Goal: Information Seeking & Learning: Get advice/opinions

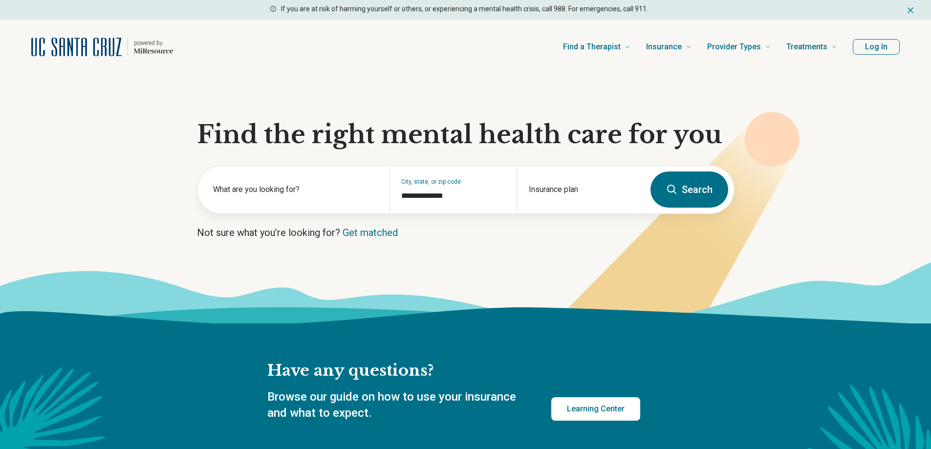
click at [178, 157] on section "**********" at bounding box center [465, 198] width 931 height 249
drag, startPoint x: 690, startPoint y: 196, endPoint x: 613, endPoint y: 196, distance: 76.3
click at [615, 196] on form "**********" at bounding box center [466, 189] width 538 height 49
click at [569, 188] on div "Insurance plan" at bounding box center [581, 190] width 128 height 48
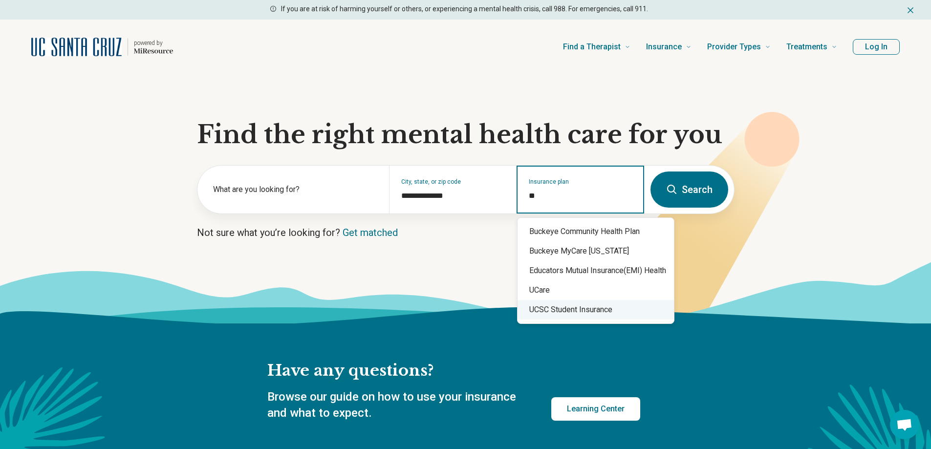
click at [565, 308] on div "UCSC Student Insurance" at bounding box center [596, 310] width 156 height 20
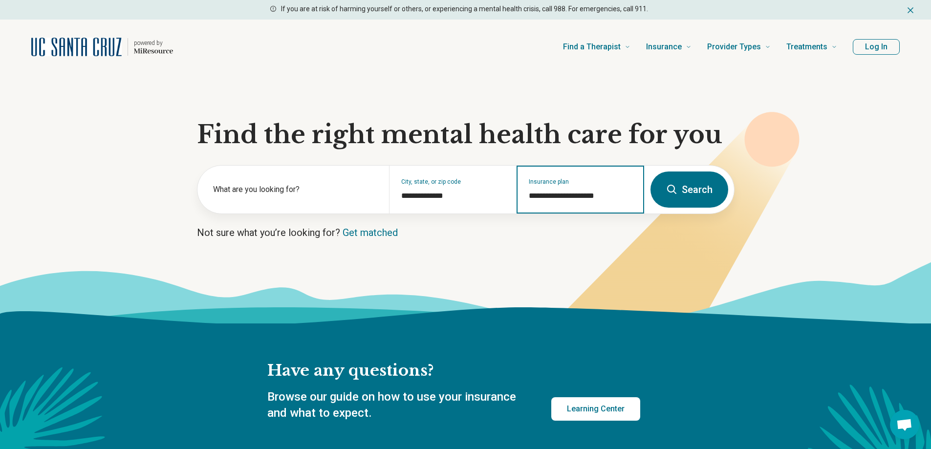
type input "**********"
click at [705, 196] on button "Search" at bounding box center [690, 190] width 78 height 36
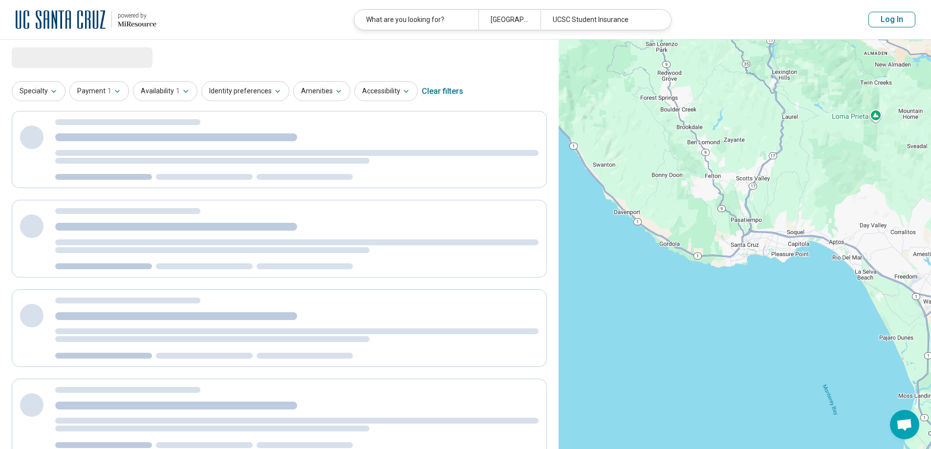
select select "***"
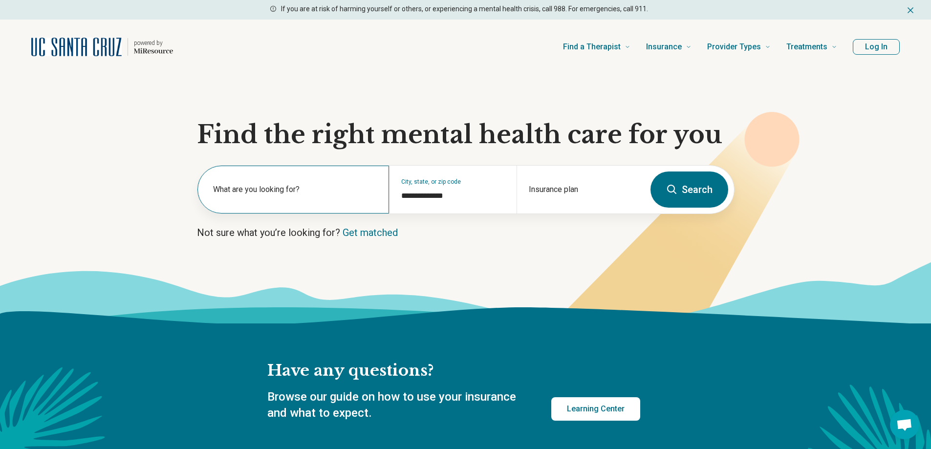
click at [306, 185] on label "What are you looking for?" at bounding box center [295, 190] width 164 height 12
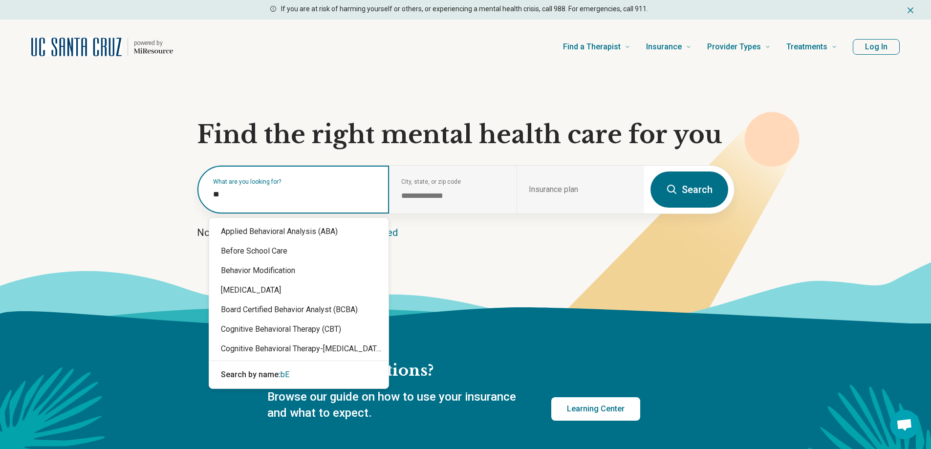
type input "*"
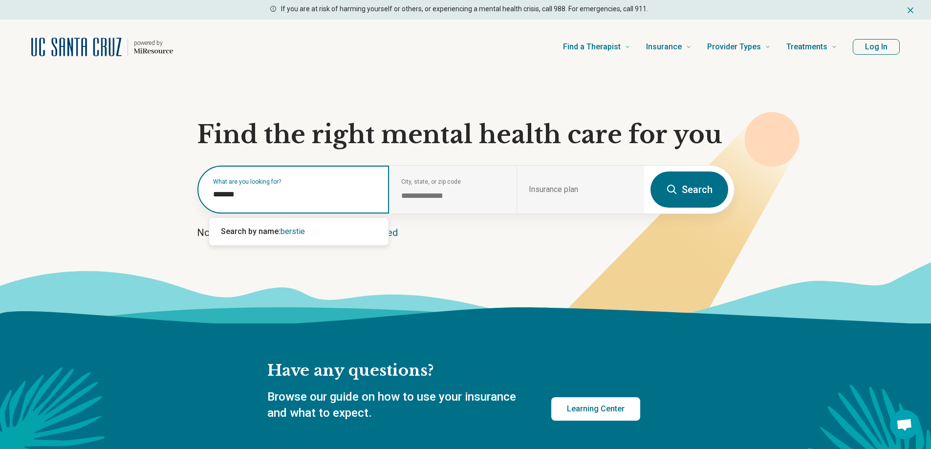
type input "********"
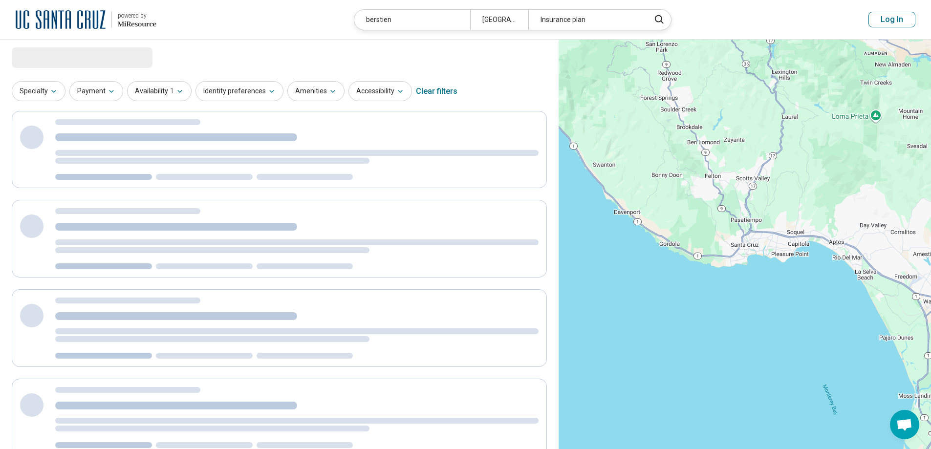
select select "***"
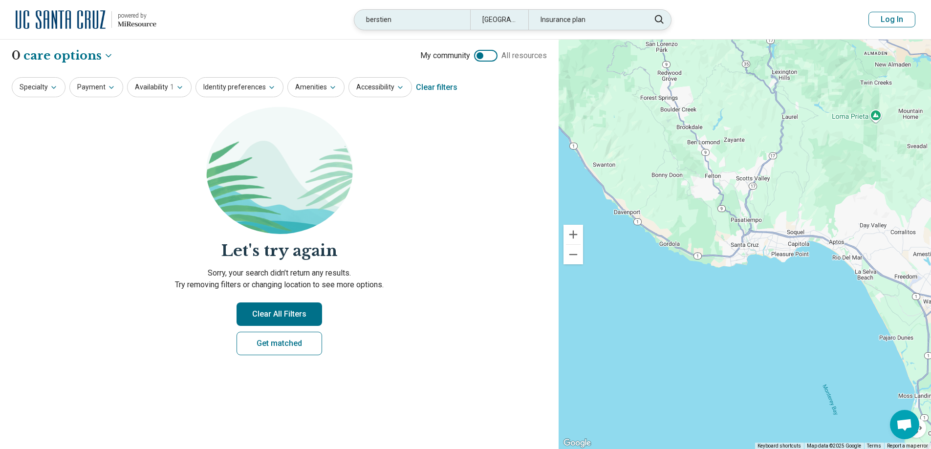
click at [417, 23] on div "berstien" at bounding box center [412, 20] width 116 height 20
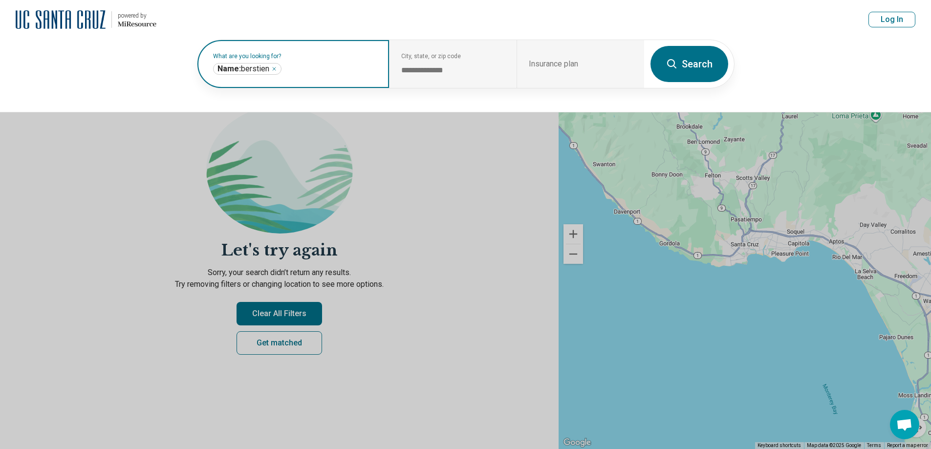
click at [275, 68] on icon "Remove" at bounding box center [274, 69] width 6 height 6
click at [275, 59] on label "What are you looking for?" at bounding box center [295, 56] width 164 height 6
type input "**********"
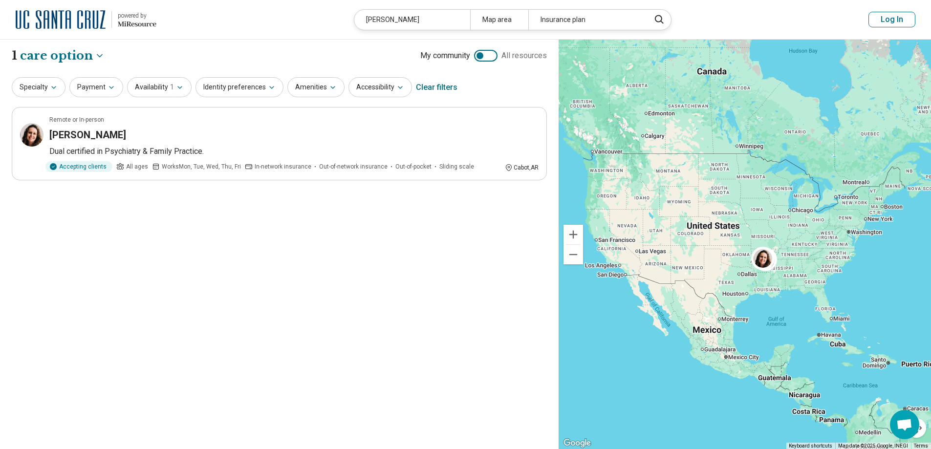
click at [414, 22] on div "melissa berstien" at bounding box center [412, 20] width 116 height 20
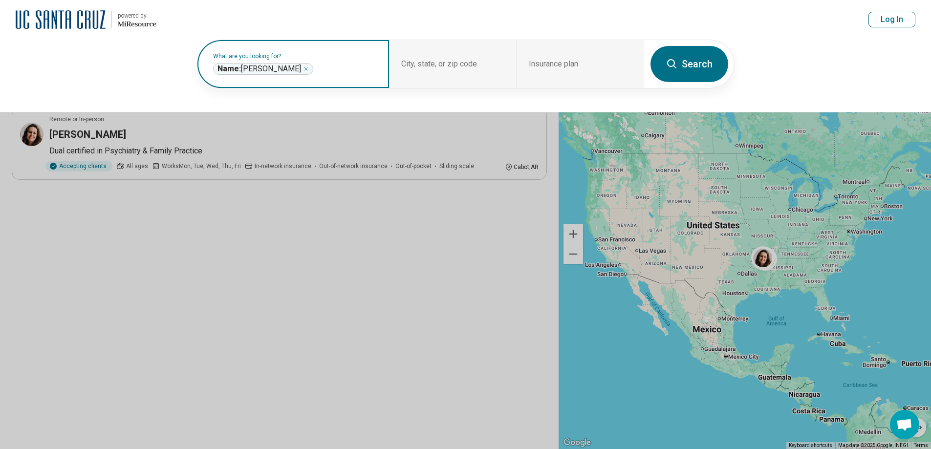
click at [305, 70] on icon "Remove" at bounding box center [306, 68] width 3 height 3
click at [284, 59] on label "What are you looking for?" at bounding box center [295, 56] width 164 height 6
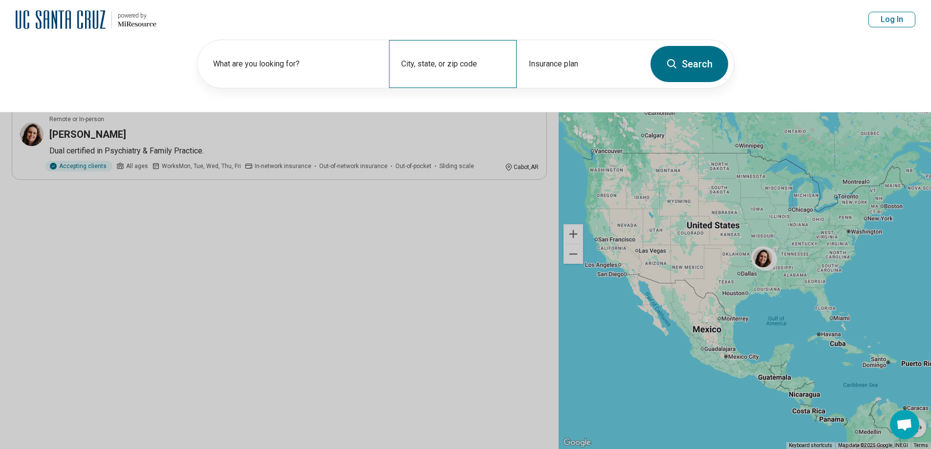
click at [453, 59] on div "City, state, or zip code" at bounding box center [453, 64] width 128 height 48
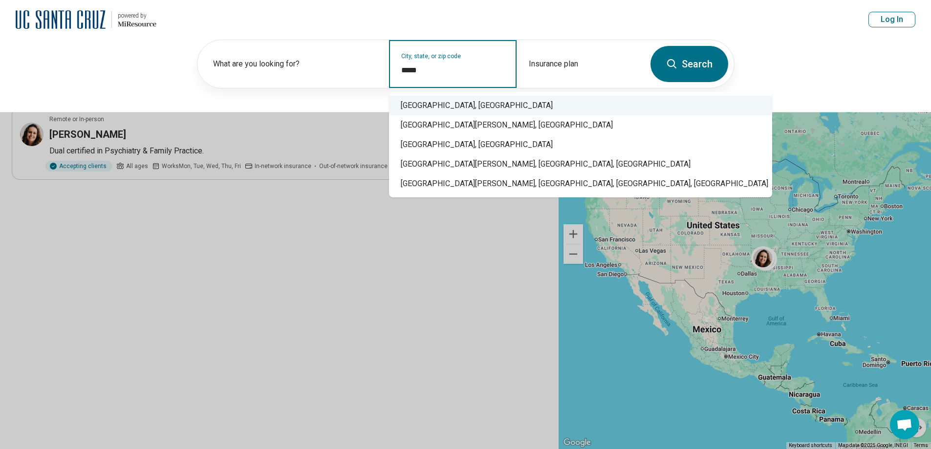
click at [415, 112] on div "Santa Cruz, CA" at bounding box center [580, 106] width 383 height 20
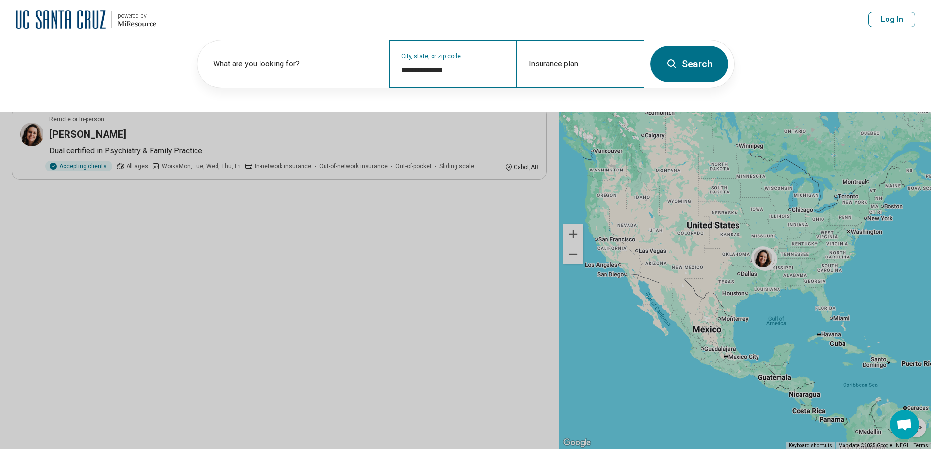
type input "**********"
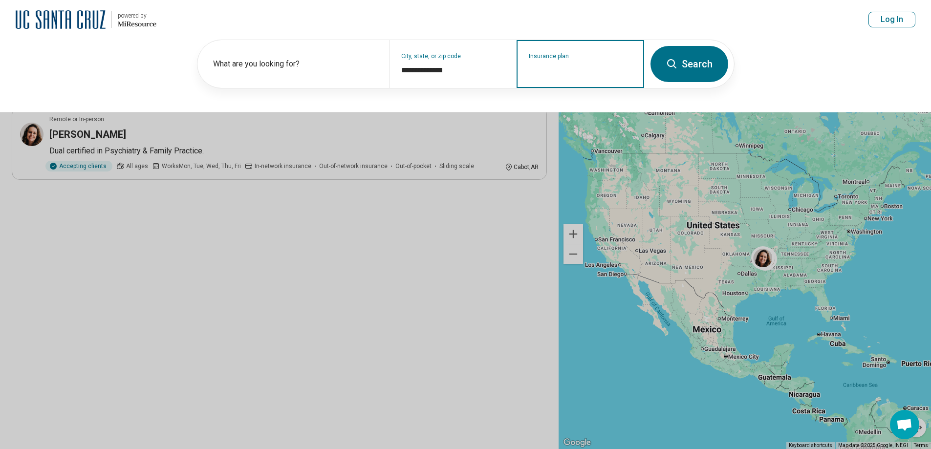
click at [555, 69] on input "Insurance plan" at bounding box center [581, 71] width 104 height 12
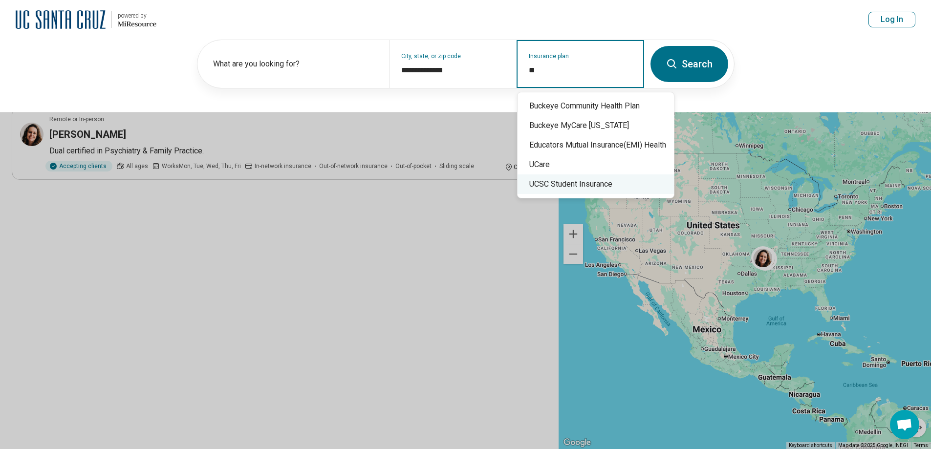
click at [549, 176] on div "UCSC Student Insurance" at bounding box center [596, 185] width 156 height 20
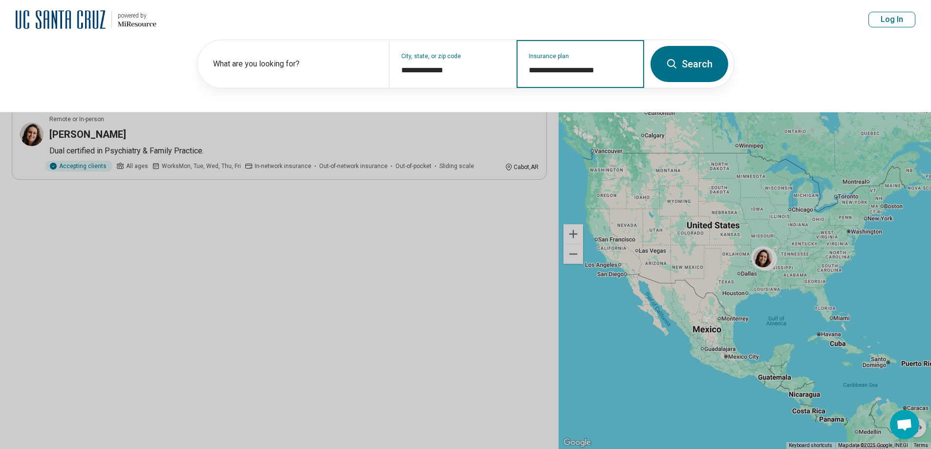
type input "**********"
click at [696, 63] on button "Search" at bounding box center [690, 64] width 78 height 36
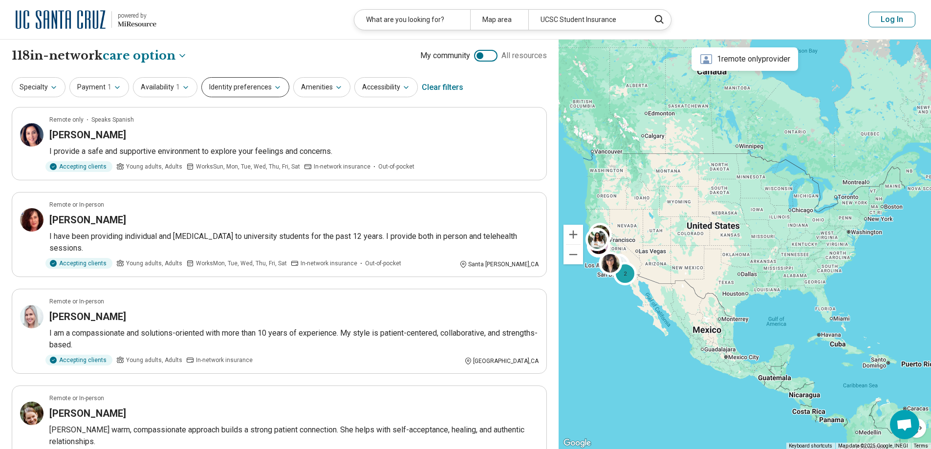
click at [215, 90] on button "Identity preferences" at bounding box center [245, 87] width 88 height 20
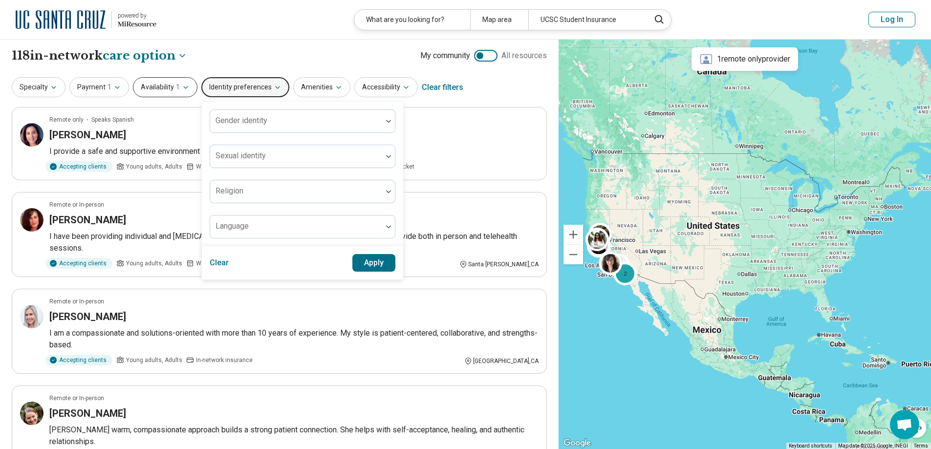
click at [161, 92] on button "Availability 1" at bounding box center [165, 87] width 65 height 20
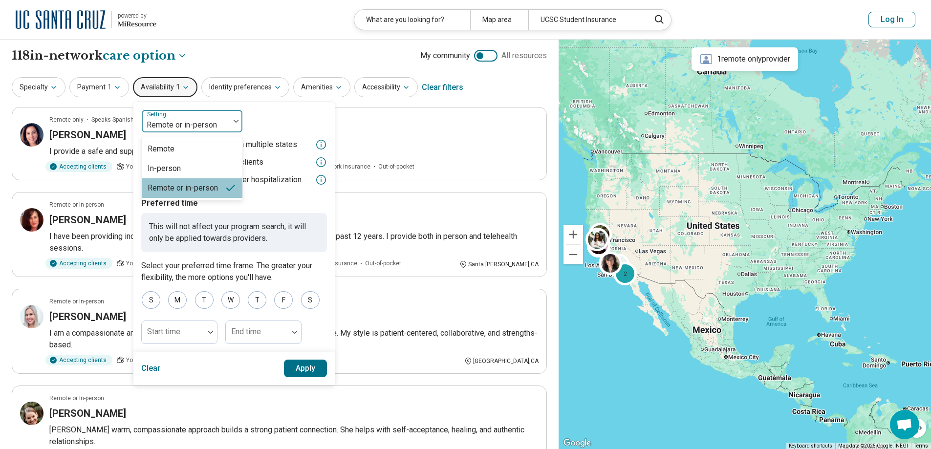
click at [183, 126] on div at bounding box center [186, 125] width 80 height 14
click at [177, 165] on div "In-person" at bounding box center [164, 169] width 33 height 12
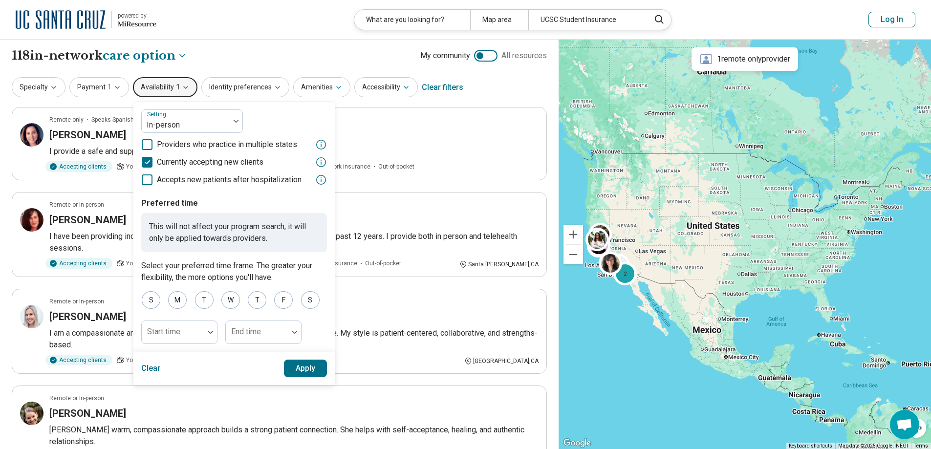
click at [298, 371] on button "Apply" at bounding box center [306, 369] width 44 height 18
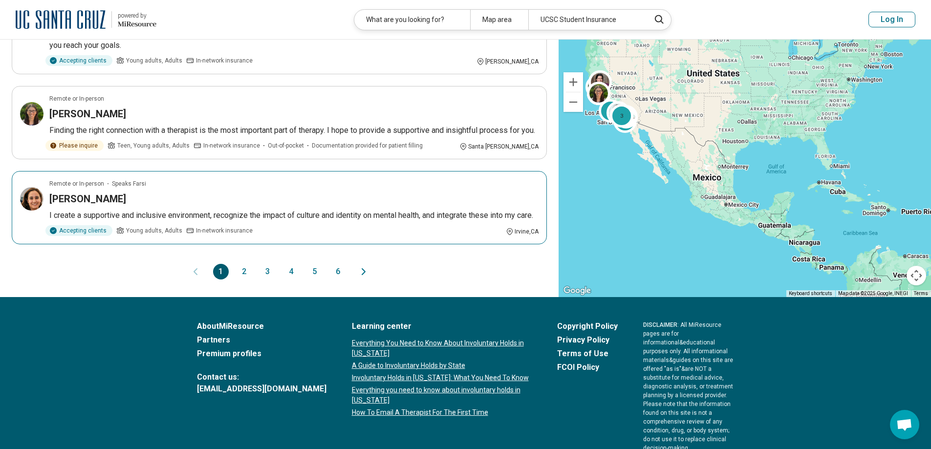
scroll to position [1711, 0]
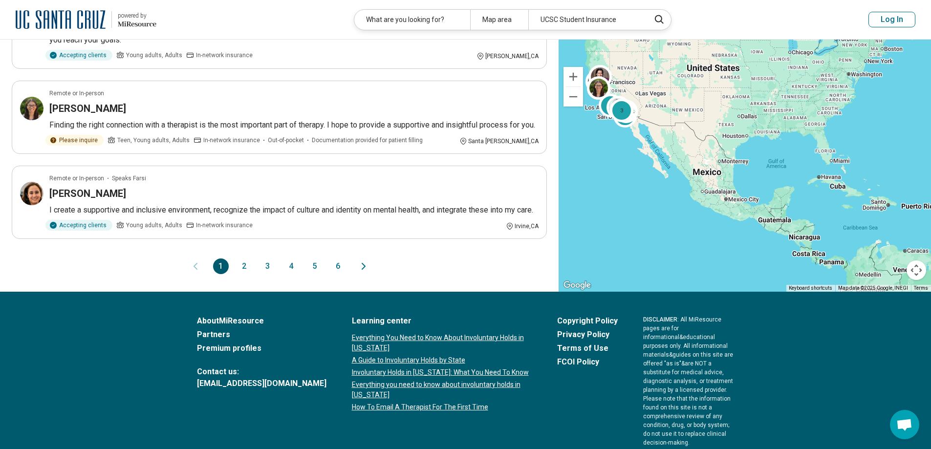
click at [243, 274] on button "2" at bounding box center [245, 267] width 16 height 16
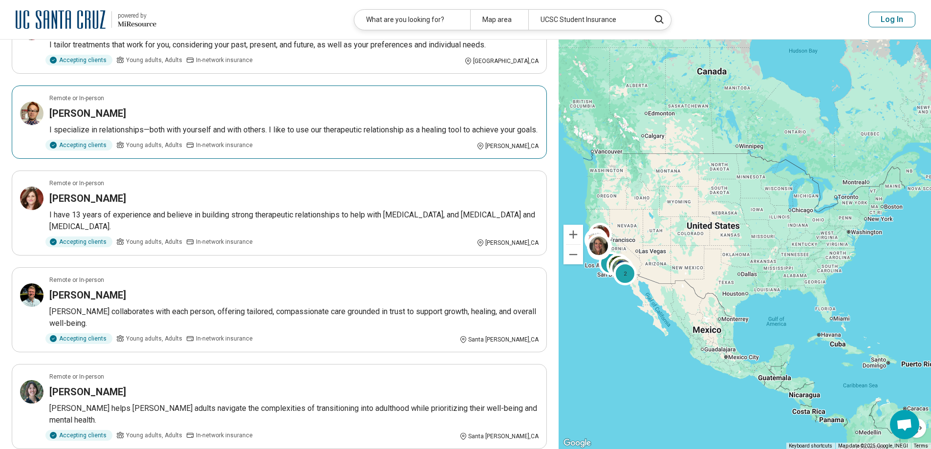
scroll to position [391, 0]
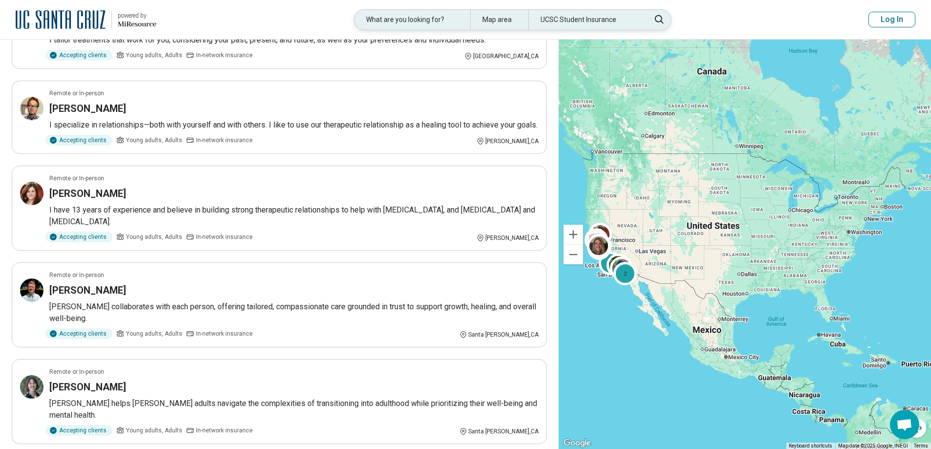
click at [502, 17] on div "Map area" at bounding box center [499, 20] width 58 height 20
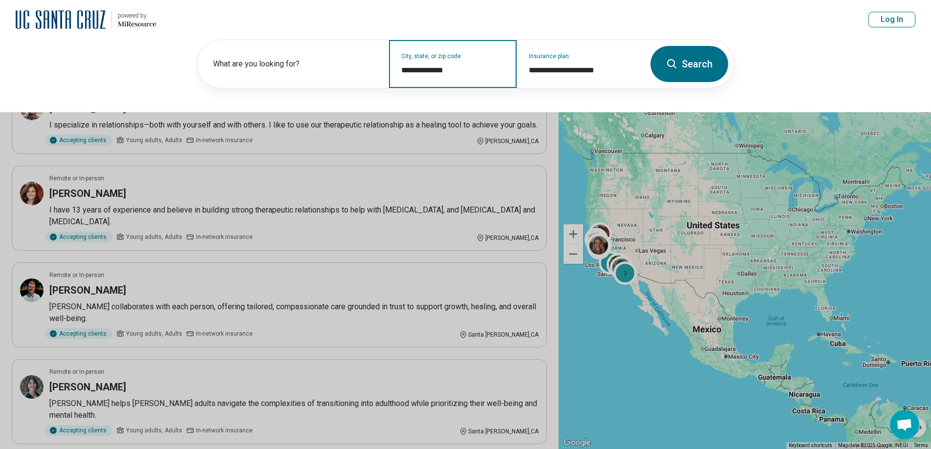
click at [470, 74] on input "**********" at bounding box center [453, 71] width 104 height 12
click at [671, 66] on icon at bounding box center [671, 63] width 9 height 9
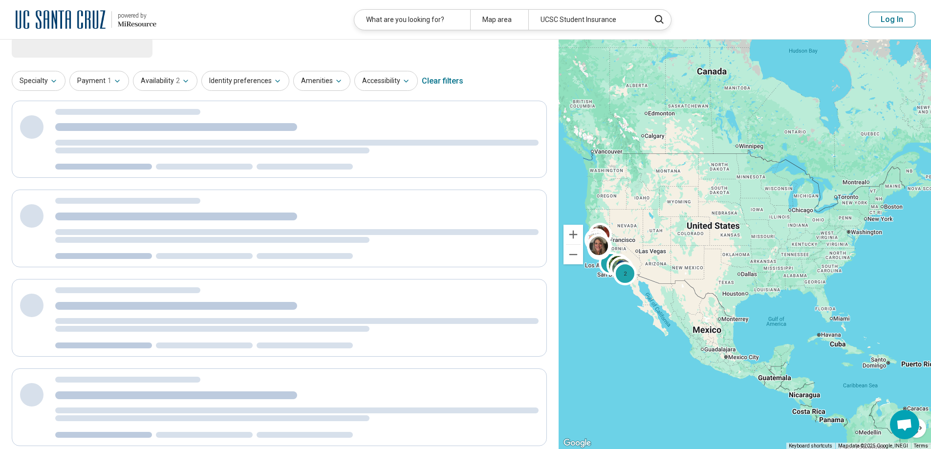
scroll to position [0, 0]
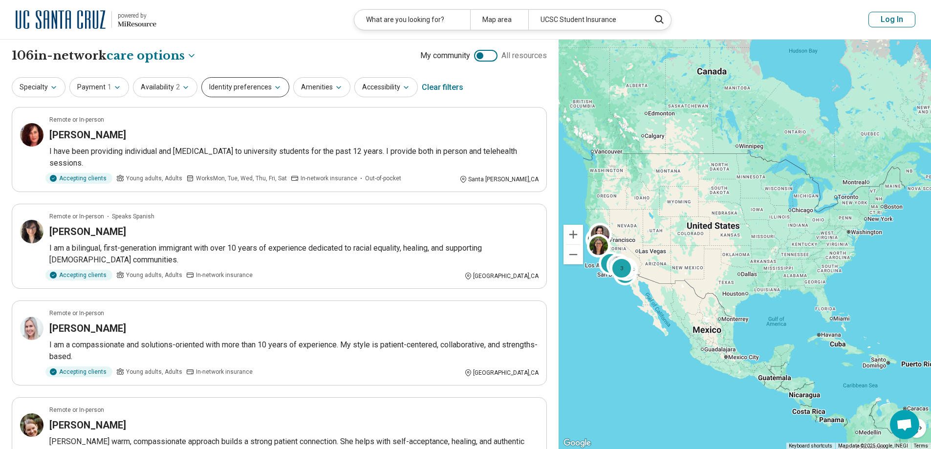
click at [242, 88] on button "Identity preferences" at bounding box center [245, 87] width 88 height 20
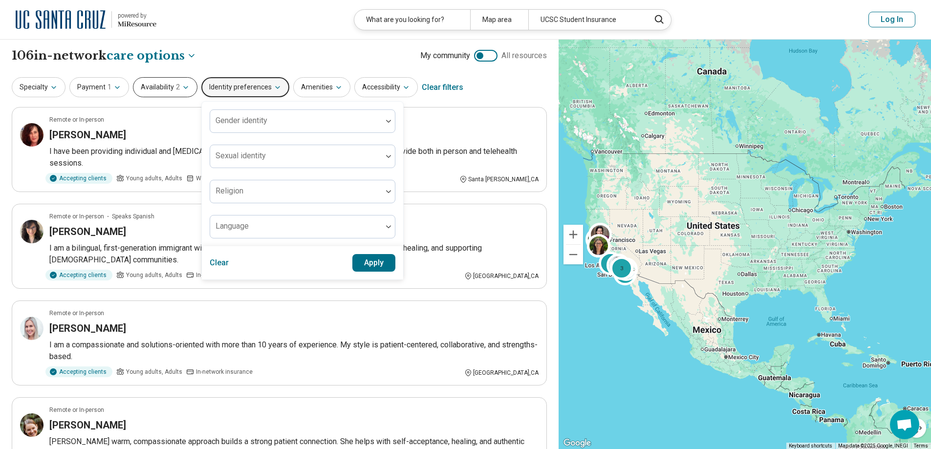
click at [161, 88] on button "Availability 2" at bounding box center [165, 87] width 65 height 20
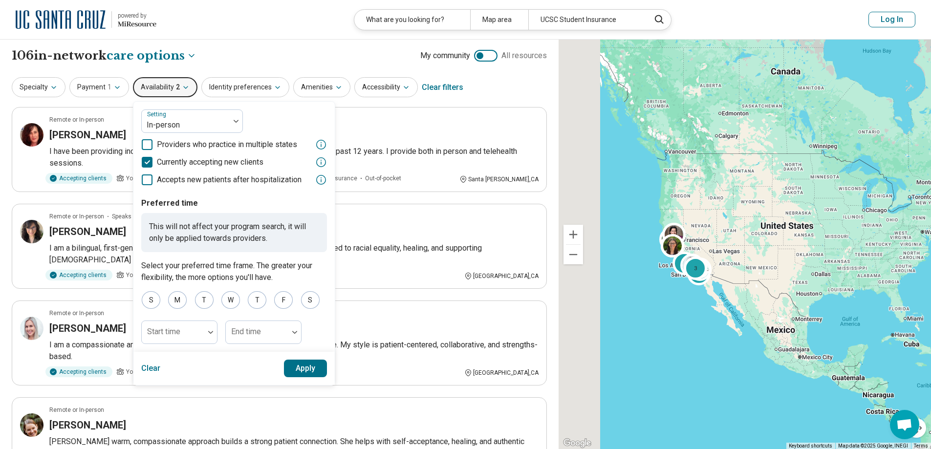
drag, startPoint x: 579, startPoint y: 193, endPoint x: 657, endPoint y: 194, distance: 78.2
click at [655, 193] on div "3 3 2 3" at bounding box center [745, 245] width 372 height 410
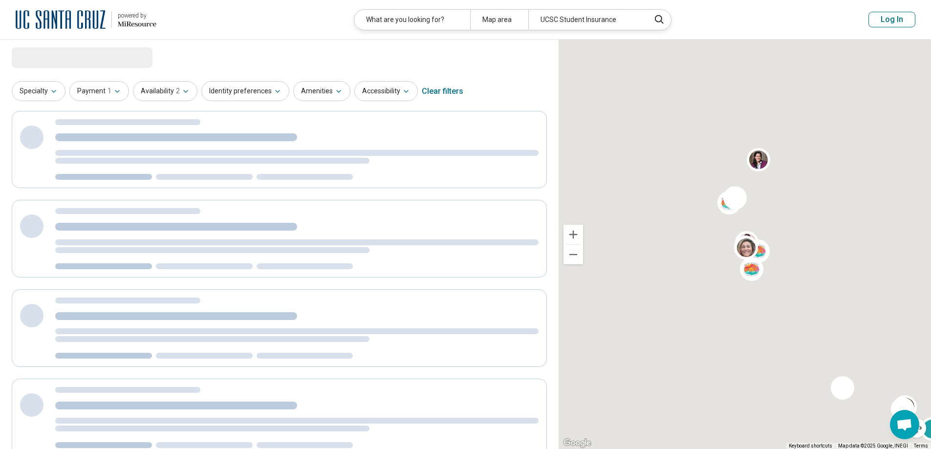
drag, startPoint x: 755, startPoint y: 217, endPoint x: 647, endPoint y: 314, distance: 145.4
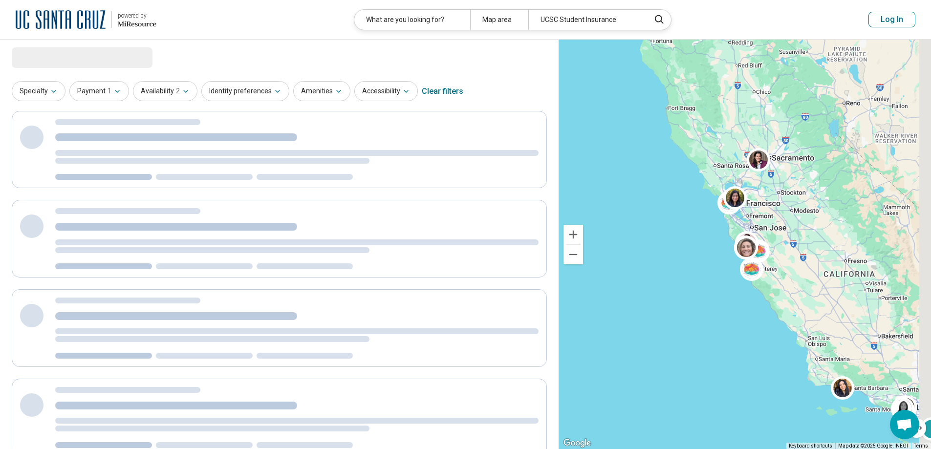
click at [647, 314] on div "2 3" at bounding box center [745, 245] width 372 height 410
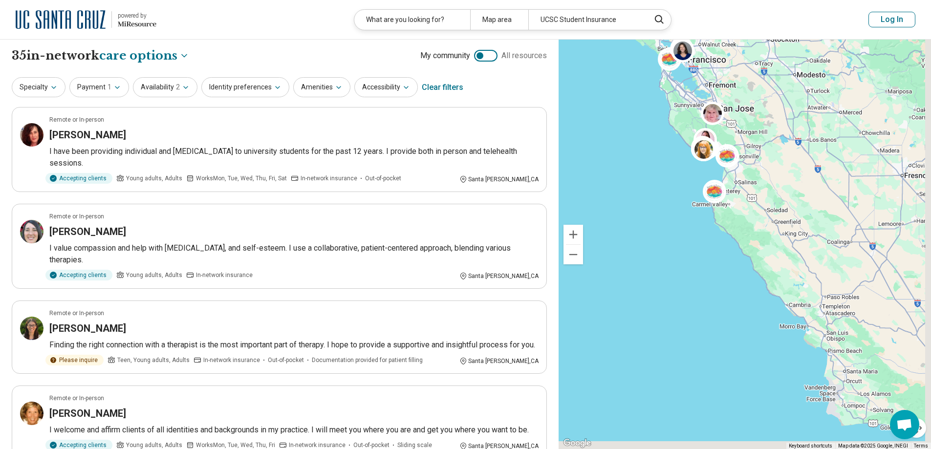
drag, startPoint x: 742, startPoint y: 284, endPoint x: 641, endPoint y: 231, distance: 113.7
click at [641, 231] on div "2 3 2" at bounding box center [745, 245] width 372 height 410
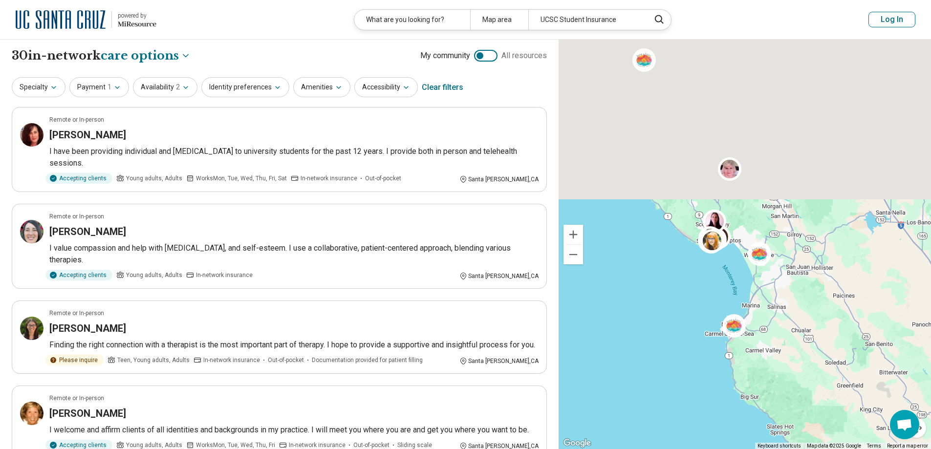
drag, startPoint x: 750, startPoint y: 179, endPoint x: 726, endPoint y: 455, distance: 276.2
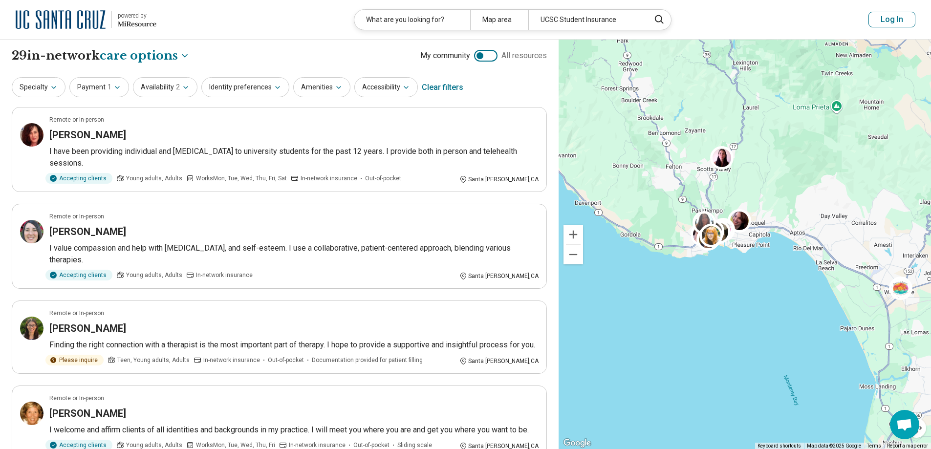
drag, startPoint x: 742, startPoint y: 272, endPoint x: 677, endPoint y: 366, distance: 113.5
click at [679, 362] on div "2 5 2" at bounding box center [745, 245] width 372 height 410
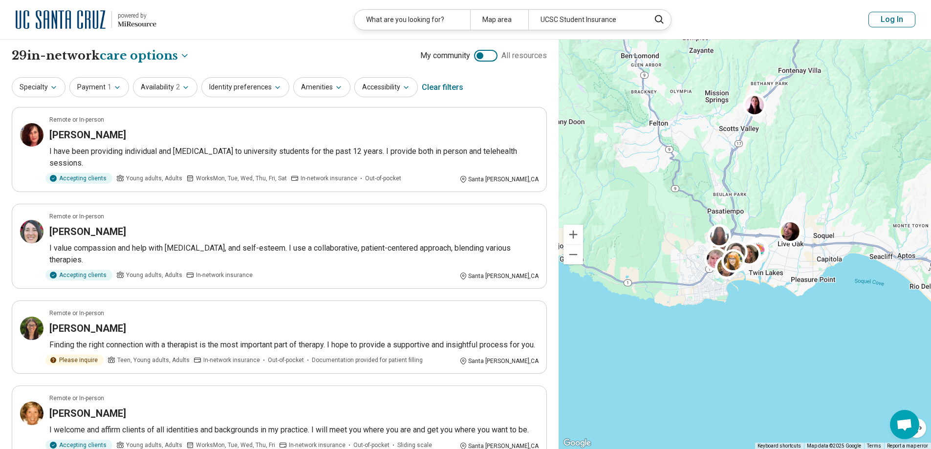
drag, startPoint x: 701, startPoint y: 298, endPoint x: 716, endPoint y: 411, distance: 113.9
click at [716, 411] on div "2 5 2" at bounding box center [745, 245] width 372 height 410
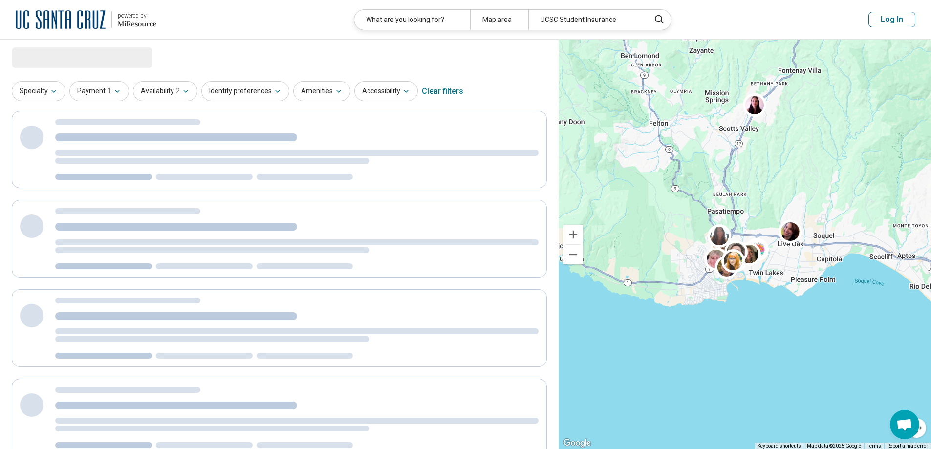
select select "***"
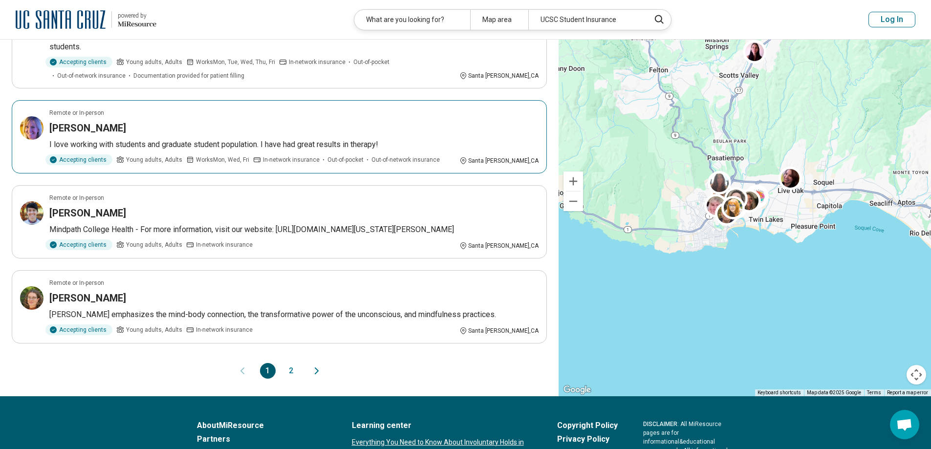
scroll to position [1662, 0]
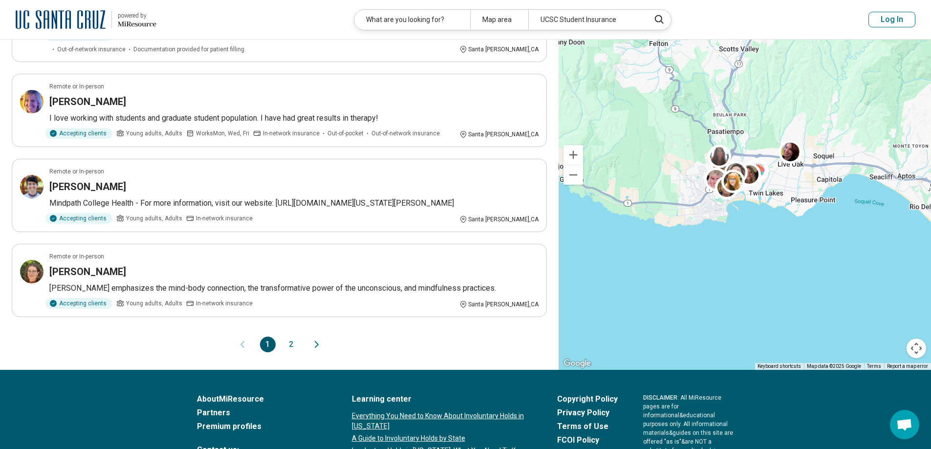
click at [290, 337] on button "2" at bounding box center [292, 345] width 16 height 16
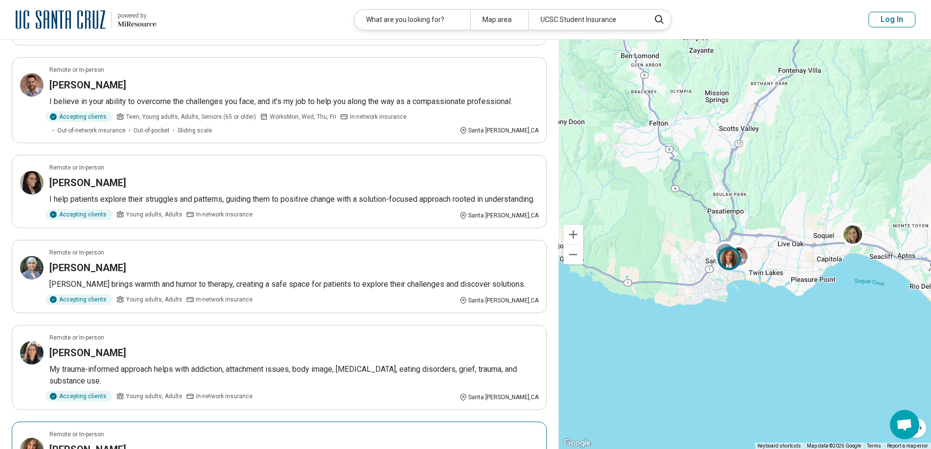
scroll to position [49, 0]
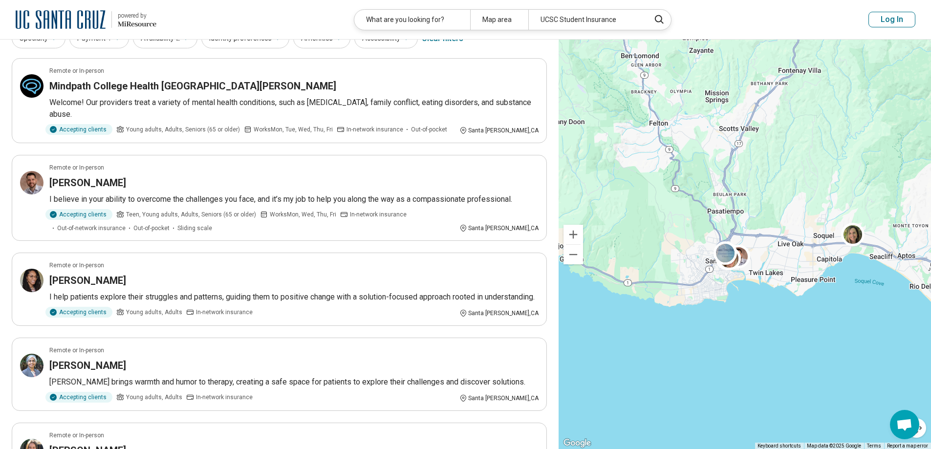
click at [898, 22] on button "Log In" at bounding box center [892, 20] width 47 height 16
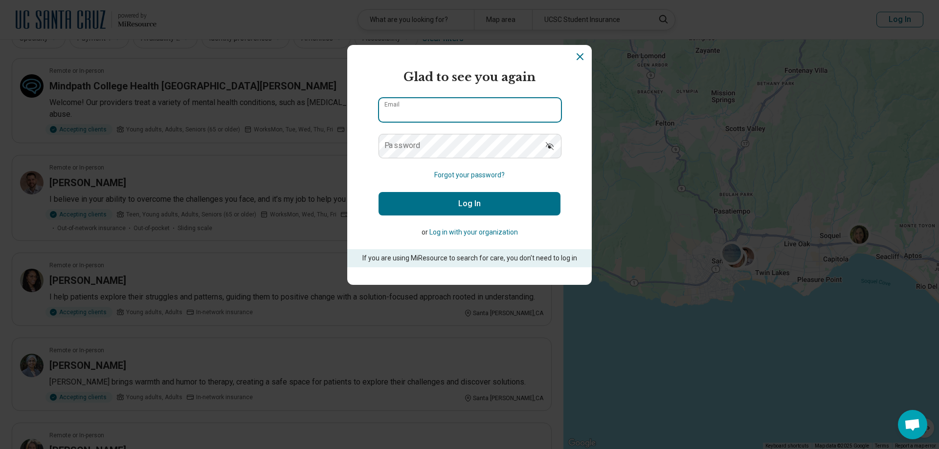
click at [429, 110] on input "Email" at bounding box center [470, 109] width 182 height 23
type input "**********"
click at [463, 206] on button "Log In" at bounding box center [469, 203] width 182 height 23
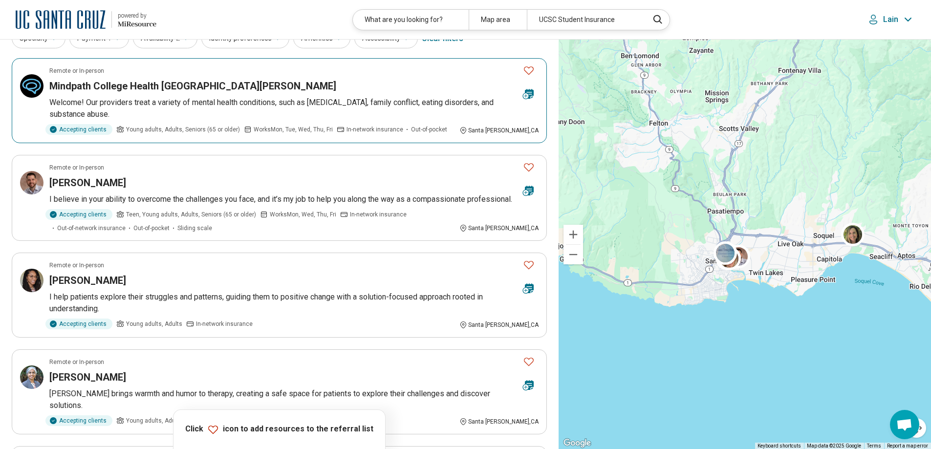
click at [530, 71] on icon "Favorite" at bounding box center [529, 71] width 12 height 12
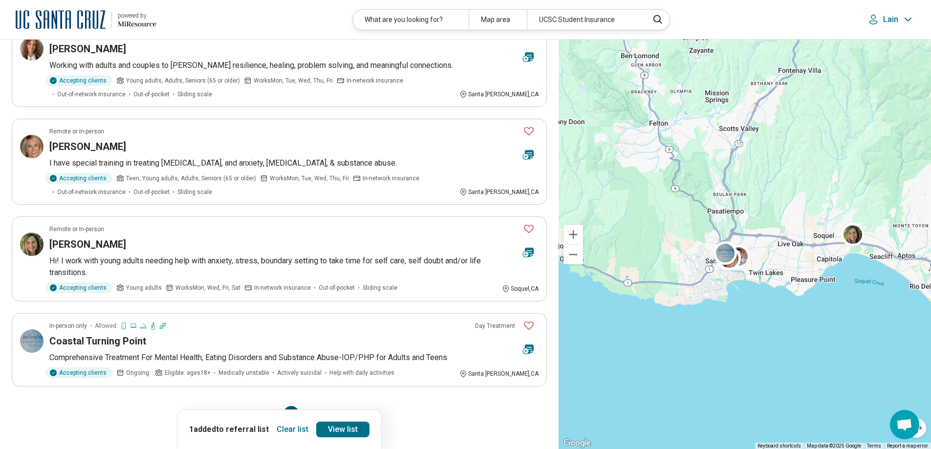
scroll to position [587, 0]
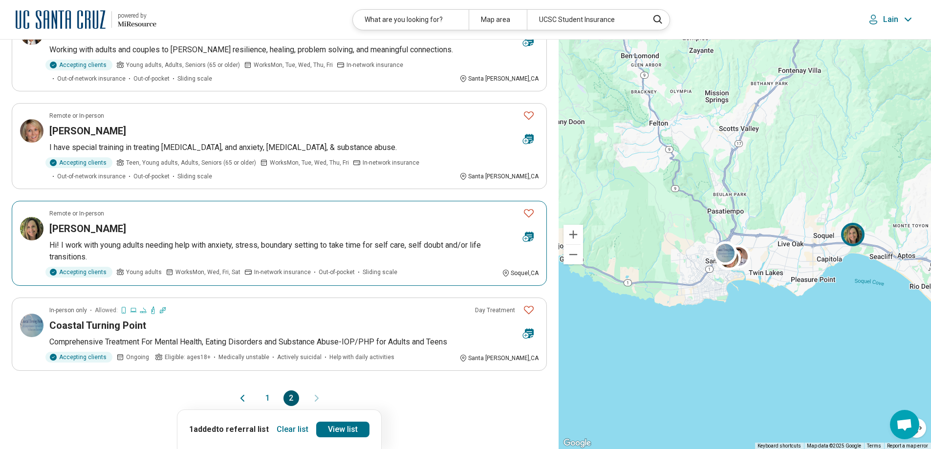
click at [528, 218] on icon "Favorite" at bounding box center [529, 213] width 12 height 12
click at [213, 248] on p "Hi! I work with young adults needing help with anxiety, stress, boundary settin…" at bounding box center [293, 251] width 489 height 23
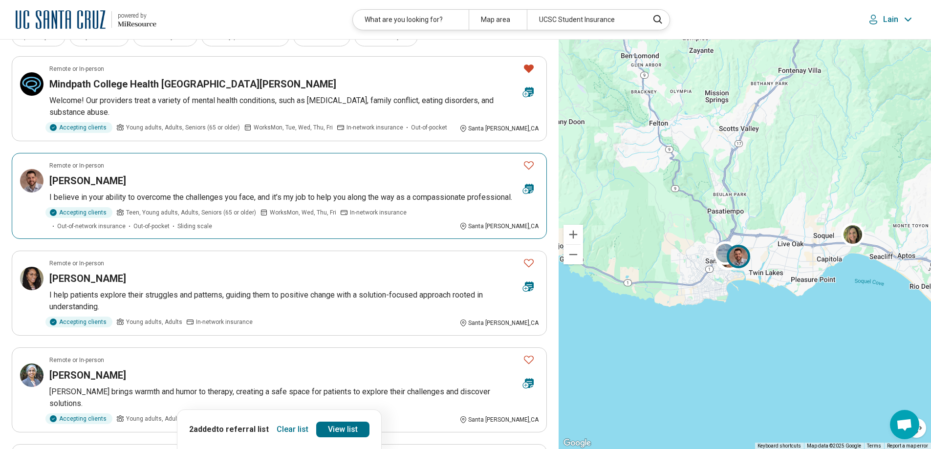
scroll to position [0, 0]
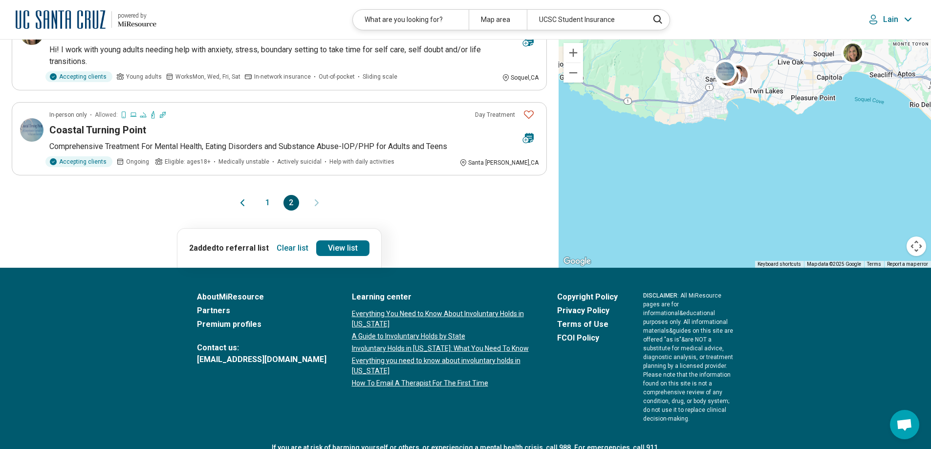
click at [268, 205] on button "1" at bounding box center [268, 203] width 16 height 16
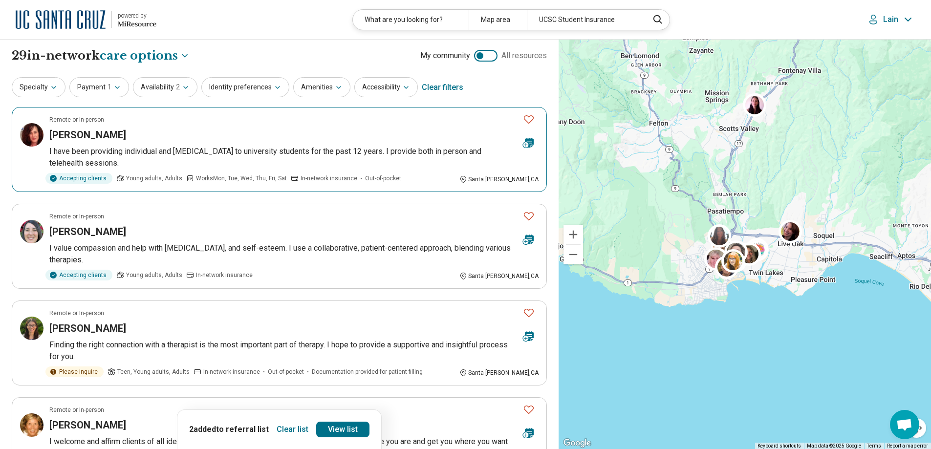
click at [531, 120] on icon "Favorite" at bounding box center [529, 119] width 12 height 12
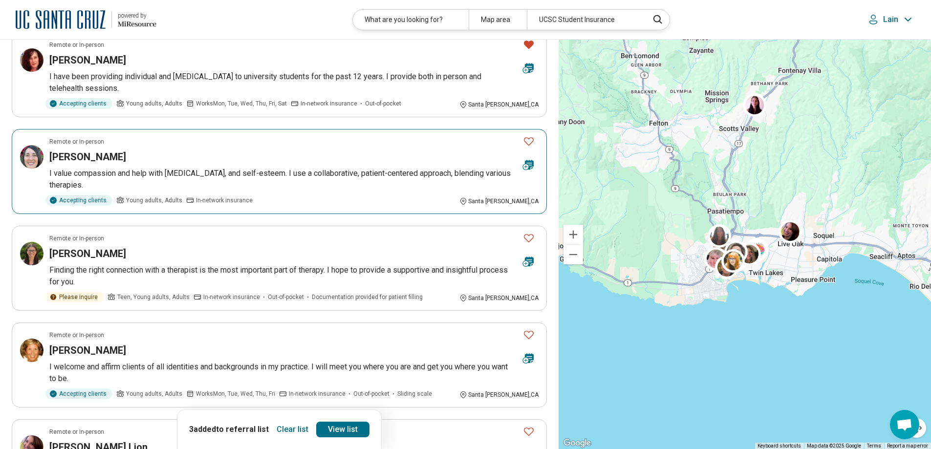
scroll to position [98, 0]
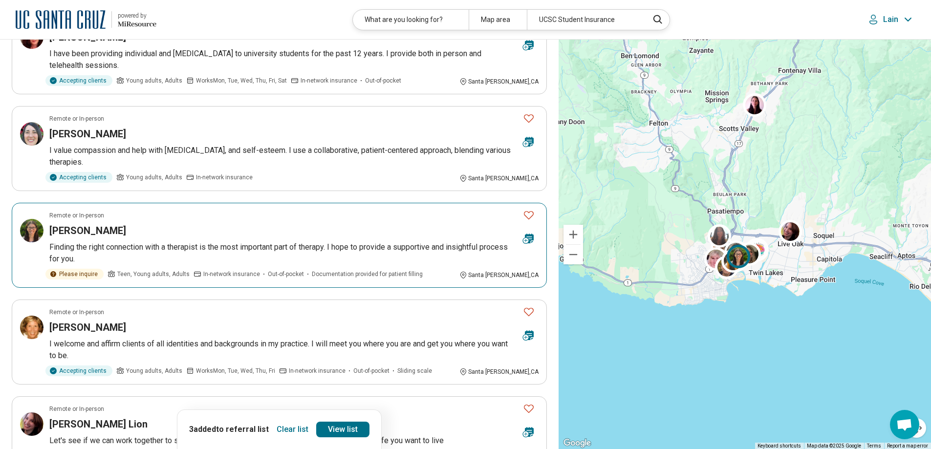
click at [529, 214] on icon "Favorite" at bounding box center [529, 215] width 12 height 12
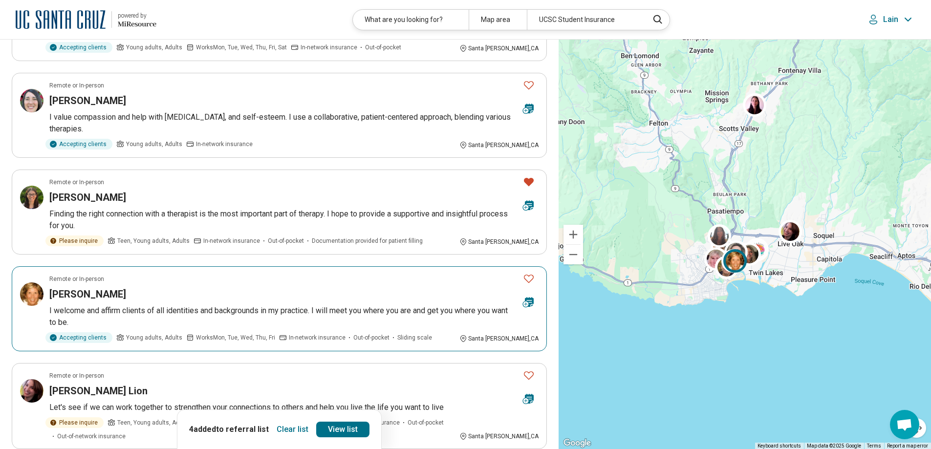
scroll to position [196, 0]
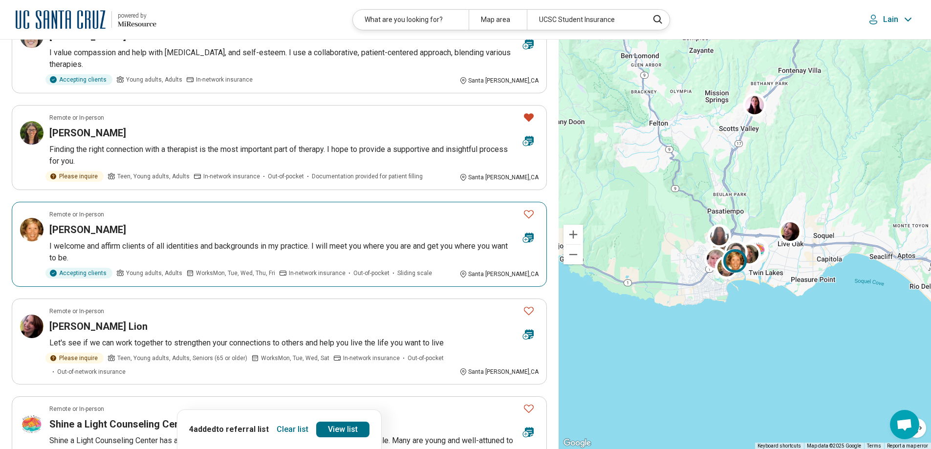
click at [526, 213] on icon "Favorite" at bounding box center [529, 214] width 12 height 12
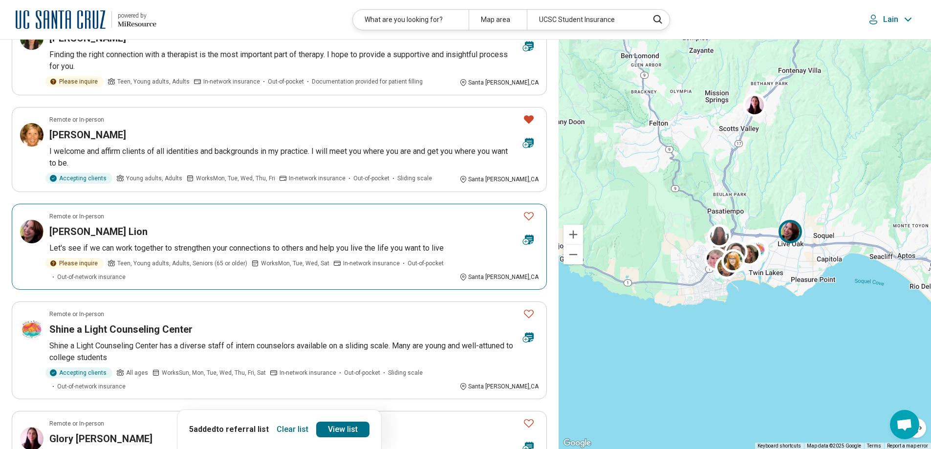
scroll to position [293, 0]
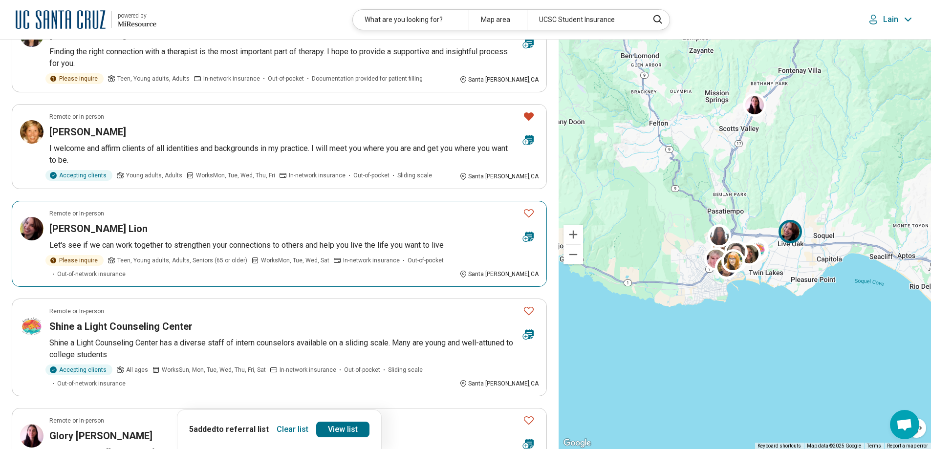
click at [530, 214] on icon "Favorite" at bounding box center [529, 213] width 12 height 12
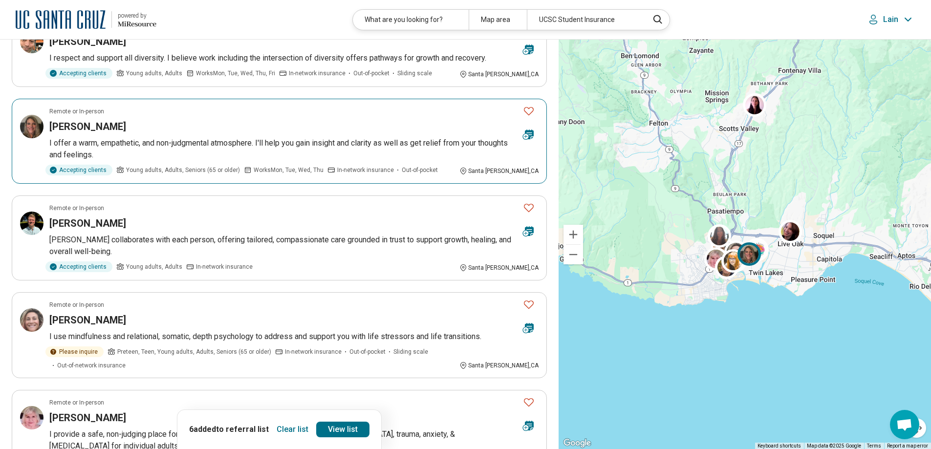
scroll to position [782, 0]
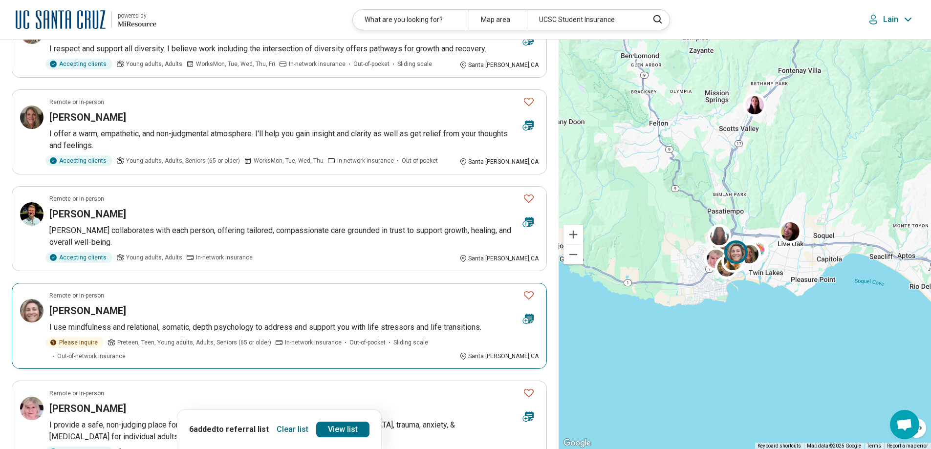
click at [530, 289] on icon "Favorite" at bounding box center [529, 295] width 12 height 12
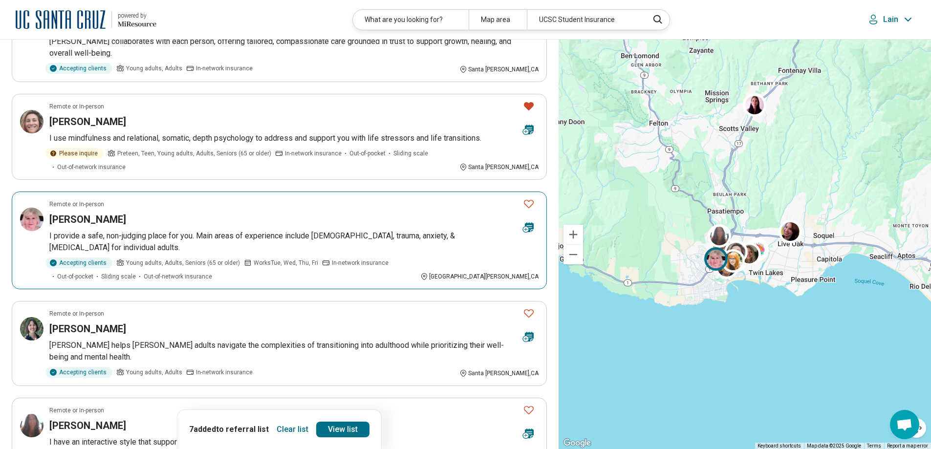
scroll to position [1075, 0]
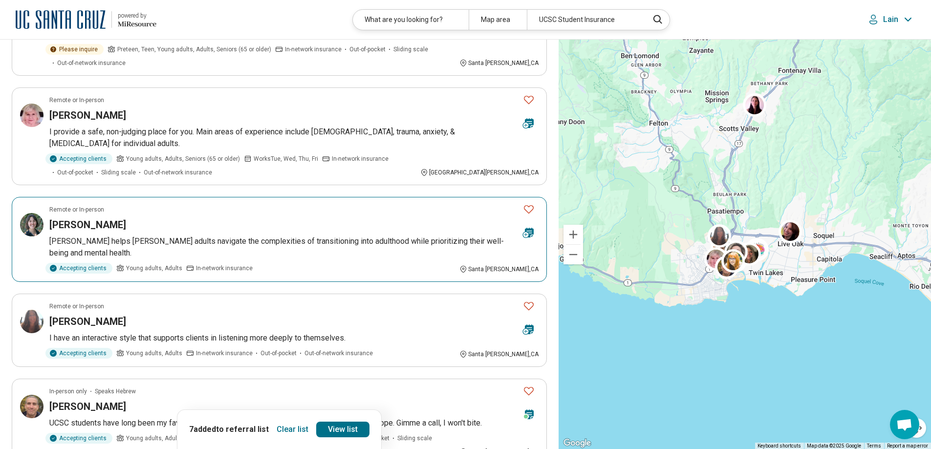
click at [87, 218] on h3 "Rachel Kast" at bounding box center [87, 225] width 77 height 14
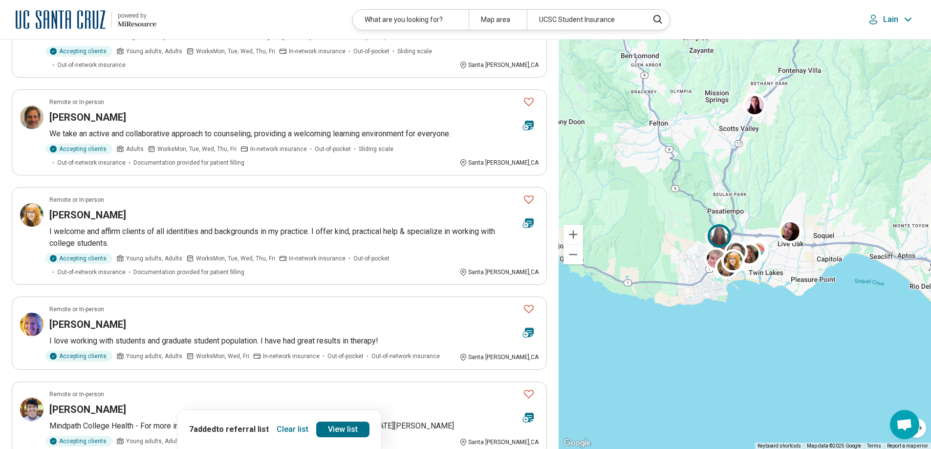
scroll to position [1466, 0]
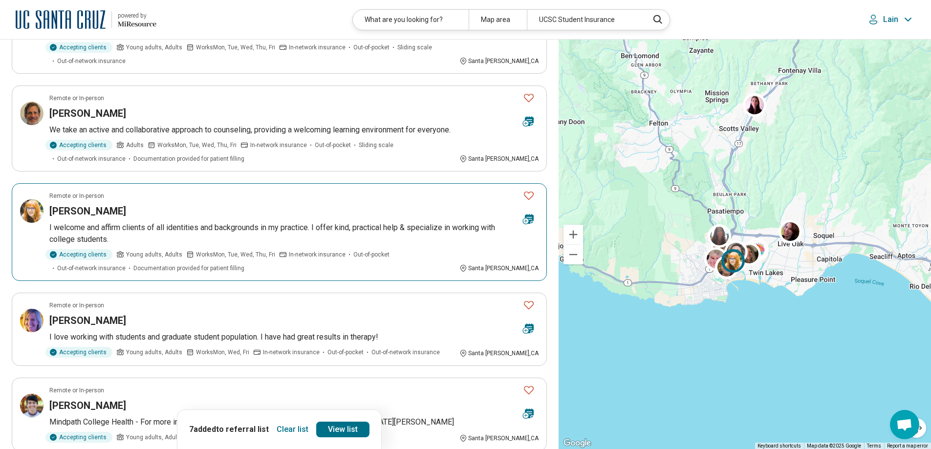
click at [528, 190] on icon "Favorite" at bounding box center [529, 196] width 12 height 12
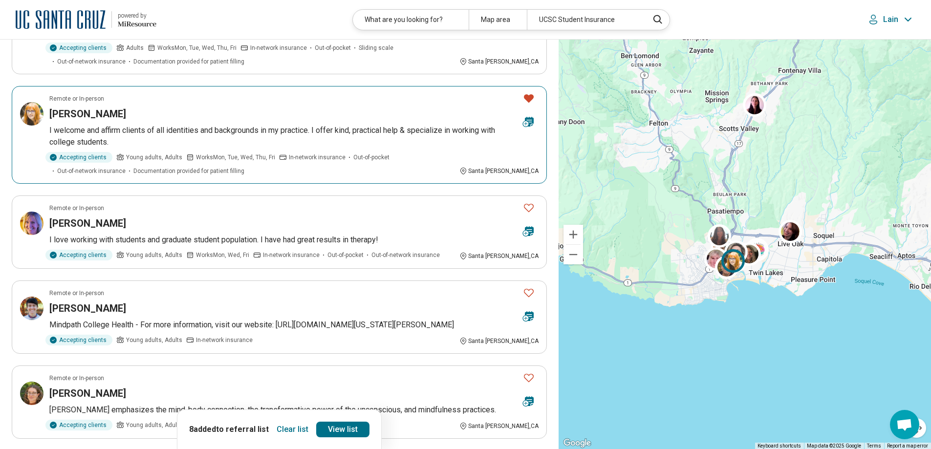
scroll to position [1564, 0]
click at [530, 201] on icon "Favorite" at bounding box center [529, 207] width 12 height 12
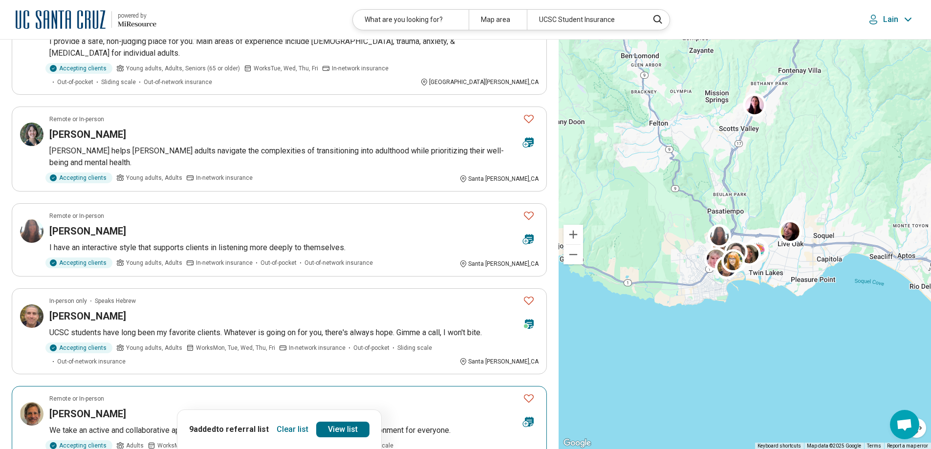
scroll to position [1124, 0]
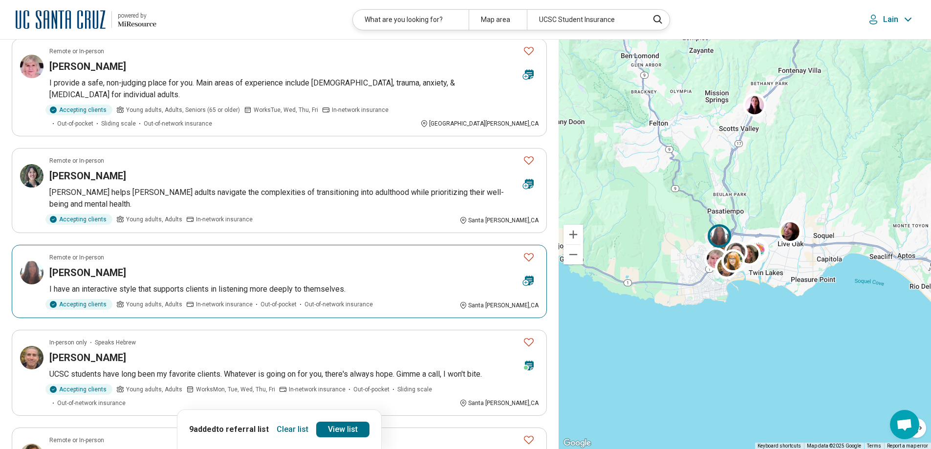
click at [530, 251] on icon "Favorite" at bounding box center [529, 257] width 12 height 12
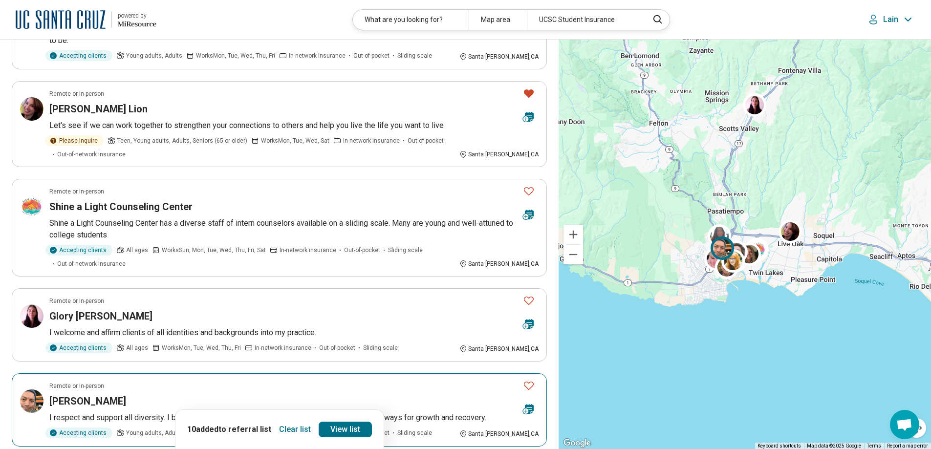
scroll to position [391, 0]
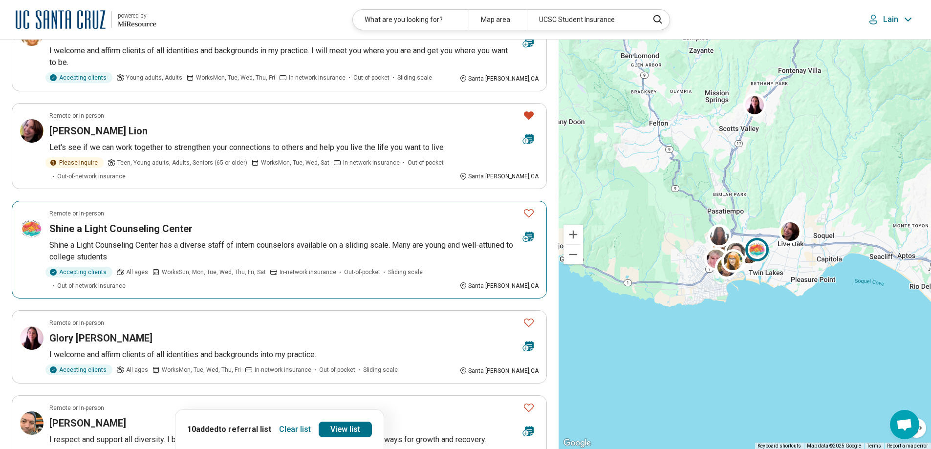
click at [530, 213] on icon "Favorite" at bounding box center [529, 213] width 12 height 12
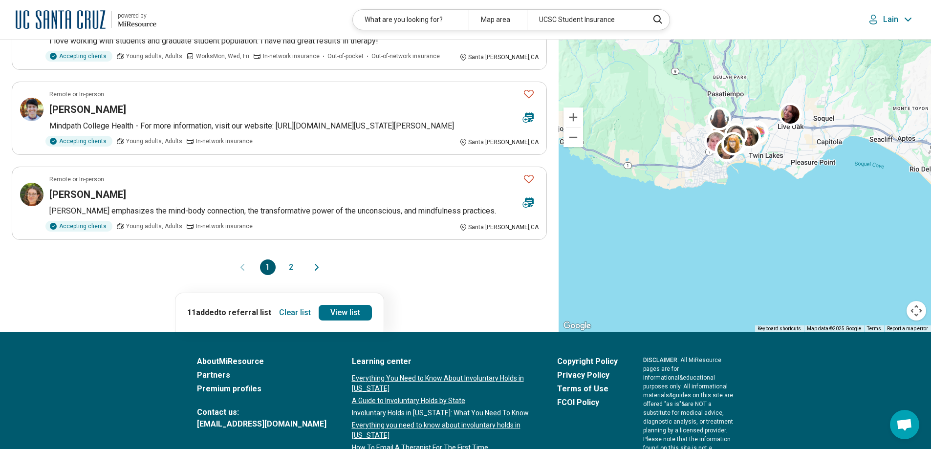
scroll to position [1827, 0]
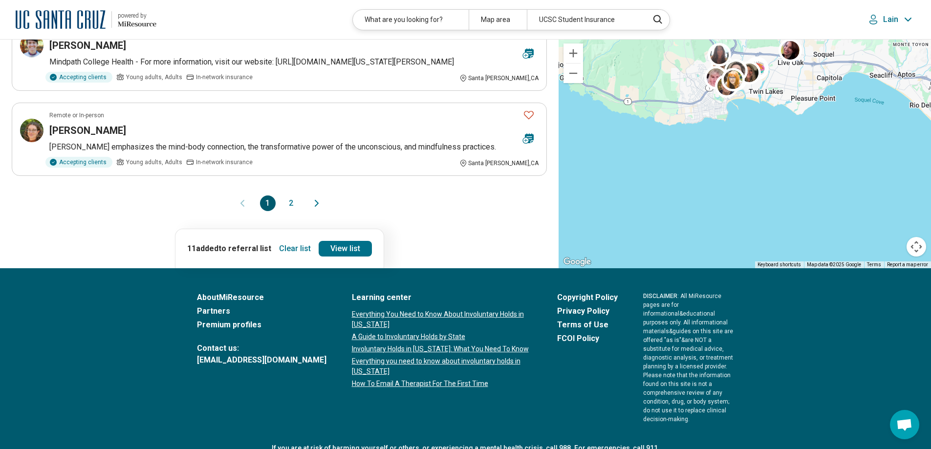
click at [290, 196] on button "2" at bounding box center [292, 204] width 16 height 16
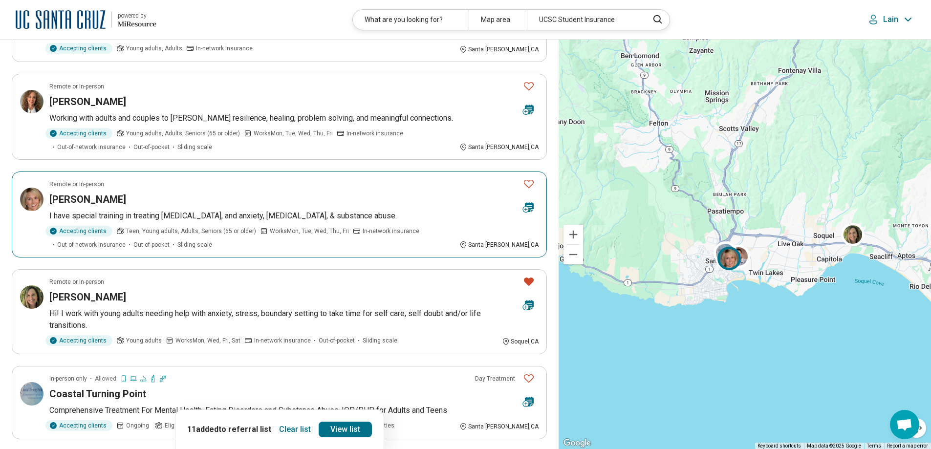
scroll to position [635, 0]
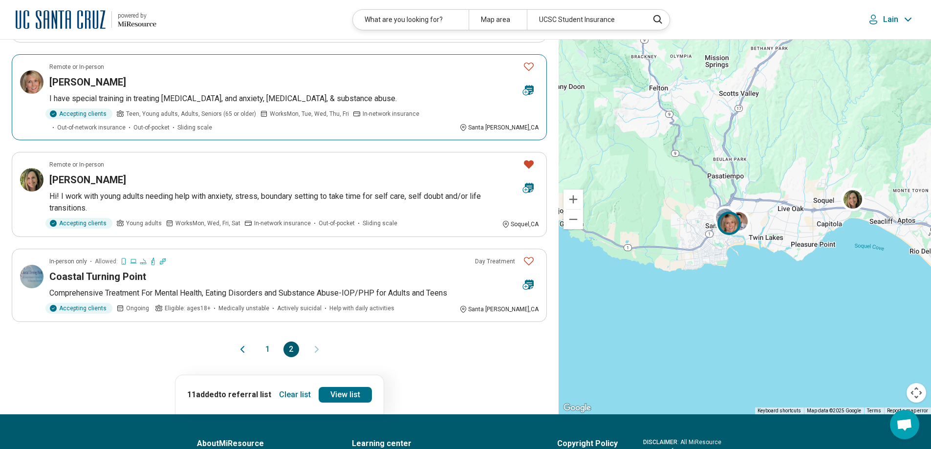
click at [527, 68] on icon "Favorite" at bounding box center [529, 67] width 12 height 12
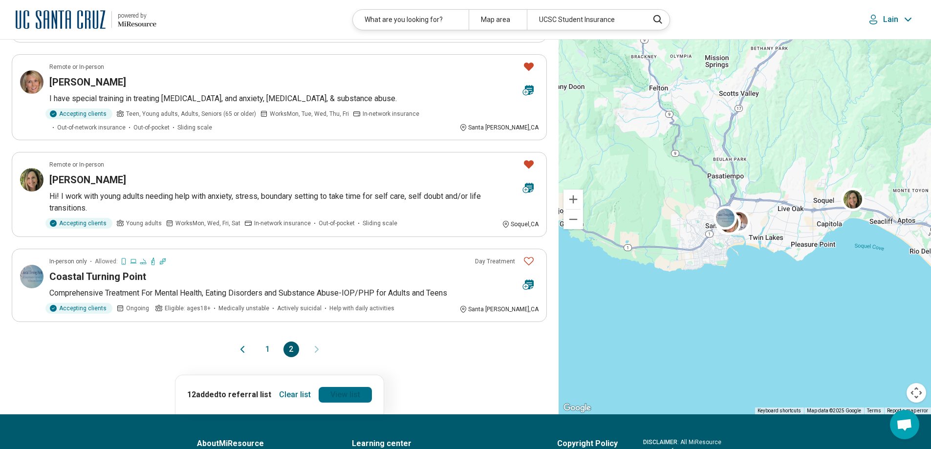
click at [351, 397] on link "View list" at bounding box center [345, 395] width 53 height 16
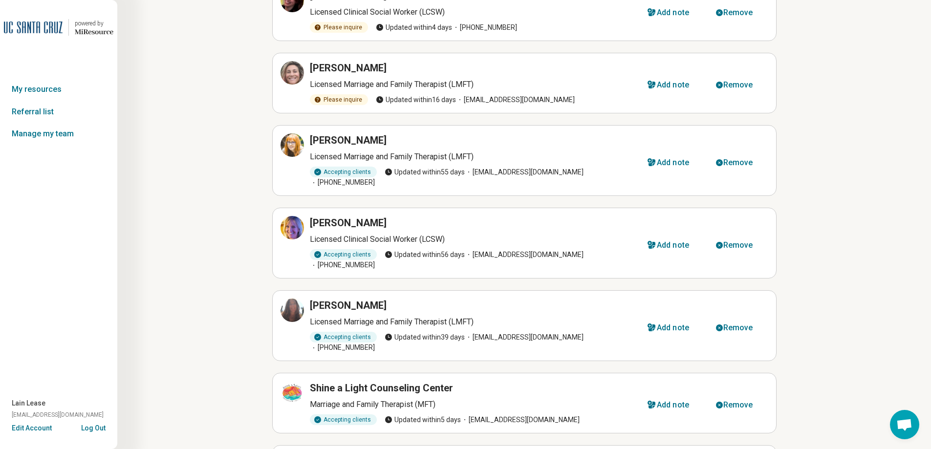
scroll to position [532, 0]
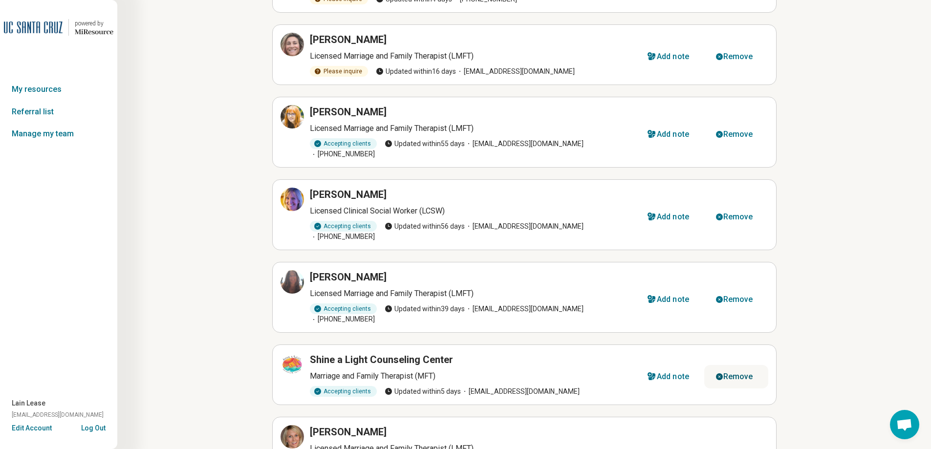
click at [739, 449] on div "Remove" at bounding box center [738, 455] width 30 height 8
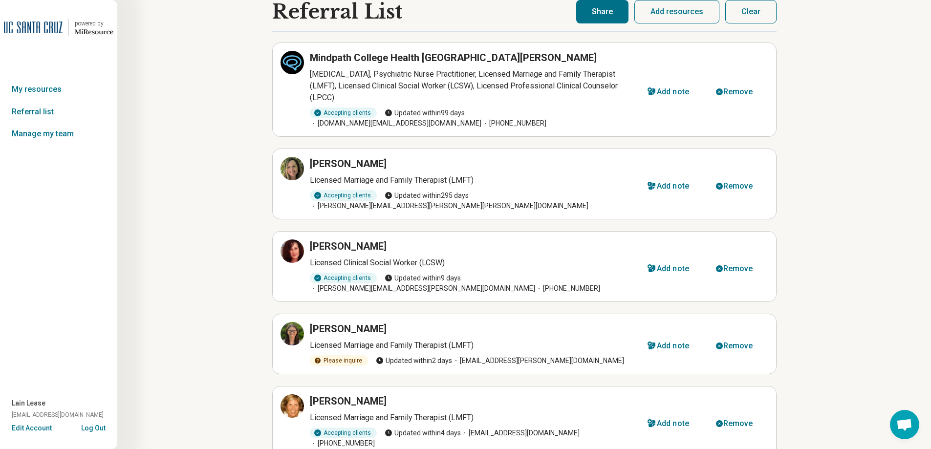
scroll to position [0, 0]
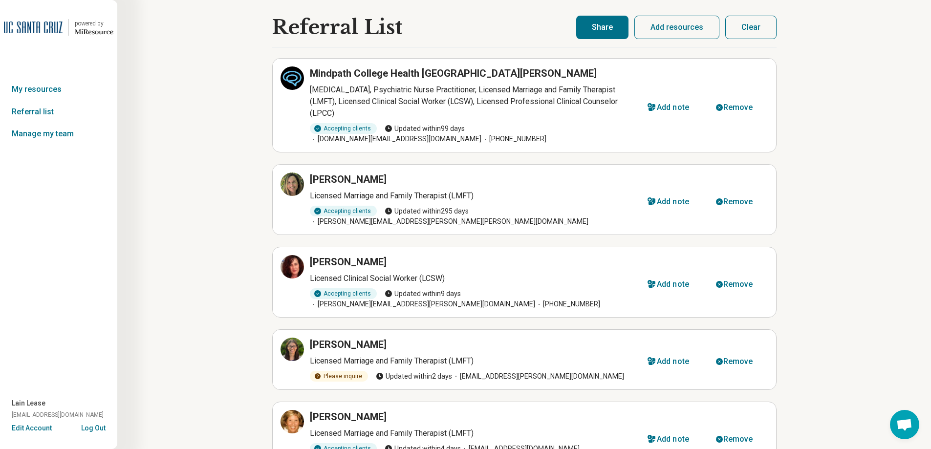
click at [667, 26] on button "Add resources" at bounding box center [676, 27] width 85 height 23
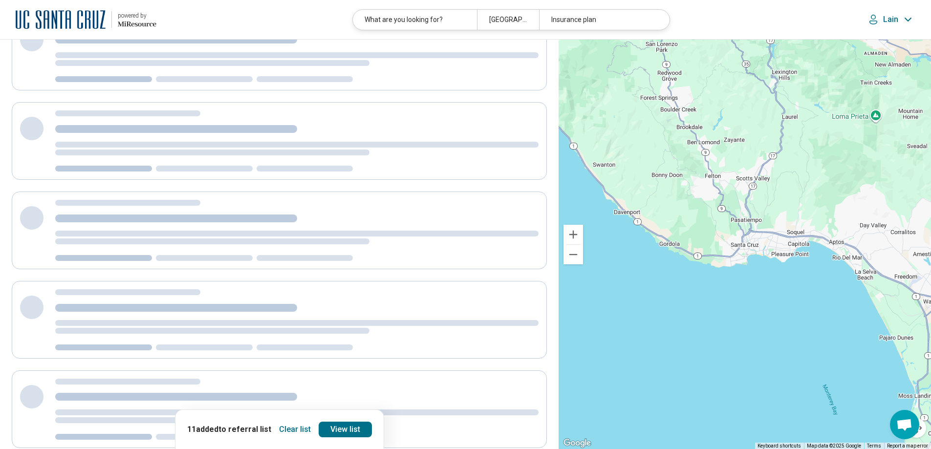
select select "***"
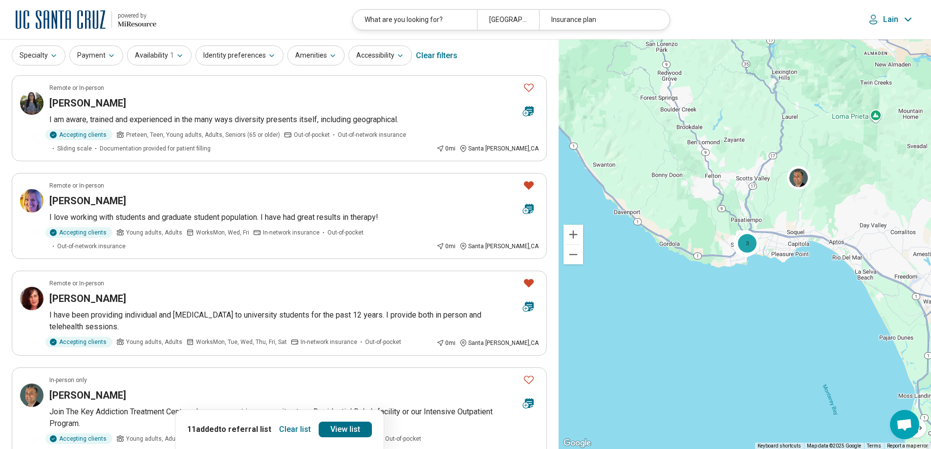
scroll to position [49, 0]
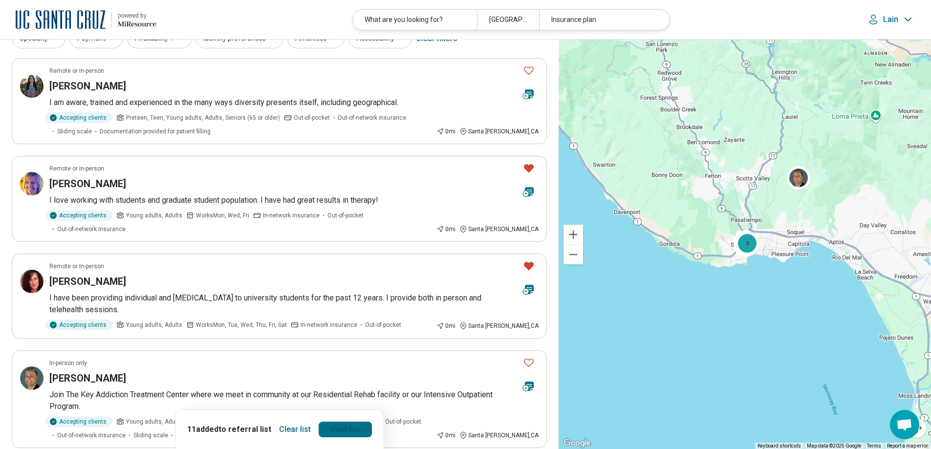
click at [332, 428] on link "View list" at bounding box center [345, 430] width 53 height 16
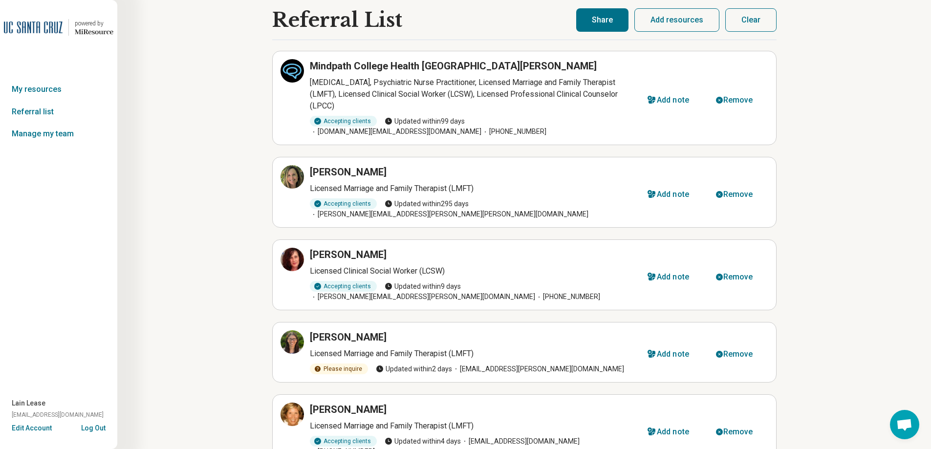
scroll to position [0, 0]
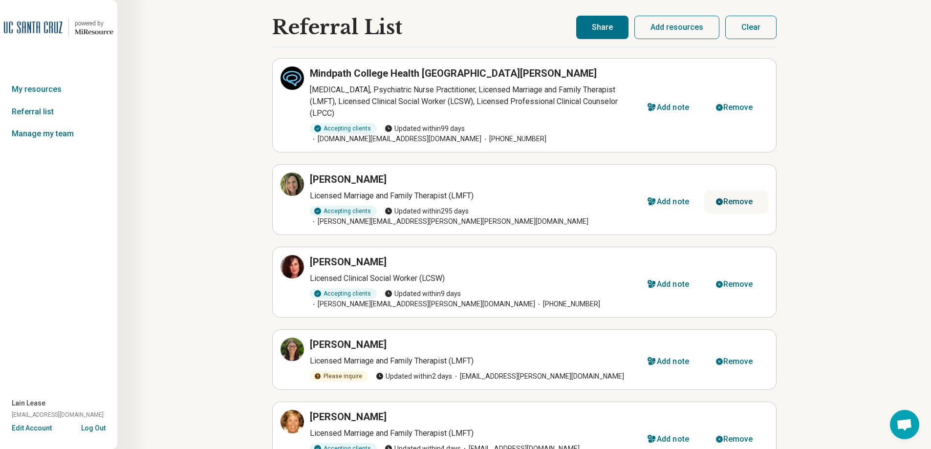
click at [747, 198] on div "Remove" at bounding box center [738, 202] width 30 height 8
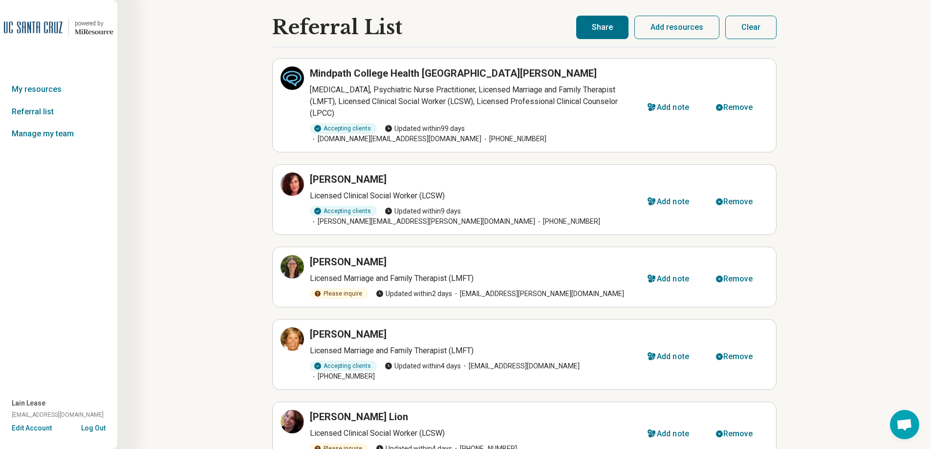
click at [608, 29] on button "Share" at bounding box center [602, 27] width 52 height 23
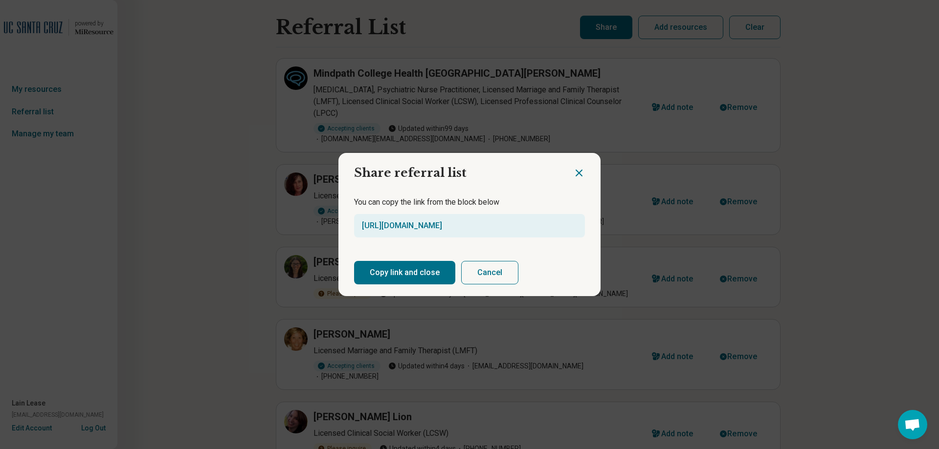
click at [399, 276] on button "Copy link and close" at bounding box center [404, 272] width 101 height 23
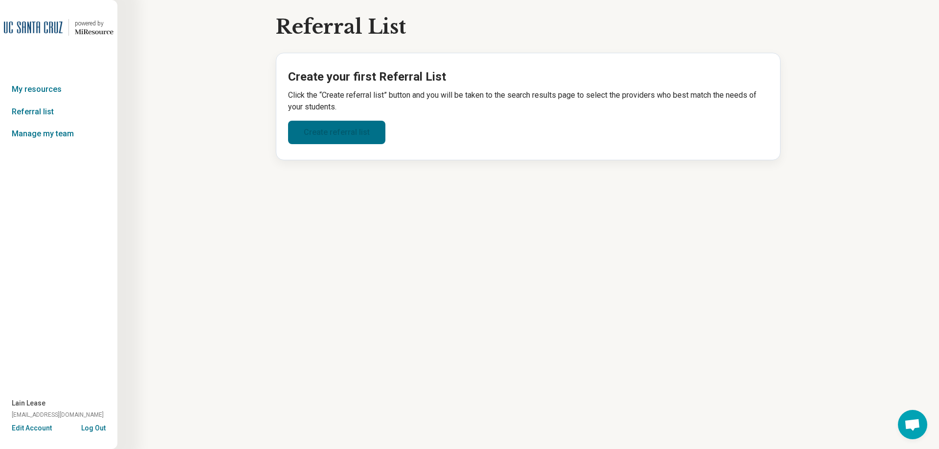
click at [347, 137] on link "Create referral list" at bounding box center [336, 132] width 97 height 23
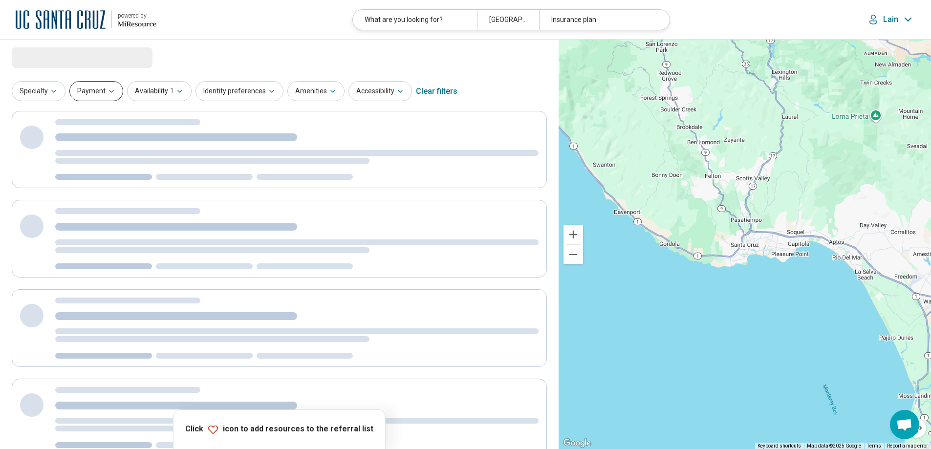
select select "***"
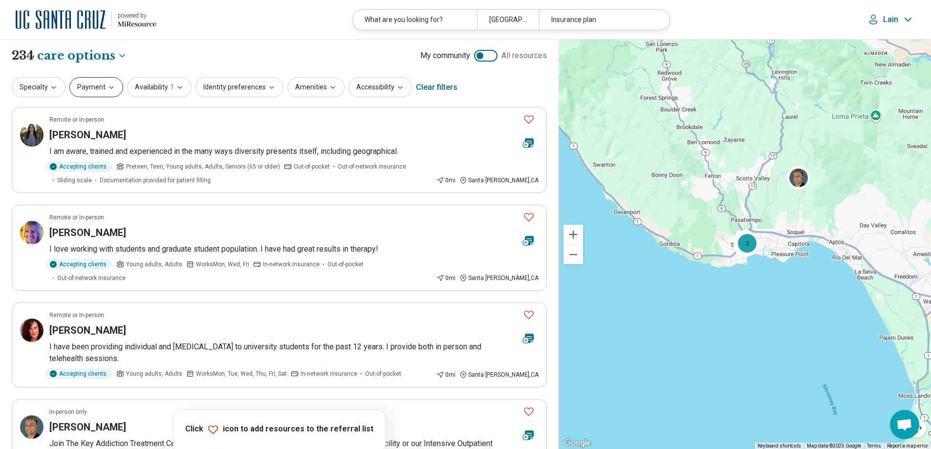
click at [90, 91] on button "Payment" at bounding box center [96, 87] width 54 height 20
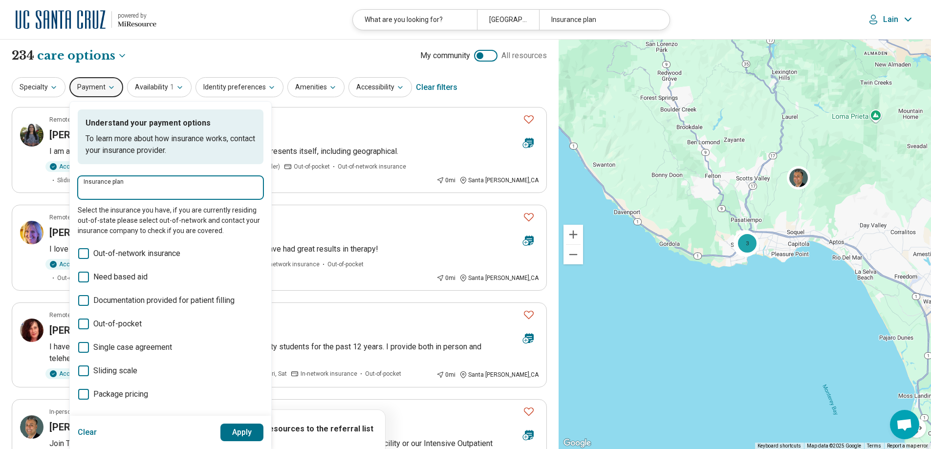
click at [103, 194] on input "Insurance plan" at bounding box center [171, 191] width 174 height 12
type input "******"
click at [107, 224] on div "Anthem" at bounding box center [135, 218] width 115 height 20
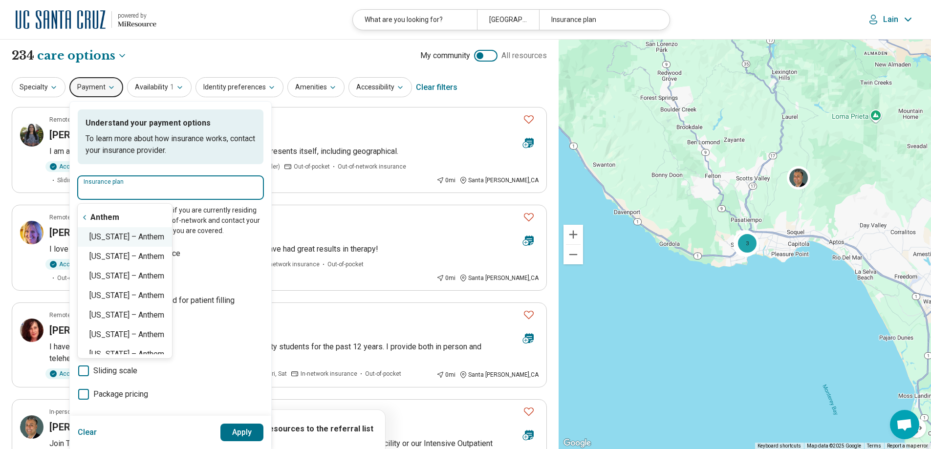
click at [127, 243] on div "California – Anthem" at bounding box center [125, 237] width 94 height 20
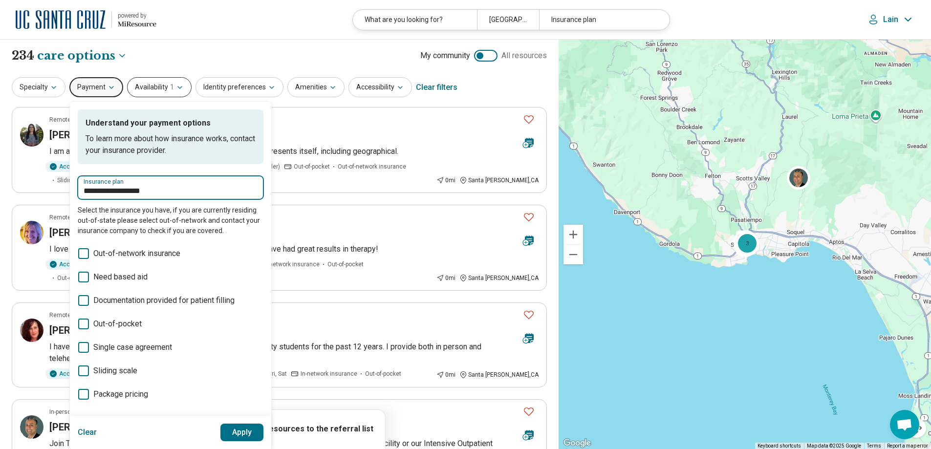
type input "**********"
click at [172, 90] on button "Availability 1" at bounding box center [159, 87] width 65 height 20
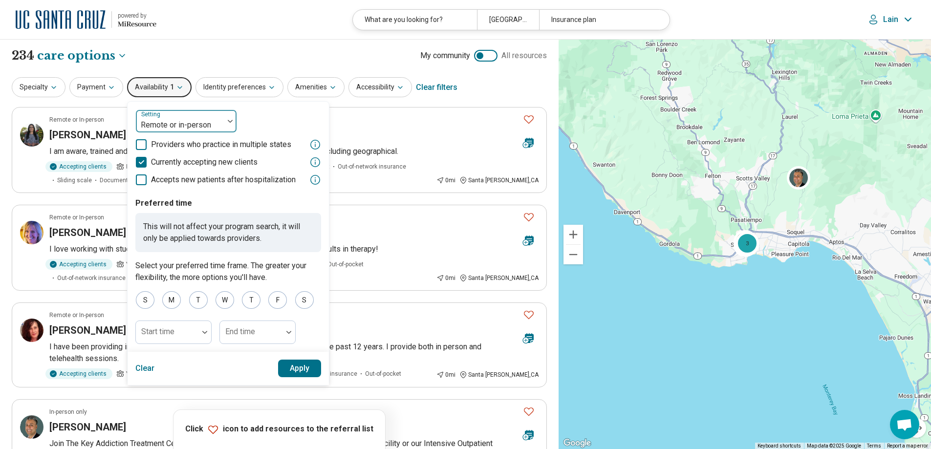
click at [193, 122] on div at bounding box center [180, 125] width 80 height 14
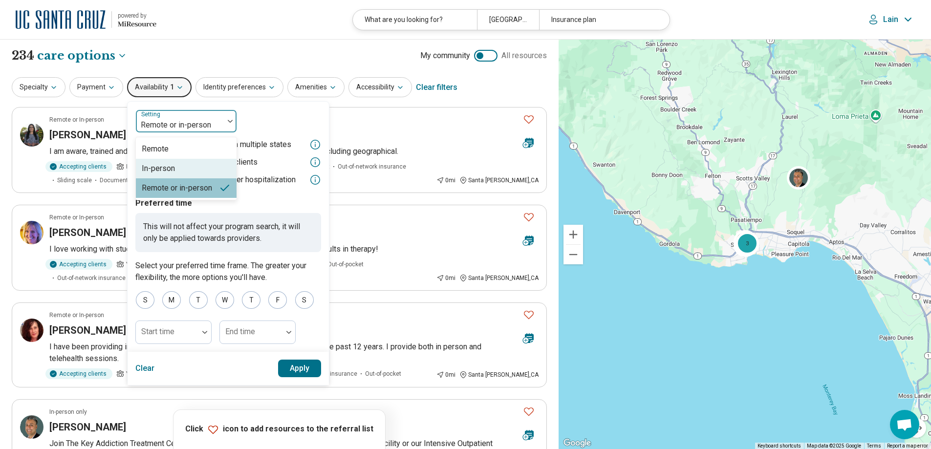
click at [178, 169] on div "In-person" at bounding box center [186, 169] width 101 height 20
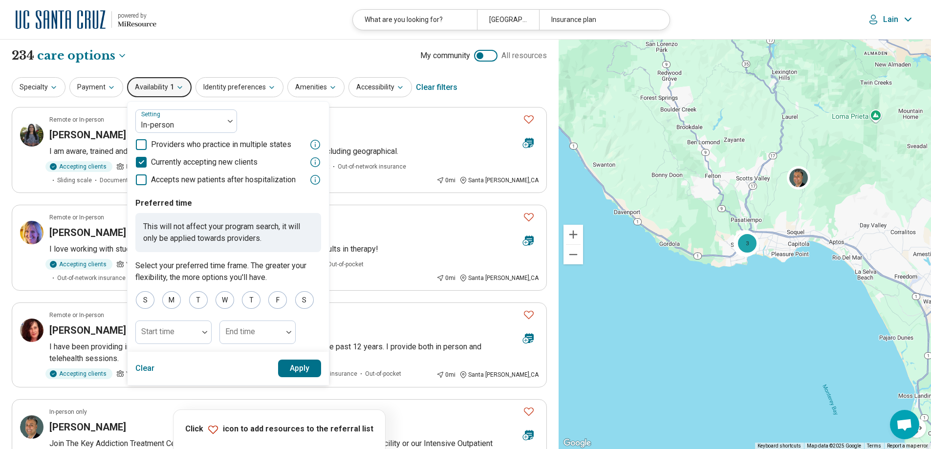
click at [303, 377] on button "Apply" at bounding box center [300, 369] width 44 height 18
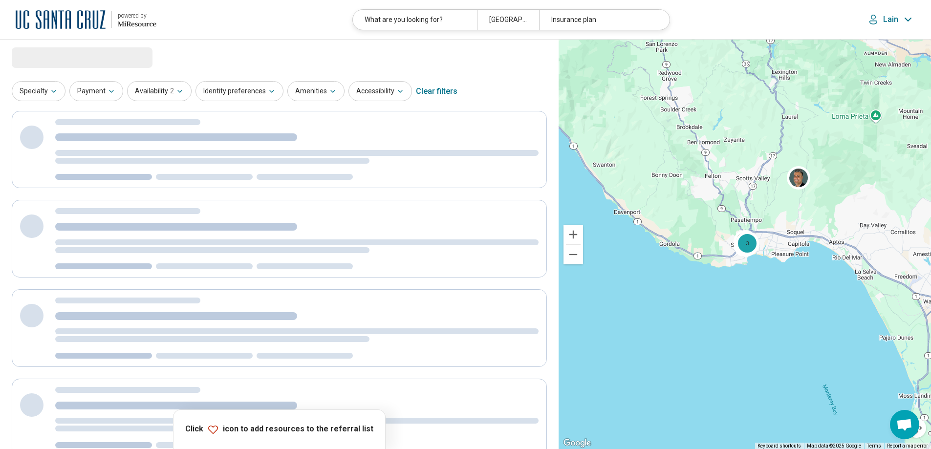
click at [298, 371] on div at bounding box center [279, 373] width 535 height 524
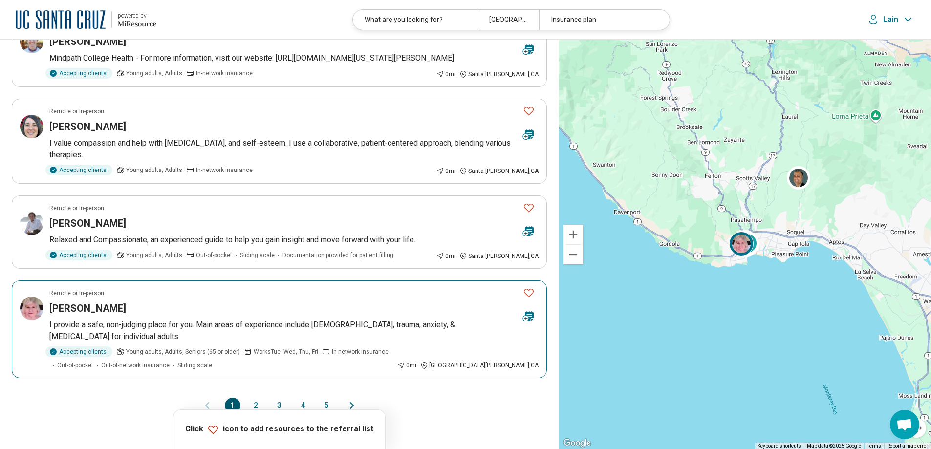
scroll to position [1662, 0]
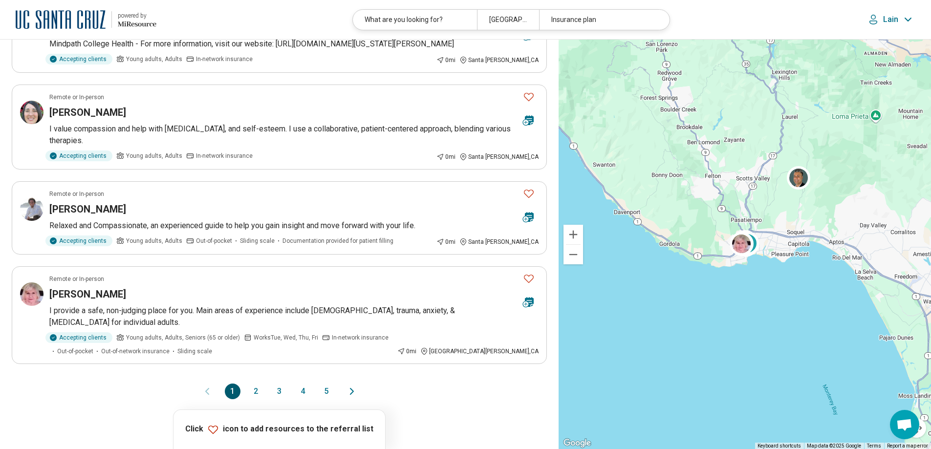
click at [255, 384] on button "2" at bounding box center [256, 392] width 16 height 16
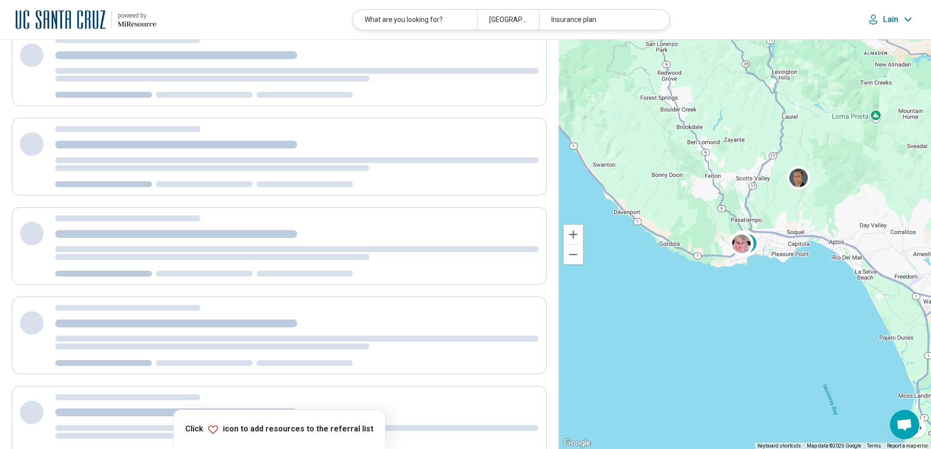
scroll to position [0, 0]
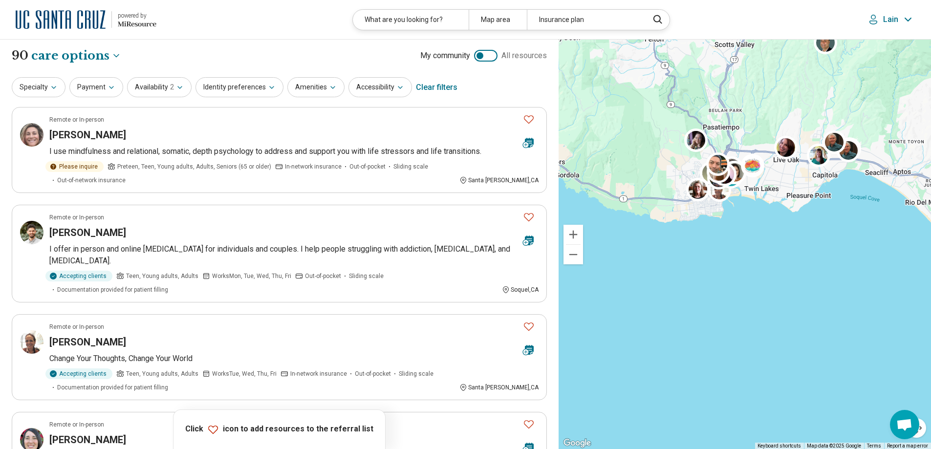
drag, startPoint x: 791, startPoint y: 301, endPoint x: 695, endPoint y: 318, distance: 98.3
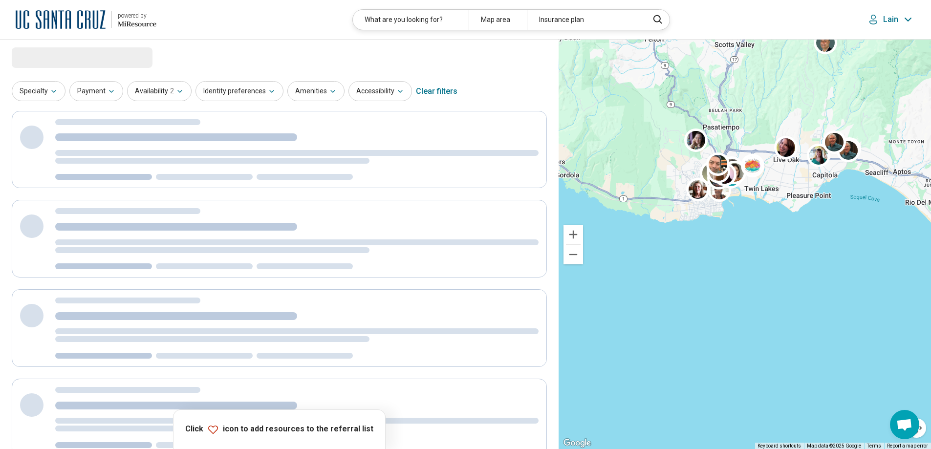
select select "***"
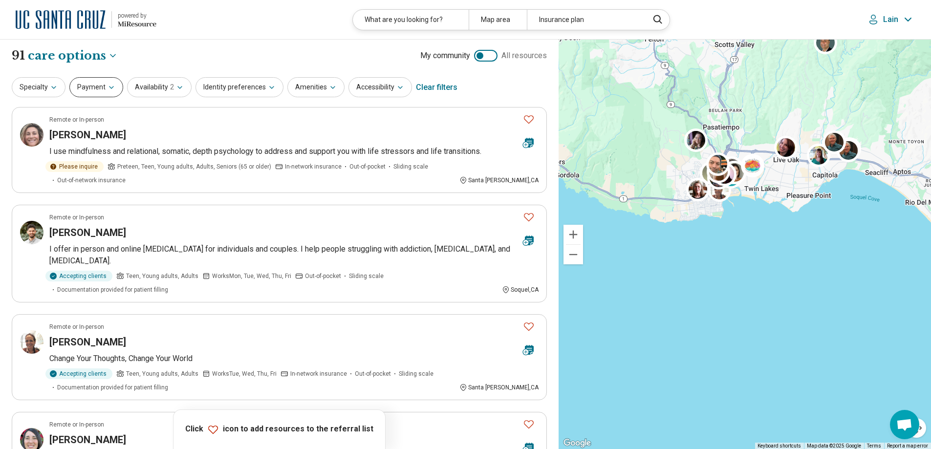
click at [108, 87] on icon "button" at bounding box center [112, 88] width 8 height 8
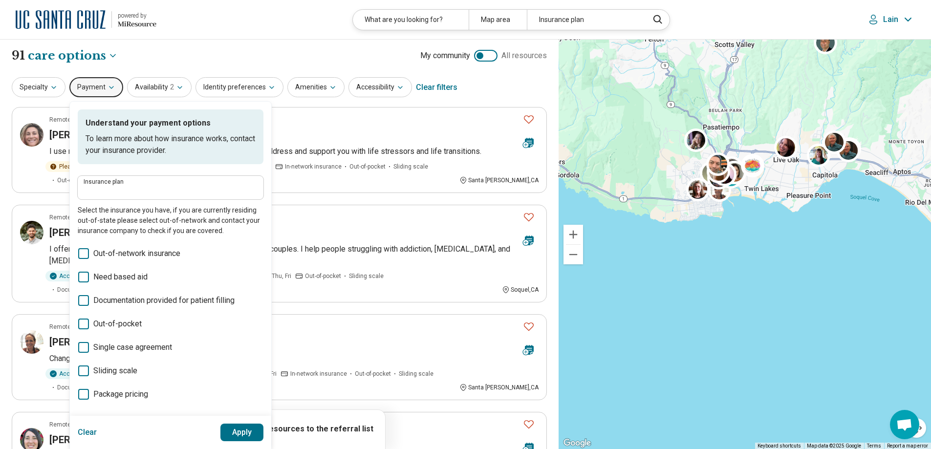
click at [109, 198] on div "Insurance plan" at bounding box center [171, 187] width 186 height 23
click at [109, 196] on input "Insurance plan" at bounding box center [171, 191] width 174 height 12
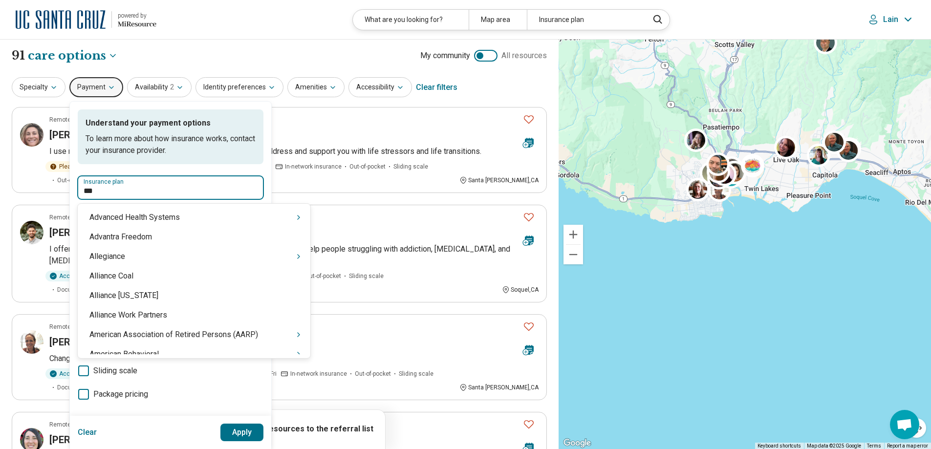
type input "****"
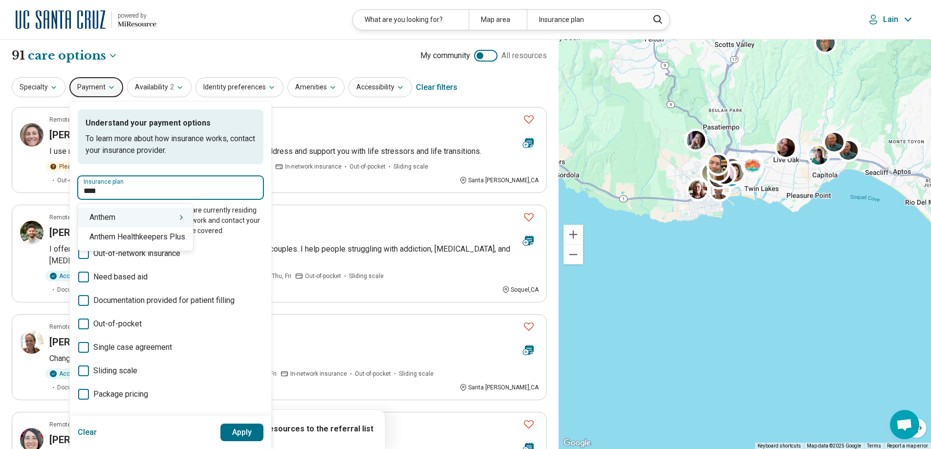
click at [104, 219] on div "Anthem" at bounding box center [135, 218] width 115 height 20
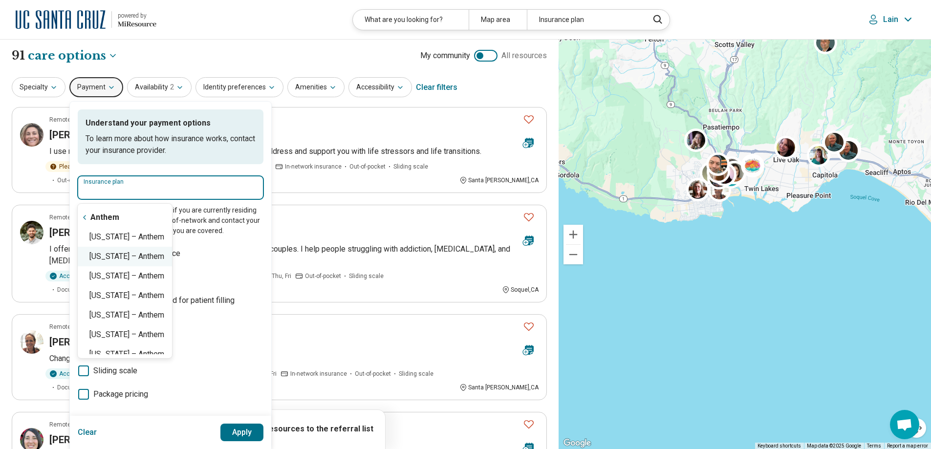
click at [152, 258] on div "California – Anthem" at bounding box center [125, 257] width 94 height 20
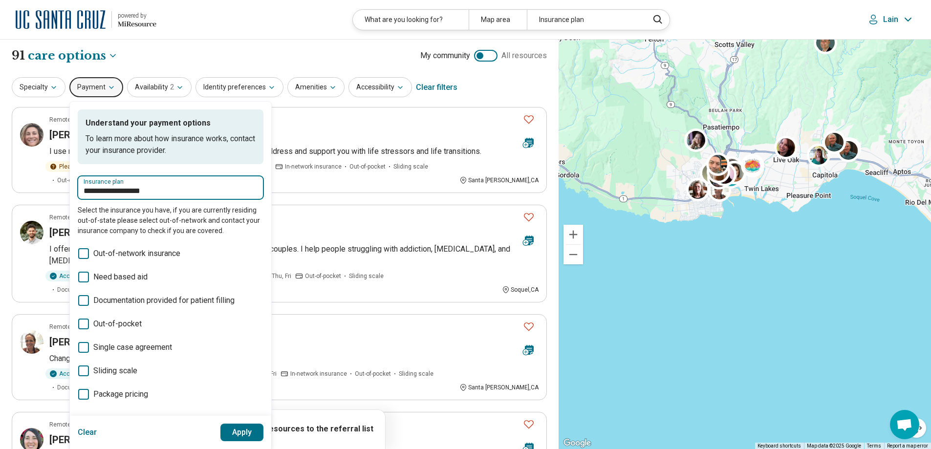
type input "**********"
click at [238, 434] on button "Apply" at bounding box center [242, 433] width 44 height 18
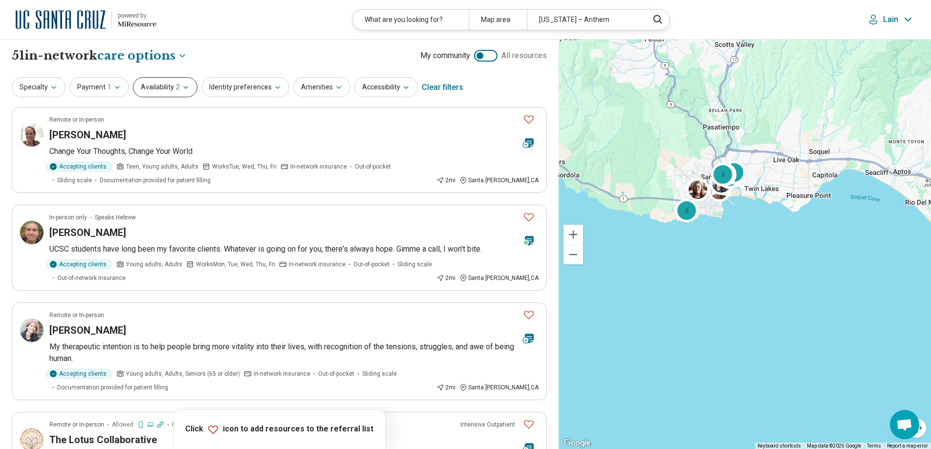
click at [187, 89] on icon "button" at bounding box center [186, 88] width 8 height 8
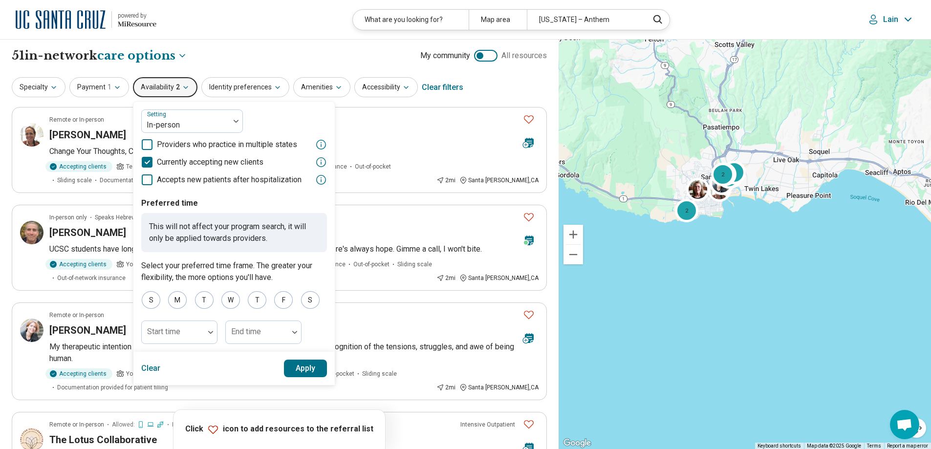
click at [187, 89] on icon "button" at bounding box center [186, 88] width 8 height 8
click at [520, 91] on div "Specialty Payment 1 Availability 2 Setting In-person Providers who practice in …" at bounding box center [279, 87] width 535 height 23
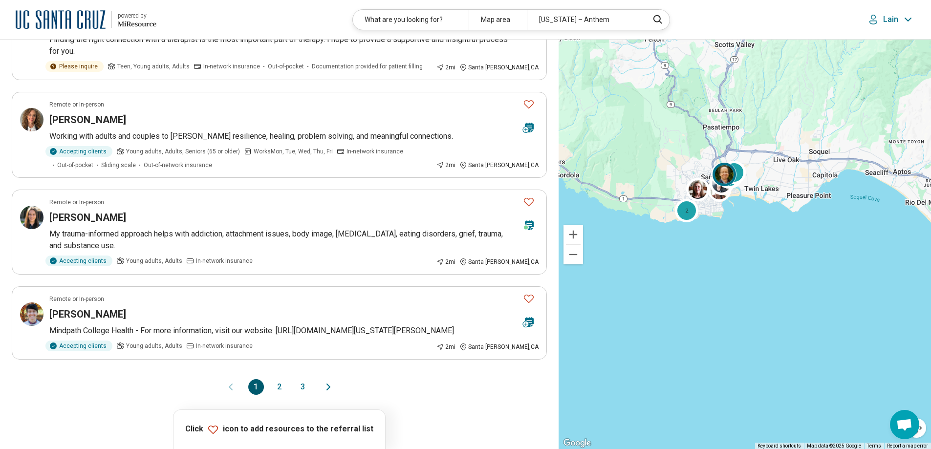
scroll to position [1662, 0]
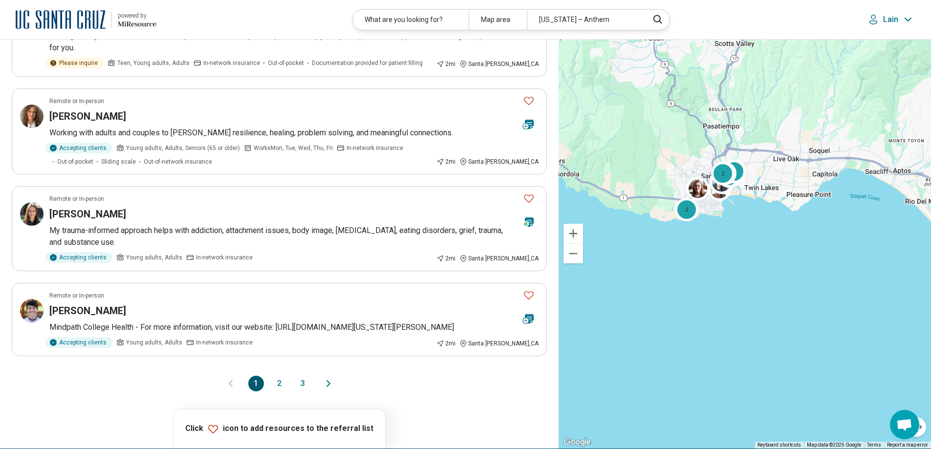
click at [280, 392] on button "2" at bounding box center [280, 384] width 16 height 16
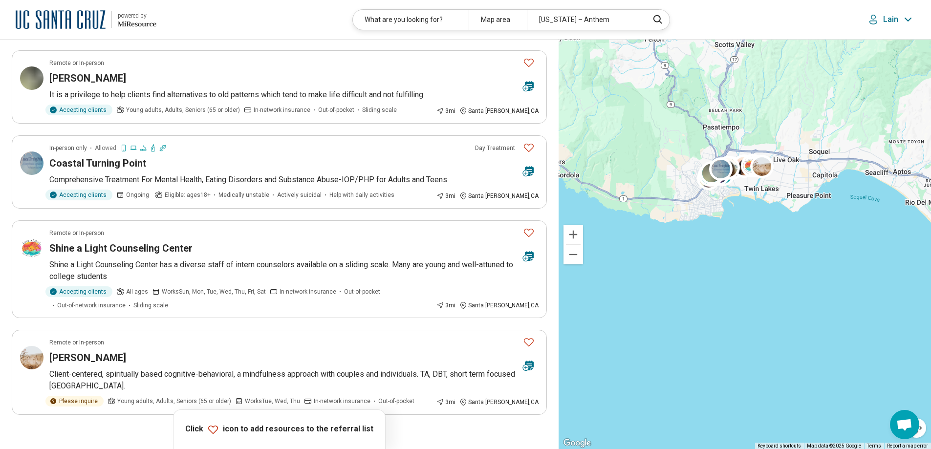
click at [303, 435] on button "3" at bounding box center [303, 443] width 16 height 16
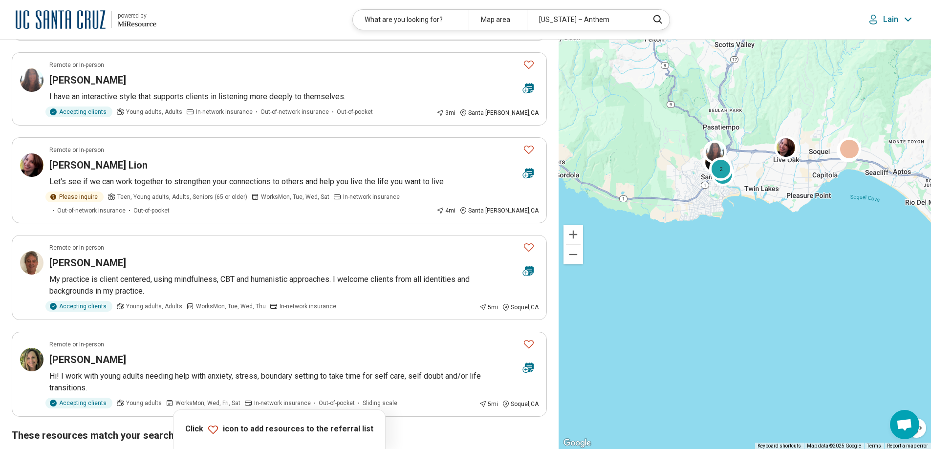
scroll to position [196, 0]
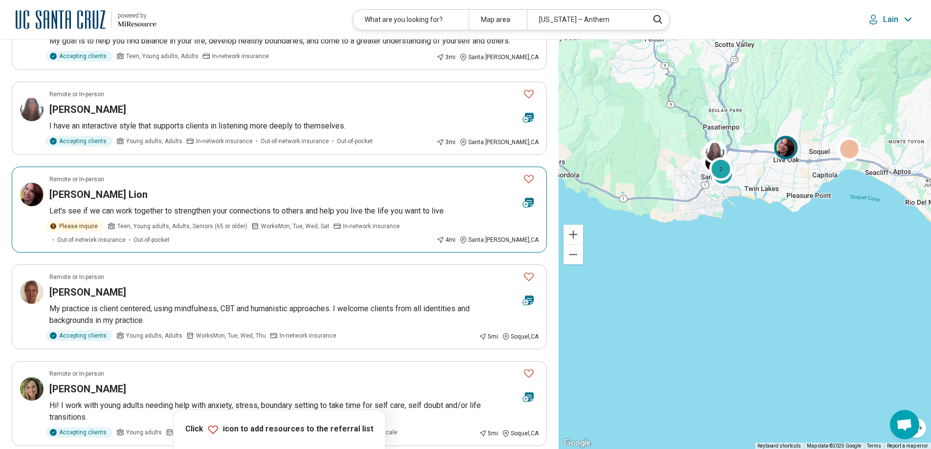
click at [58, 201] on h3 "Renee Lion" at bounding box center [98, 195] width 98 height 14
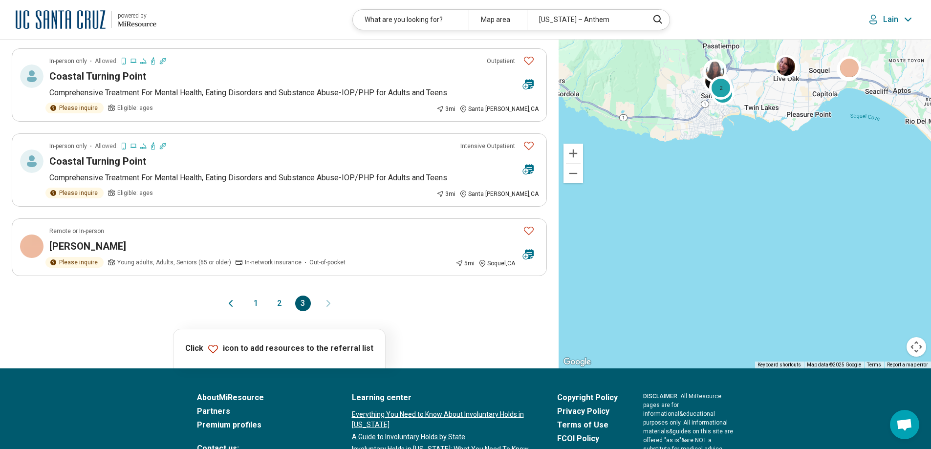
scroll to position [929, 0]
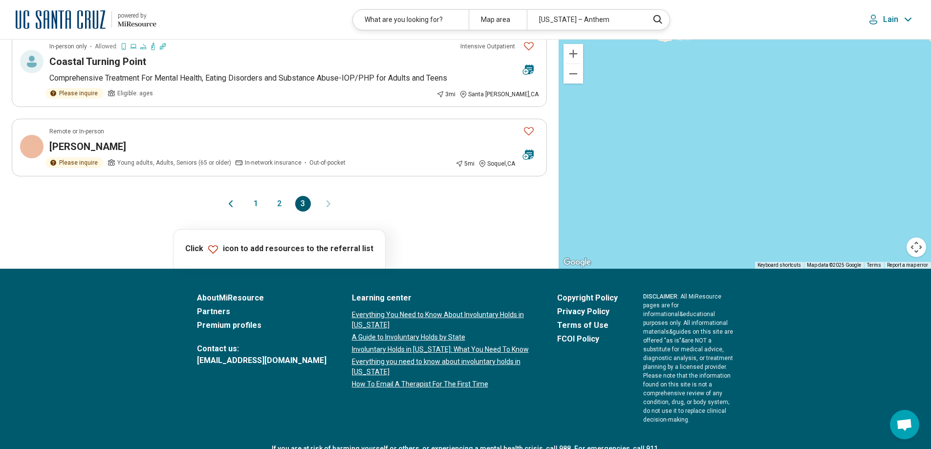
click at [255, 204] on button "1" at bounding box center [256, 204] width 16 height 16
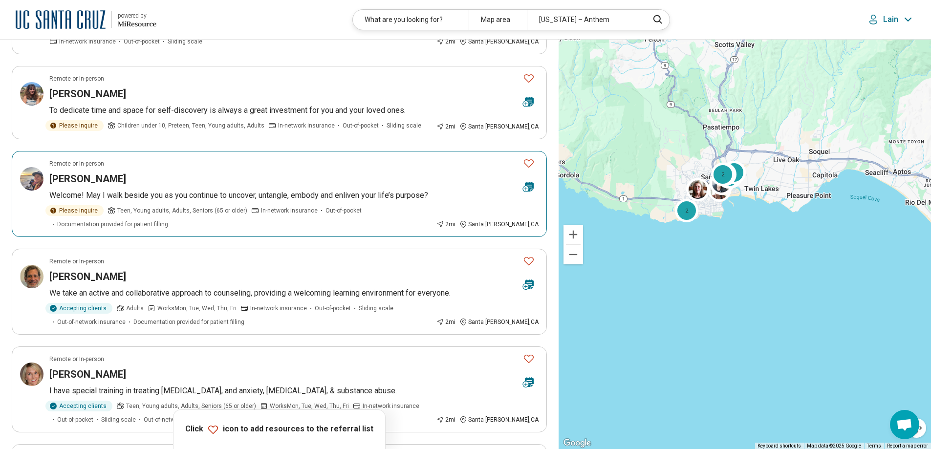
scroll to position [0, 0]
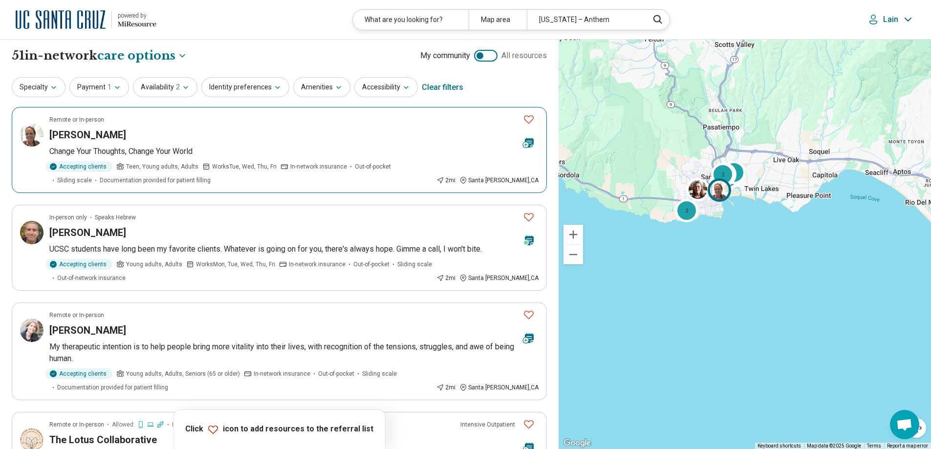
click at [92, 136] on h3 "Melissa S Bernstein" at bounding box center [87, 135] width 77 height 14
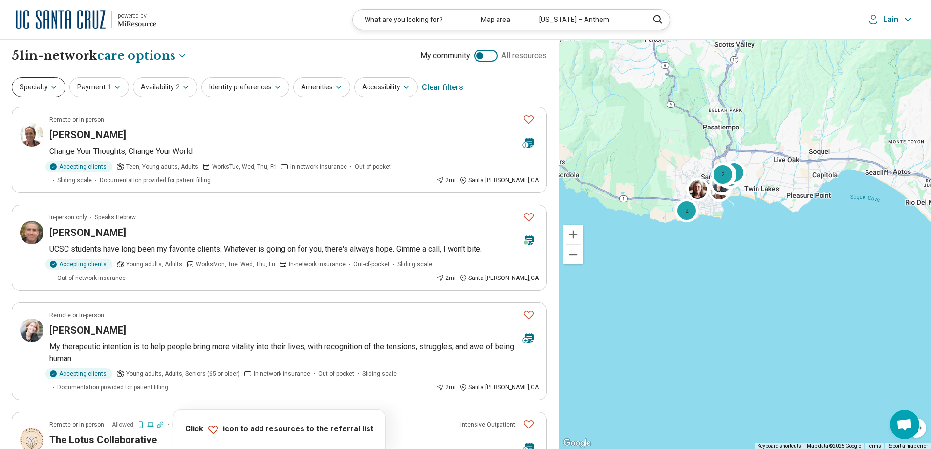
click at [50, 85] on icon "button" at bounding box center [54, 88] width 8 height 8
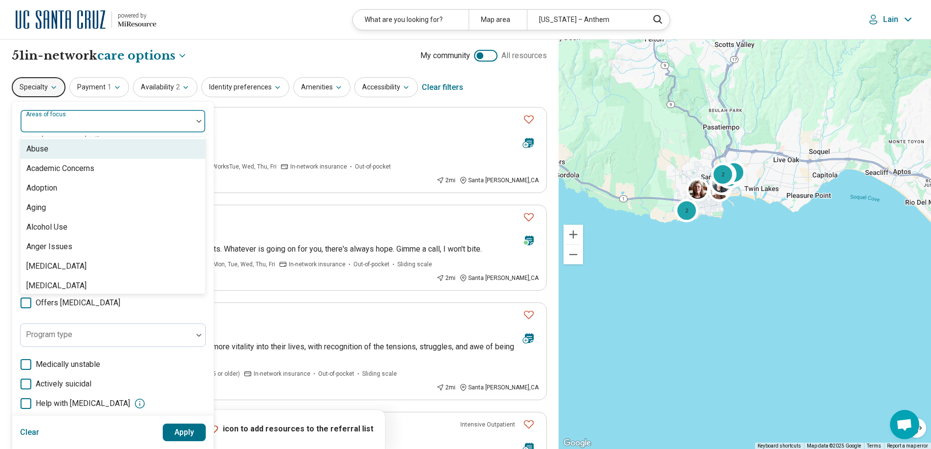
click at [63, 127] on div at bounding box center [106, 125] width 164 height 14
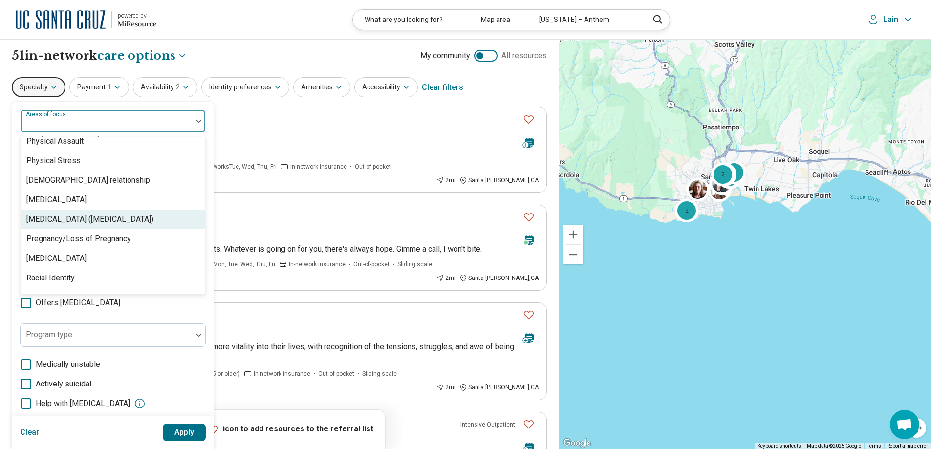
scroll to position [1320, 0]
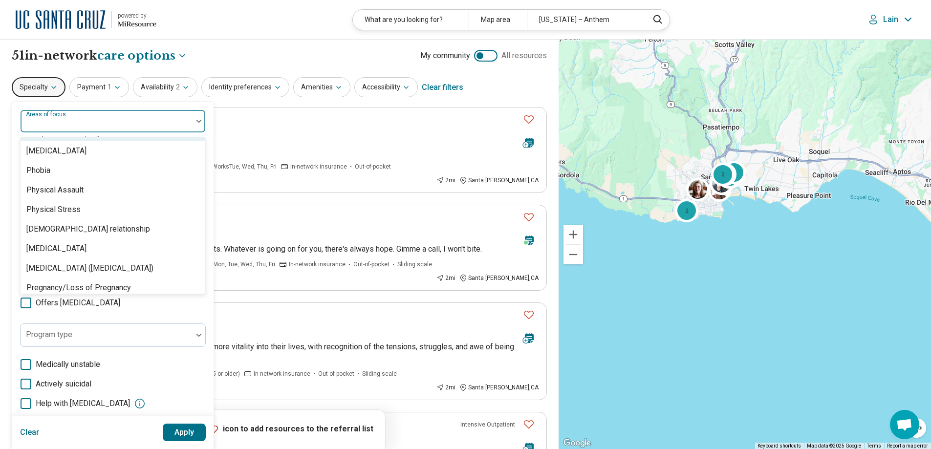
click at [125, 127] on div at bounding box center [106, 125] width 164 height 14
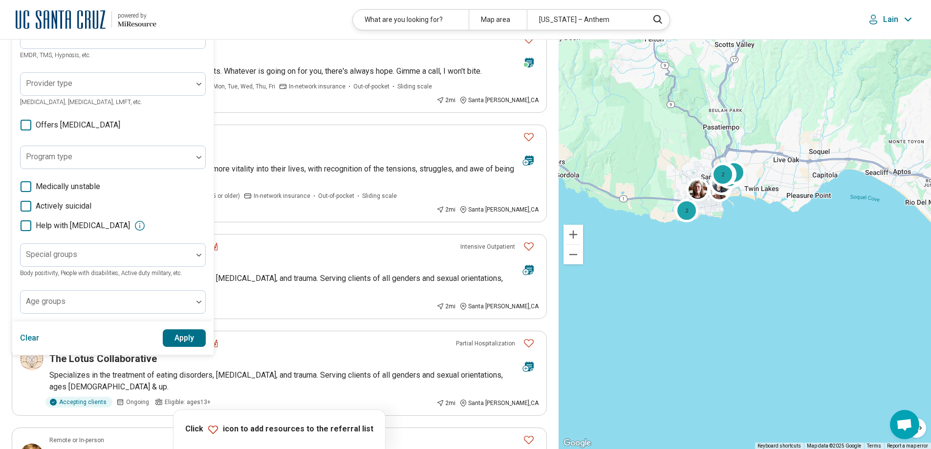
scroll to position [196, 0]
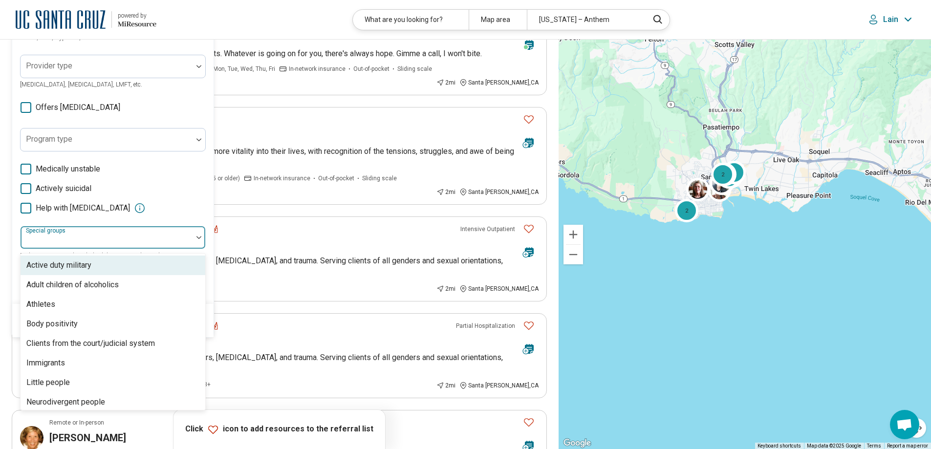
click at [153, 239] on div at bounding box center [106, 242] width 164 height 14
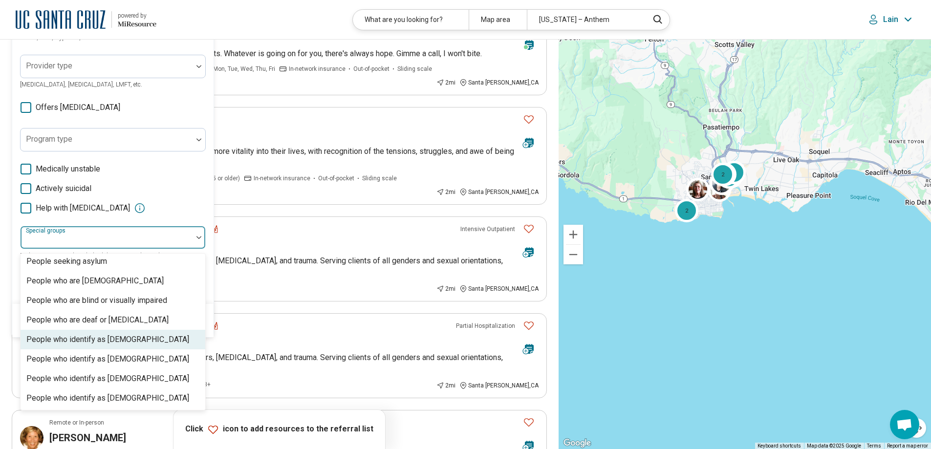
scroll to position [151, 0]
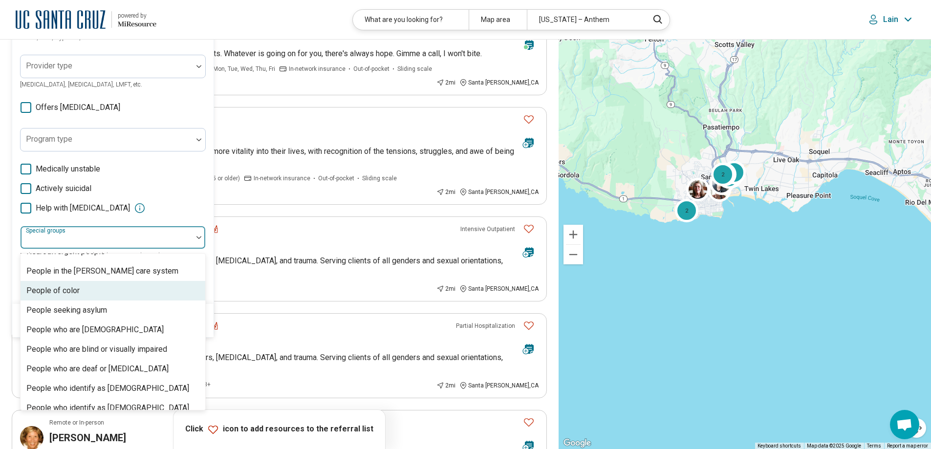
click at [116, 284] on div "People of color" at bounding box center [113, 291] width 185 height 20
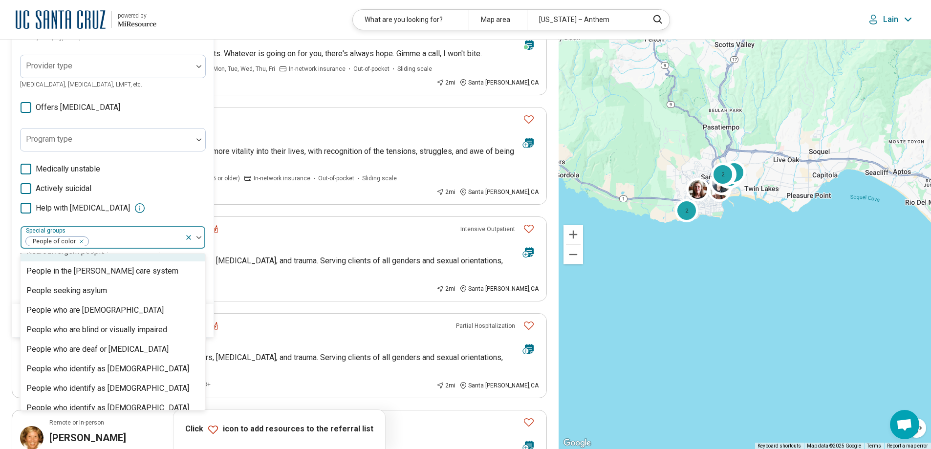
click at [172, 200] on div "Medically unstable Actively suicidal Help with activities of daily living" at bounding box center [113, 188] width 186 height 51
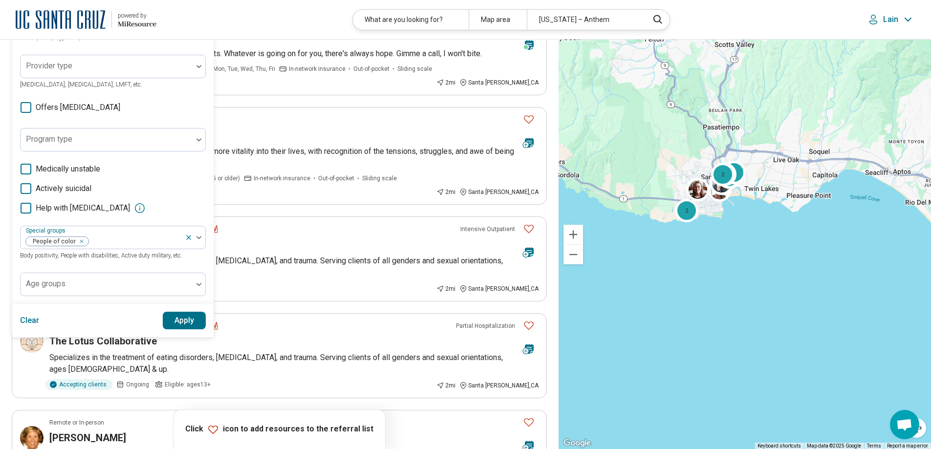
click at [185, 318] on button "Apply" at bounding box center [185, 321] width 44 height 18
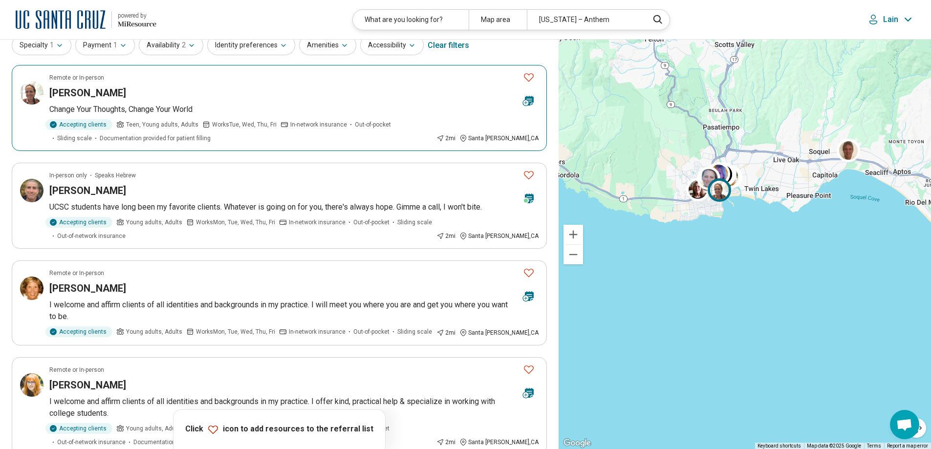
scroll to position [0, 0]
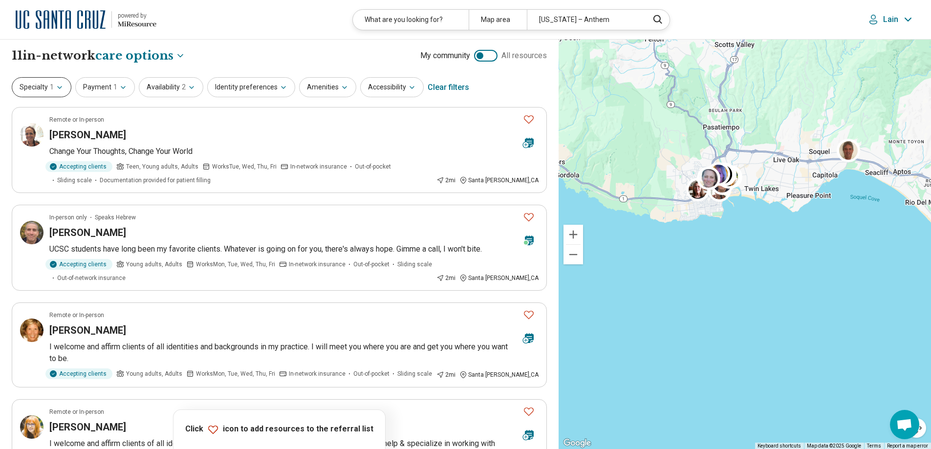
click at [62, 89] on icon "button" at bounding box center [60, 88] width 8 height 8
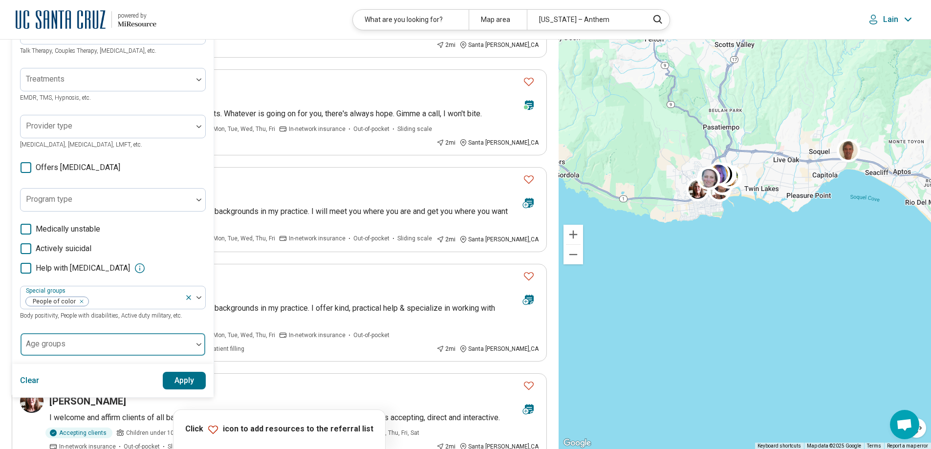
scroll to position [147, 0]
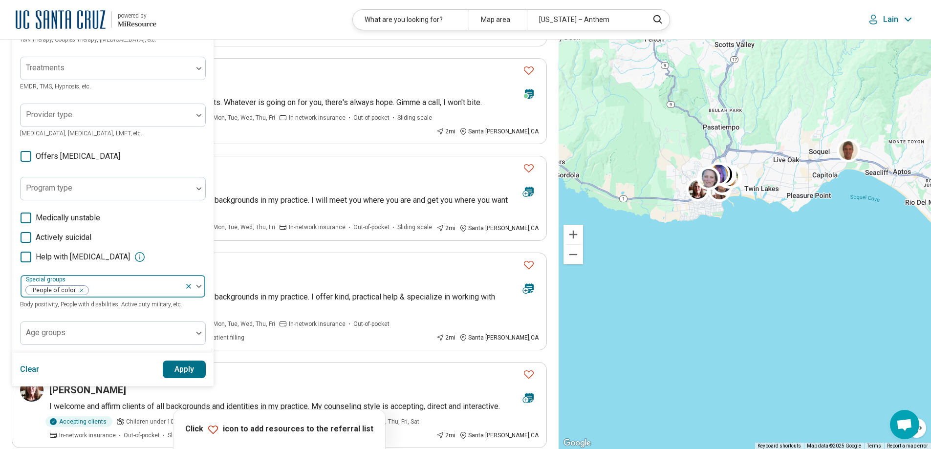
click at [80, 291] on icon "Remove [object Object]" at bounding box center [79, 290] width 7 height 7
click at [176, 371] on button "Apply" at bounding box center [185, 370] width 44 height 18
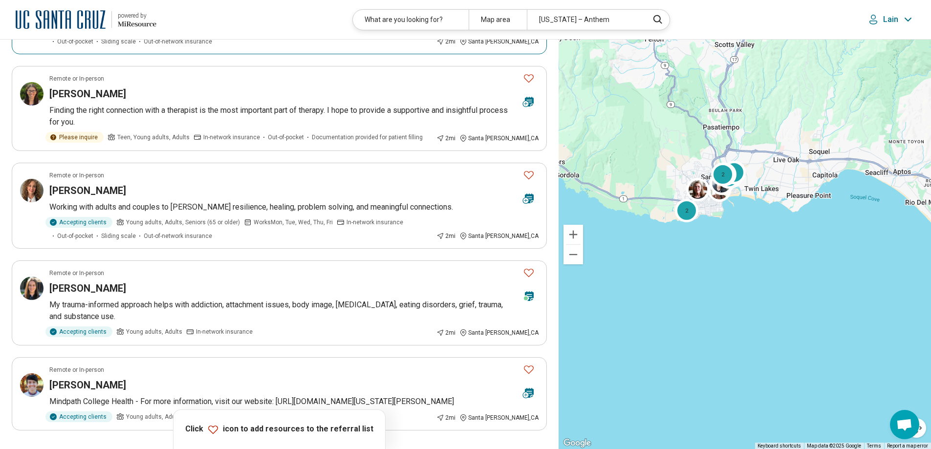
scroll to position [1662, 0]
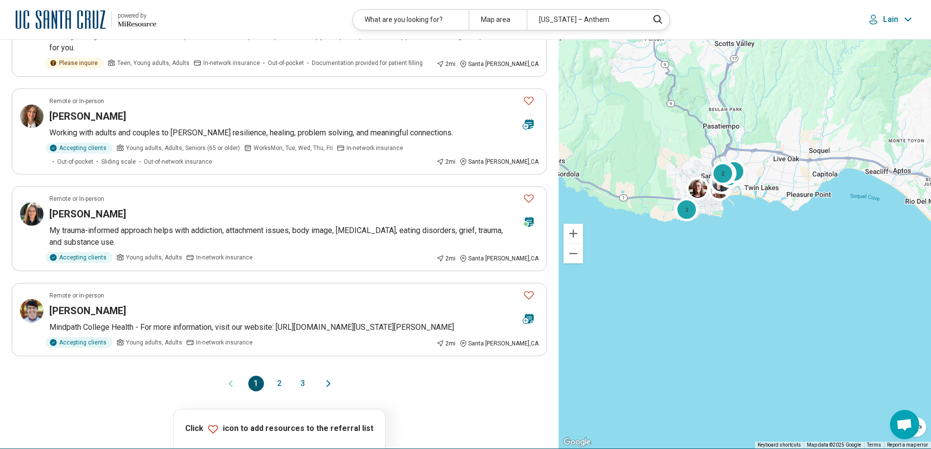
click at [279, 392] on button "2" at bounding box center [280, 384] width 16 height 16
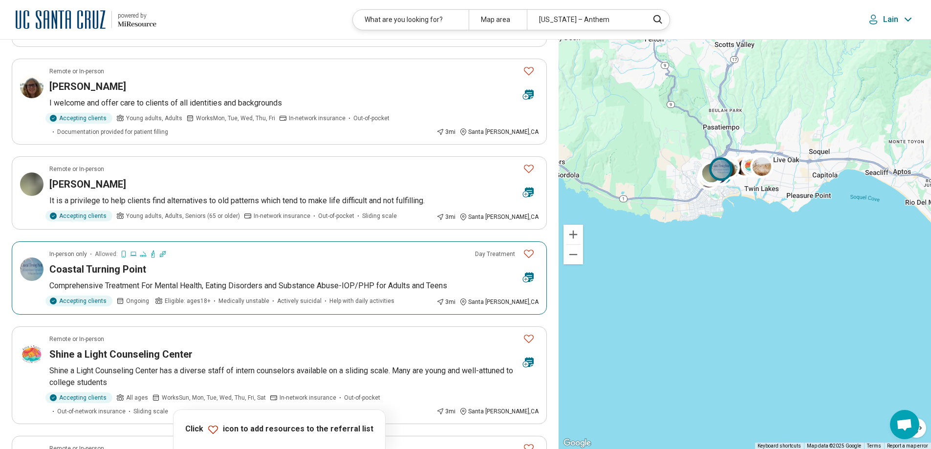
scroll to position [1711, 0]
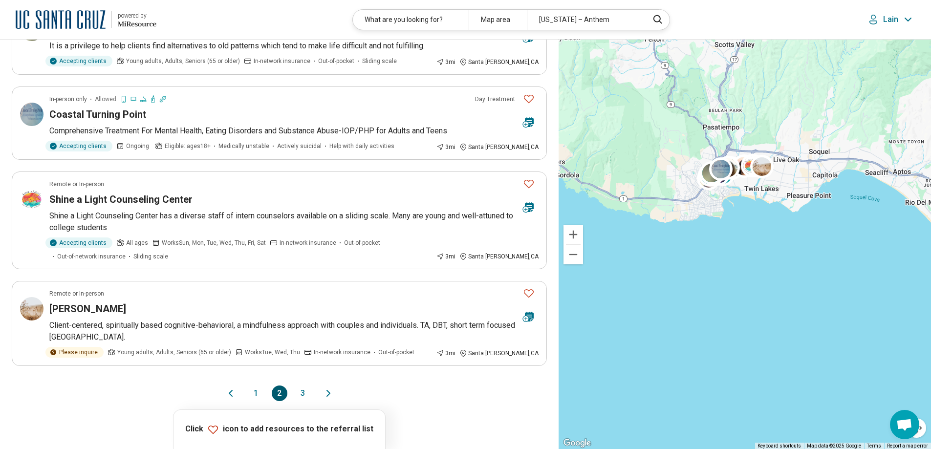
click at [300, 386] on button "3" at bounding box center [303, 394] width 16 height 16
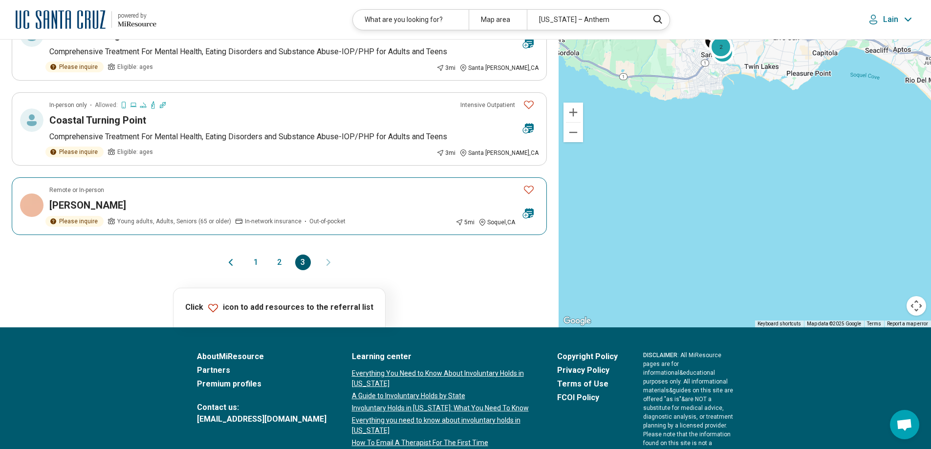
scroll to position [880, 0]
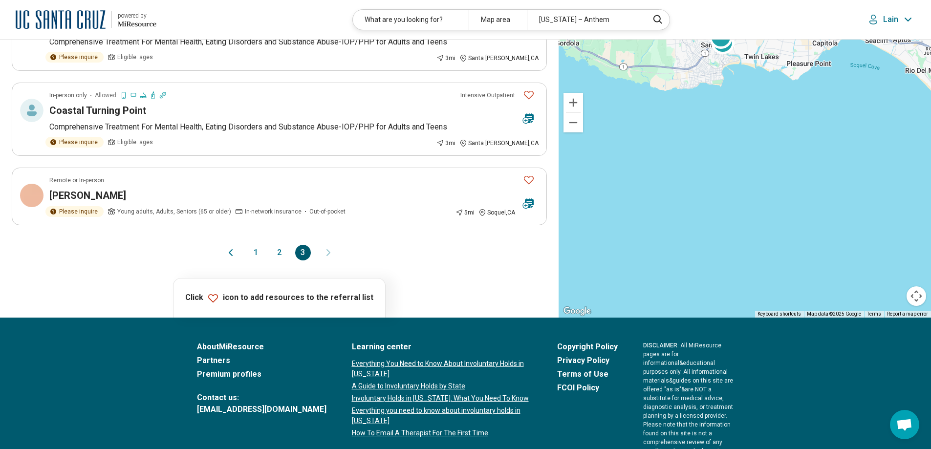
click at [280, 252] on button "2" at bounding box center [280, 253] width 16 height 16
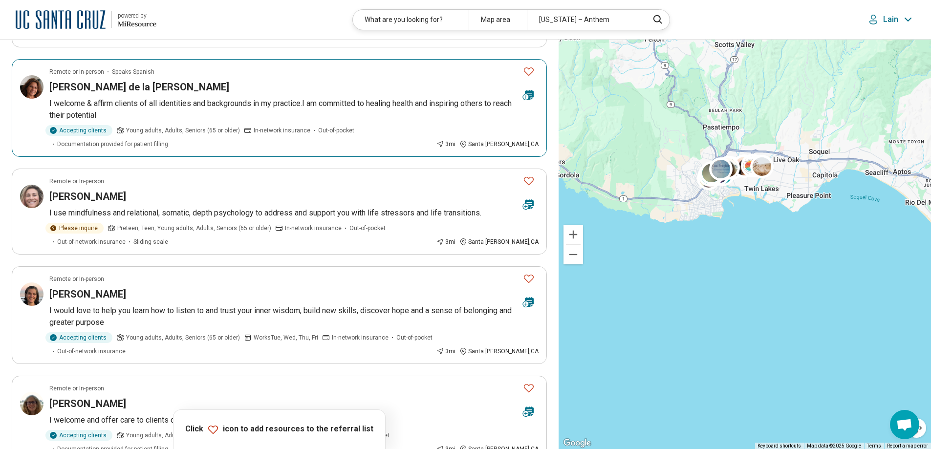
scroll to position [1271, 0]
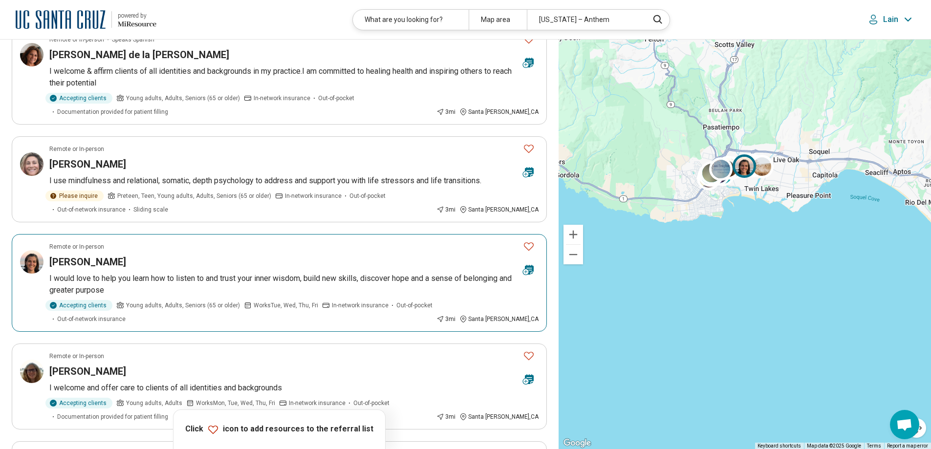
click at [76, 255] on h3 "Adriel McCluer" at bounding box center [87, 262] width 77 height 14
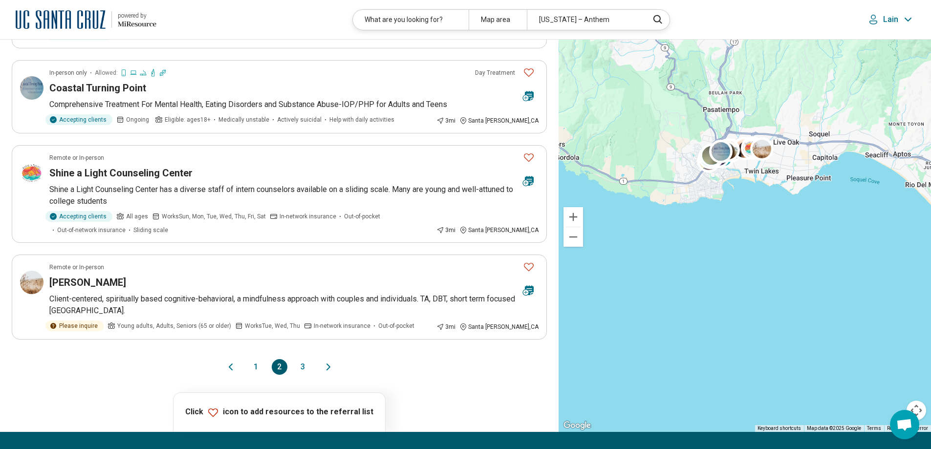
scroll to position [1809, 0]
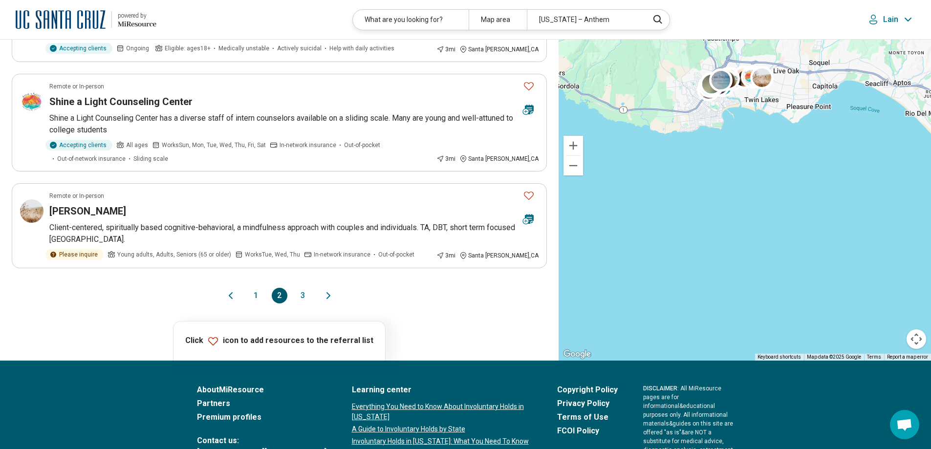
click at [257, 288] on button "1" at bounding box center [256, 296] width 16 height 16
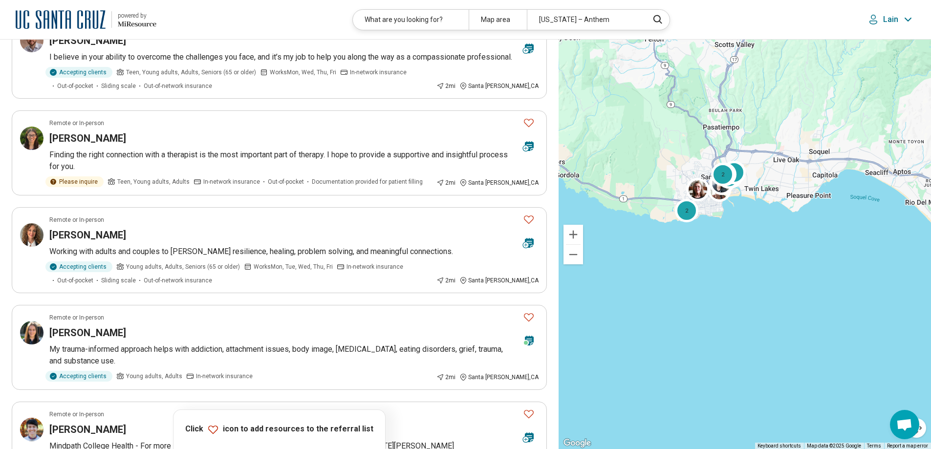
scroll to position [0, 0]
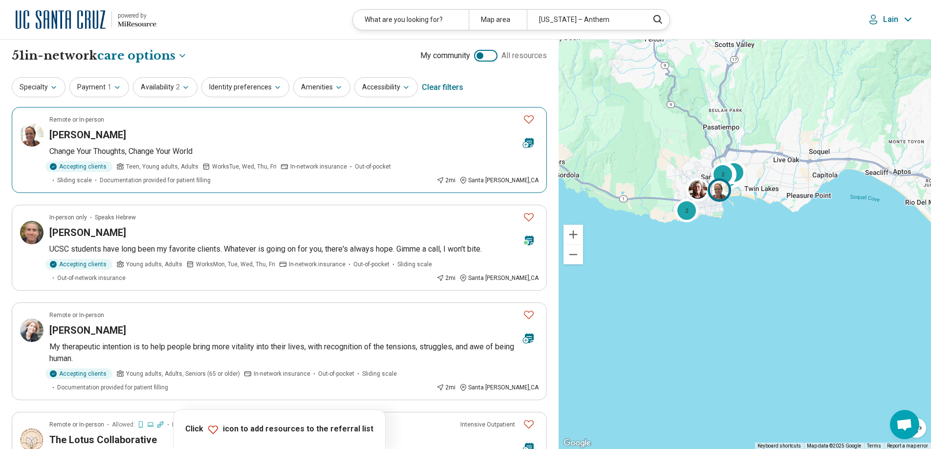
click at [527, 120] on icon "Favorite" at bounding box center [529, 119] width 12 height 12
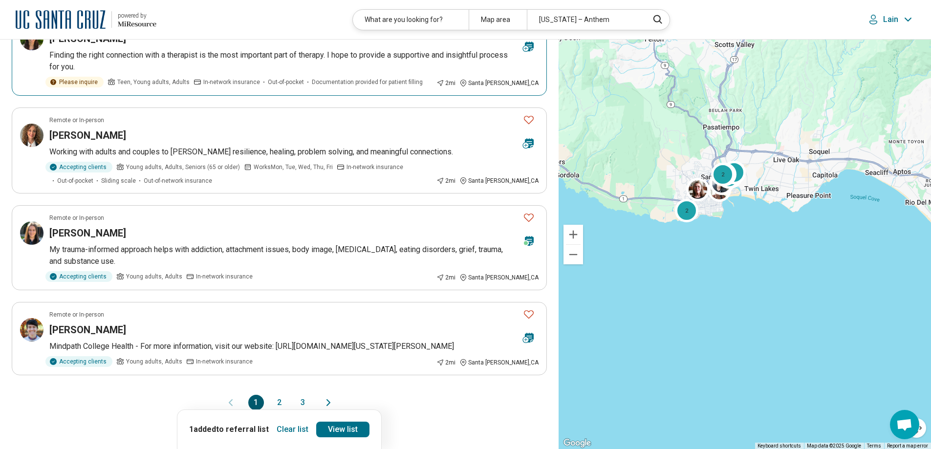
scroll to position [1662, 0]
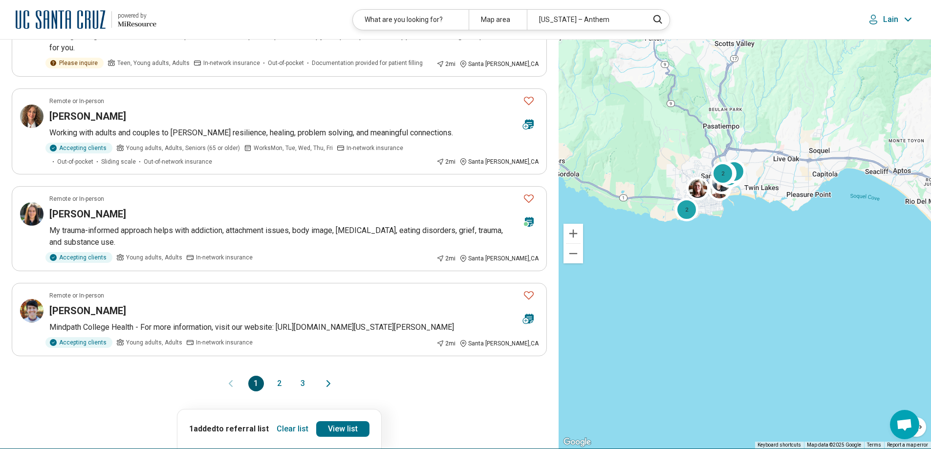
click at [281, 392] on button "2" at bounding box center [280, 384] width 16 height 16
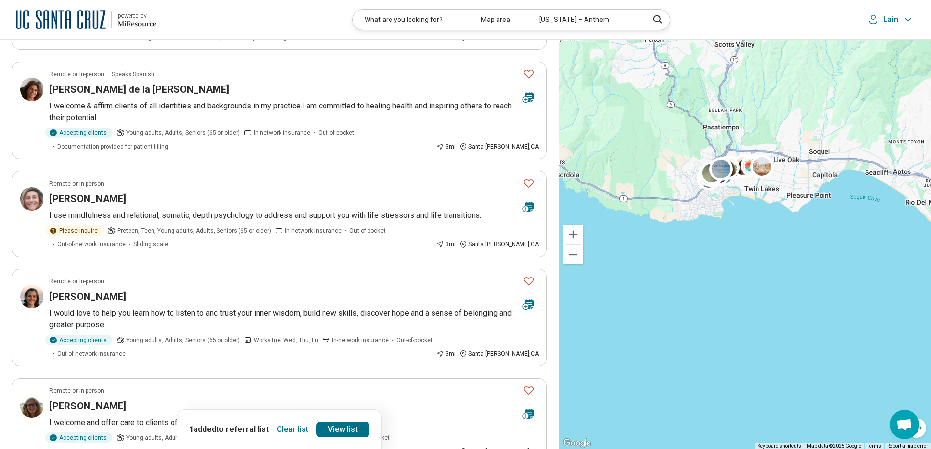
scroll to position [1271, 0]
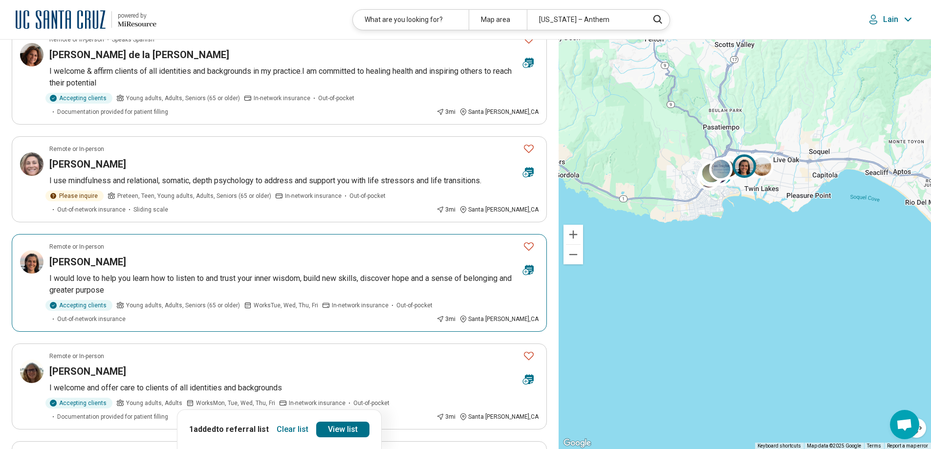
click at [529, 242] on icon "Favorite" at bounding box center [529, 246] width 10 height 8
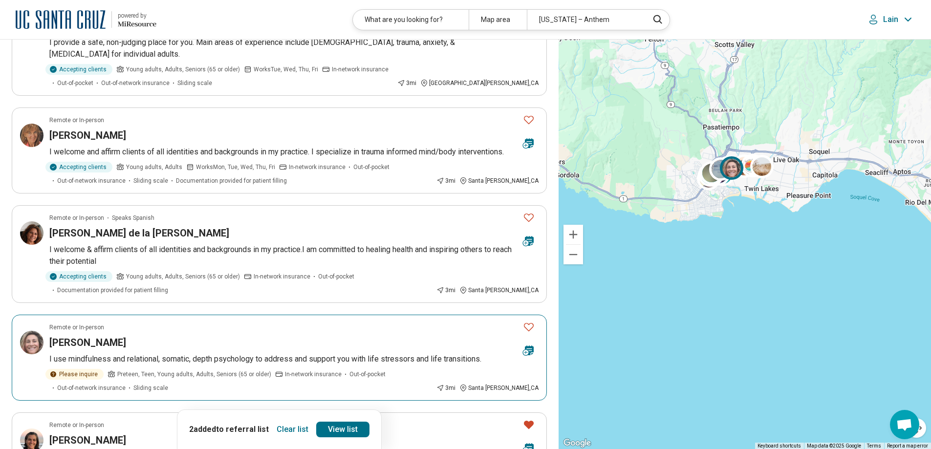
scroll to position [1075, 0]
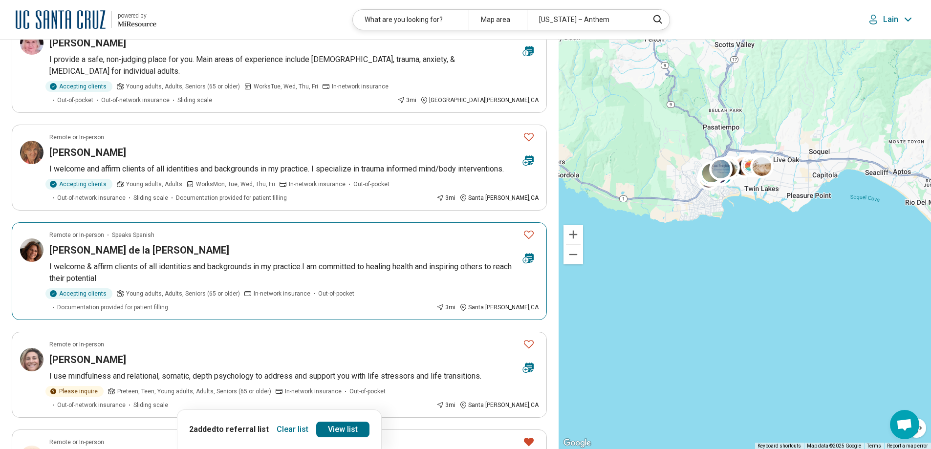
click at [107, 243] on h3 "Ana de la Torre" at bounding box center [139, 250] width 180 height 14
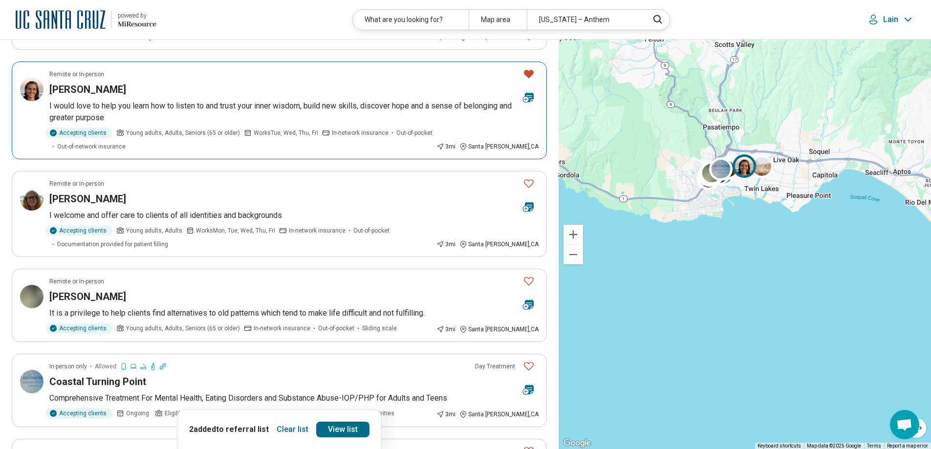
scroll to position [1466, 0]
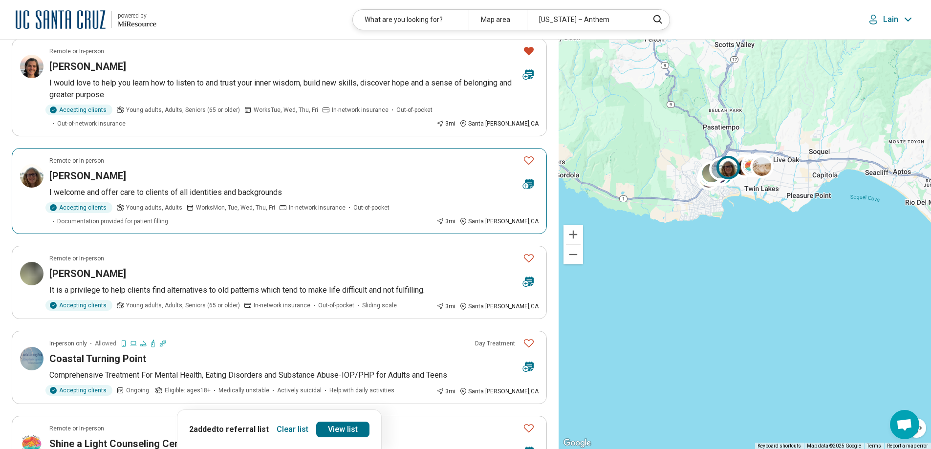
click at [84, 169] on h3 "Lucinda Fabry" at bounding box center [87, 176] width 77 height 14
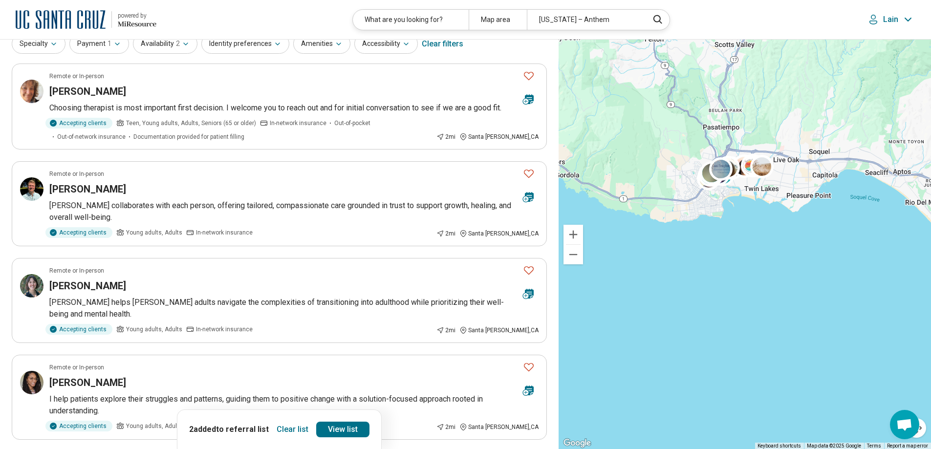
scroll to position [0, 0]
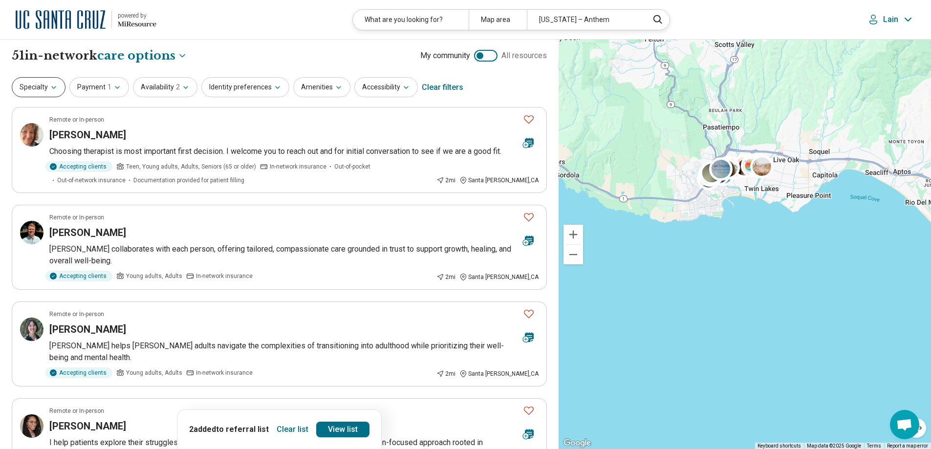
click at [56, 84] on icon "button" at bounding box center [54, 88] width 8 height 8
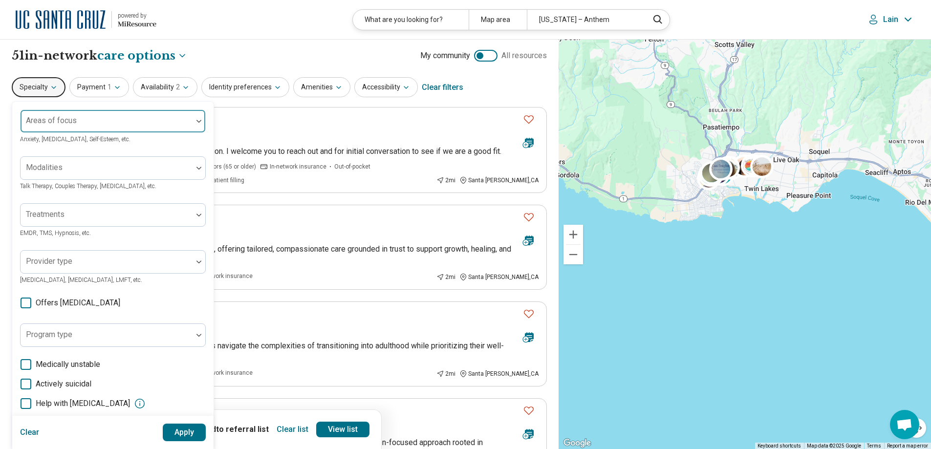
click at [63, 122] on div "Areas of focus" at bounding box center [113, 120] width 186 height 23
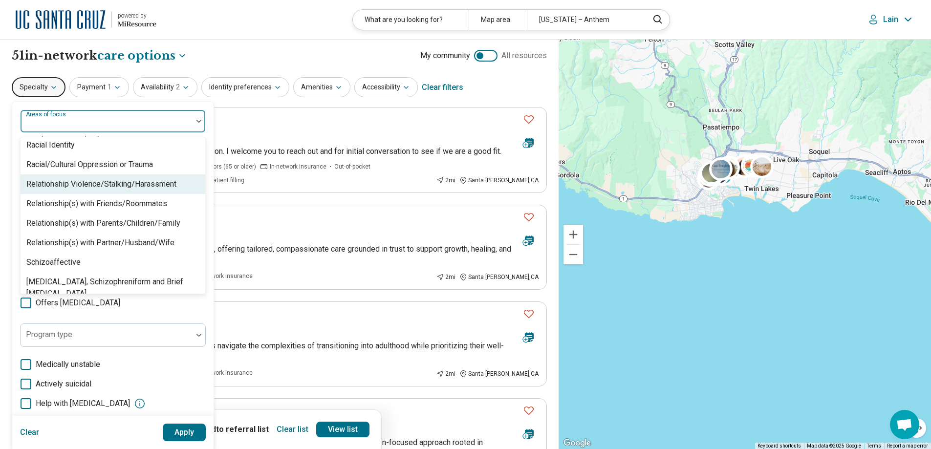
scroll to position [1515, 0]
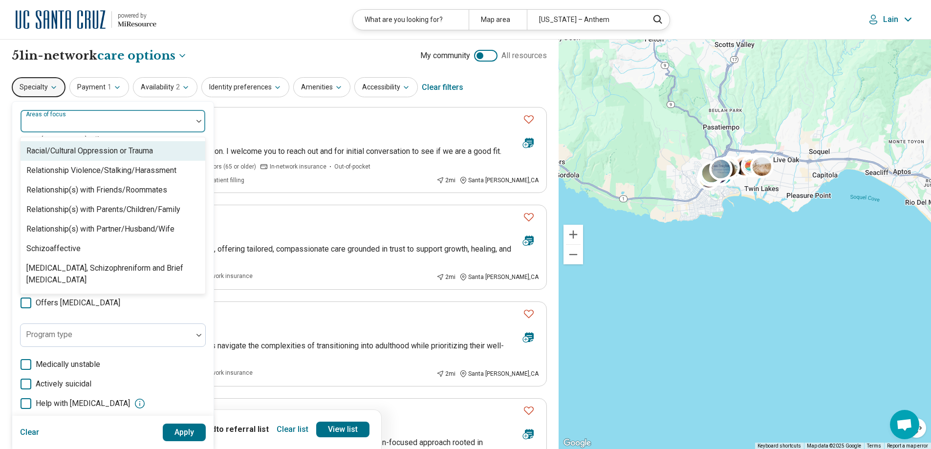
click at [140, 148] on div "Racial/Cultural Oppression or Trauma" at bounding box center [89, 151] width 127 height 12
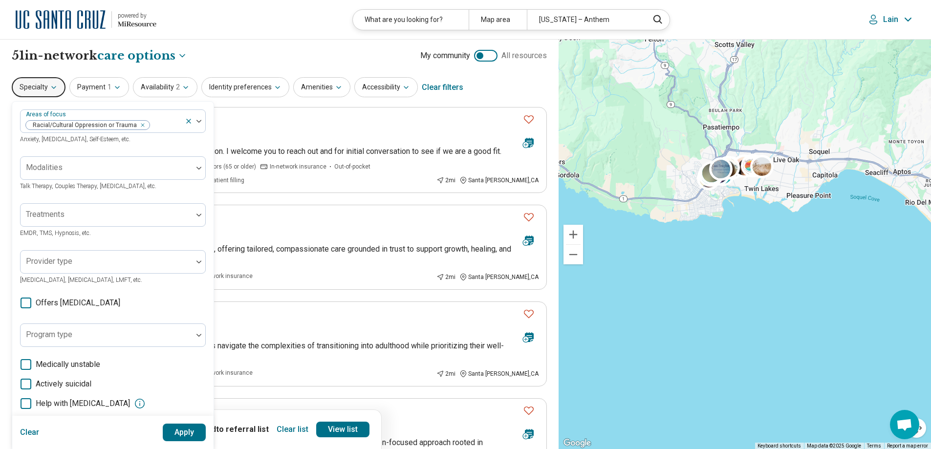
click at [184, 428] on button "Apply" at bounding box center [185, 433] width 44 height 18
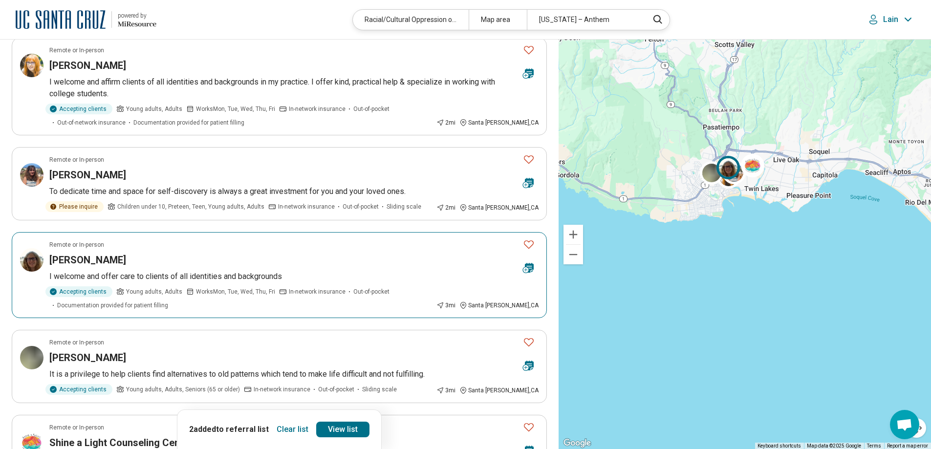
scroll to position [49, 0]
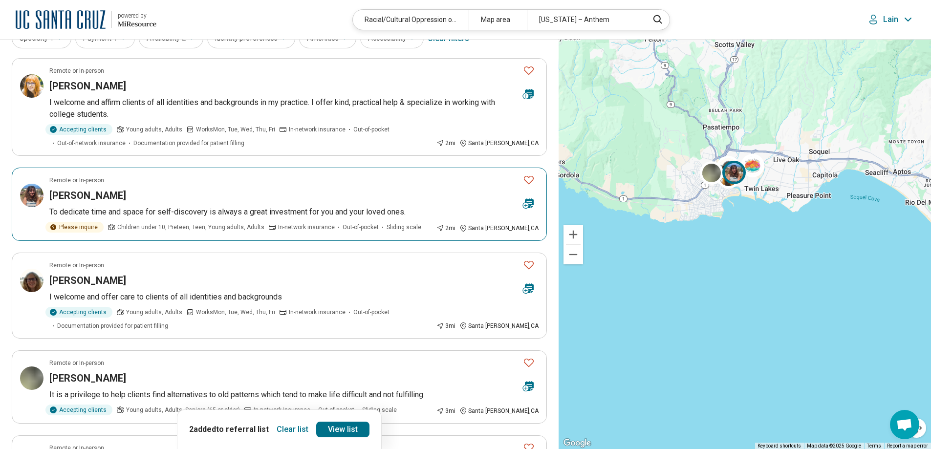
click at [78, 194] on h3 "Alicia M Foronda" at bounding box center [87, 196] width 77 height 14
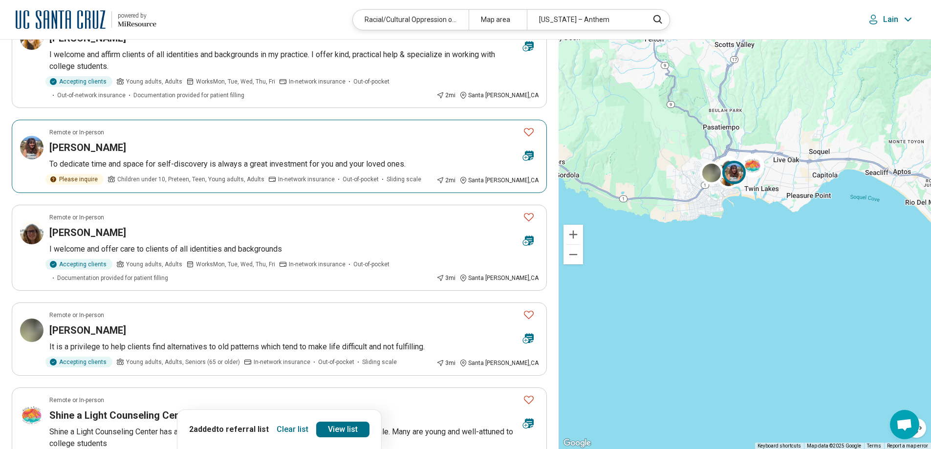
scroll to position [98, 0]
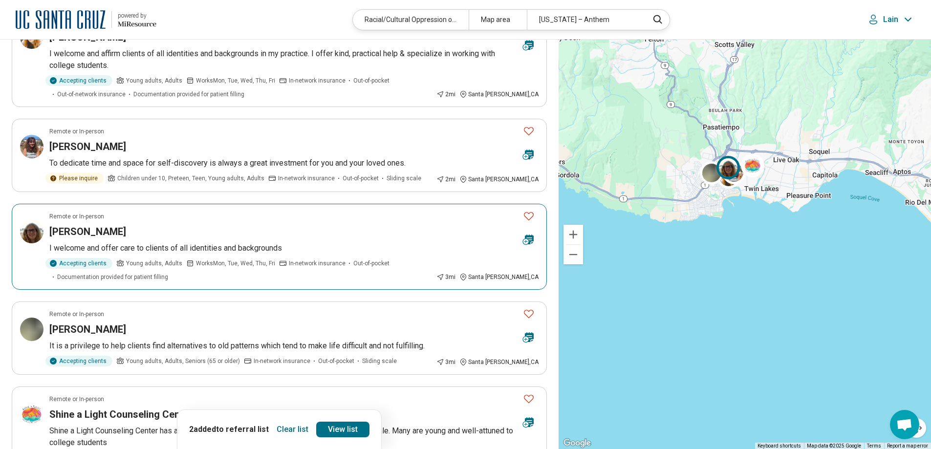
click at [531, 218] on icon "Favorite" at bounding box center [529, 216] width 10 height 8
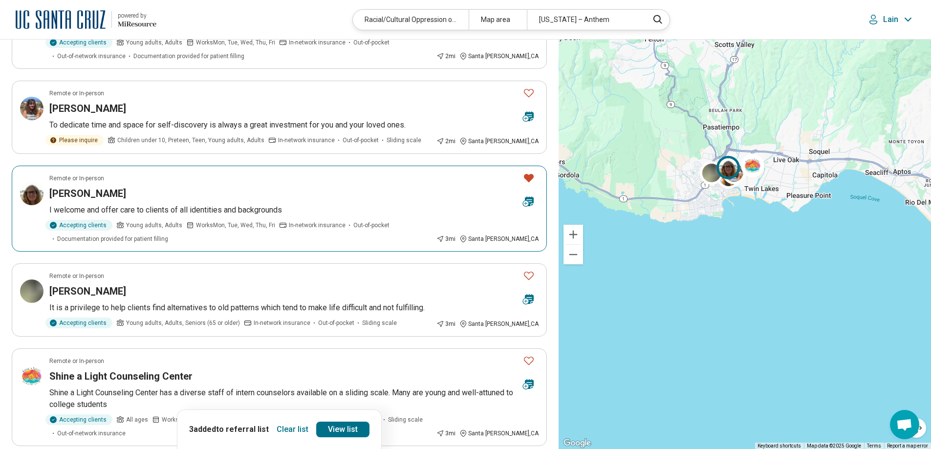
scroll to position [244, 0]
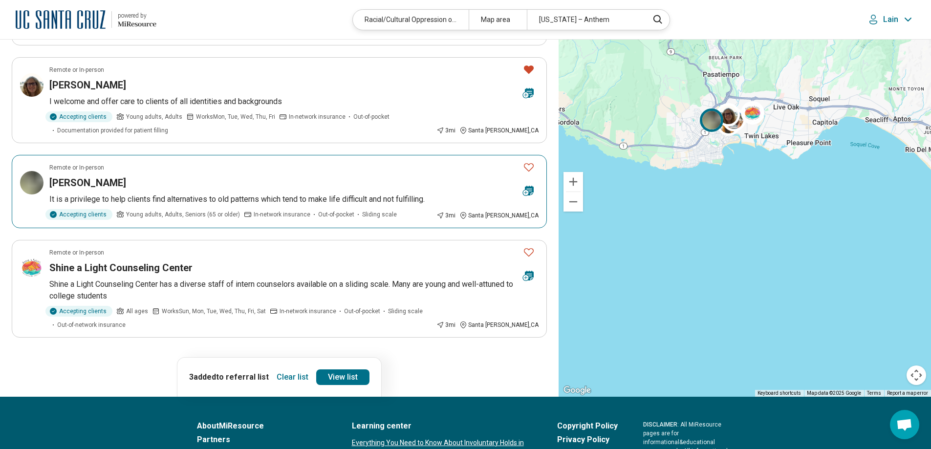
click at [75, 186] on h3 "[PERSON_NAME]" at bounding box center [87, 183] width 77 height 14
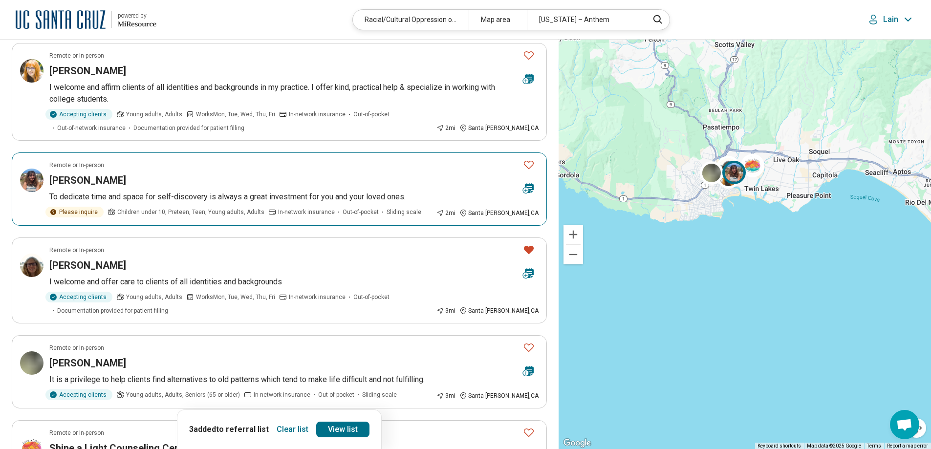
scroll to position [147, 0]
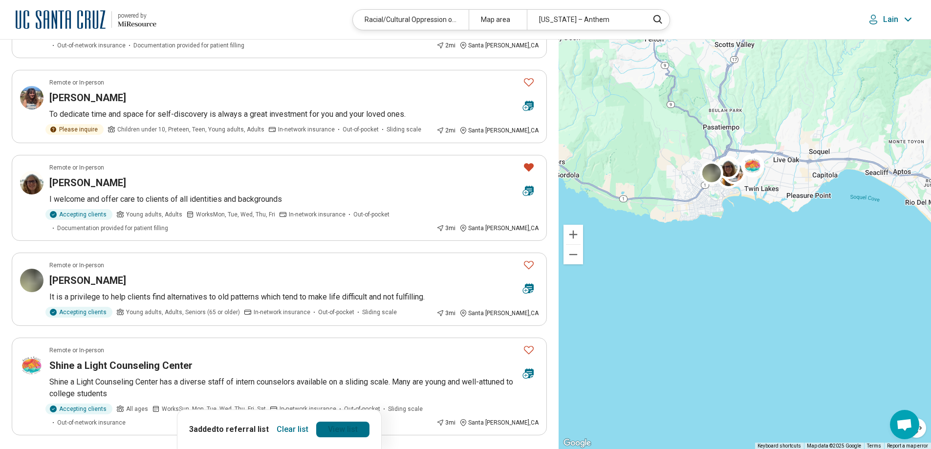
click at [333, 428] on link "View list" at bounding box center [342, 430] width 53 height 16
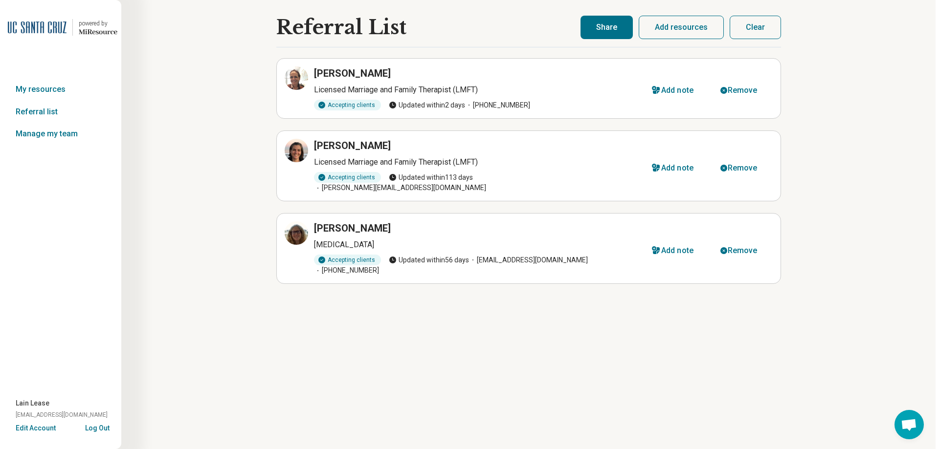
scroll to position [0, 0]
click at [739, 247] on div "Remove" at bounding box center [742, 251] width 30 height 8
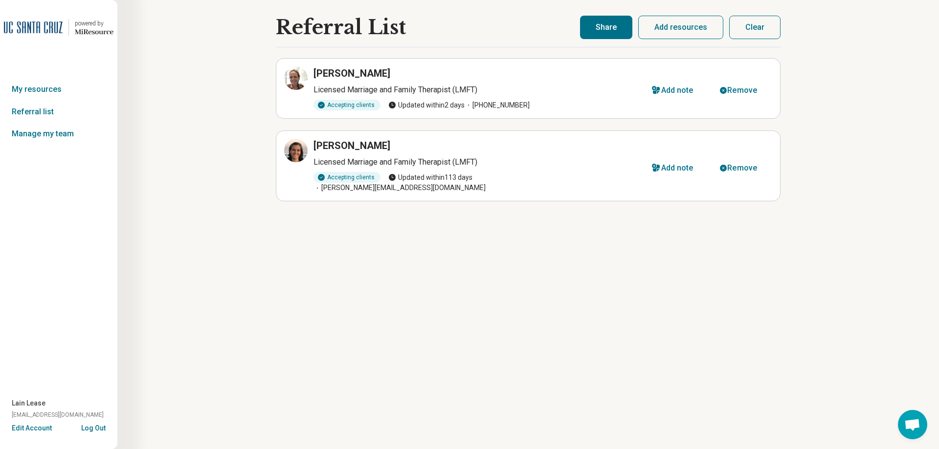
click at [614, 28] on button "Share" at bounding box center [606, 27] width 52 height 23
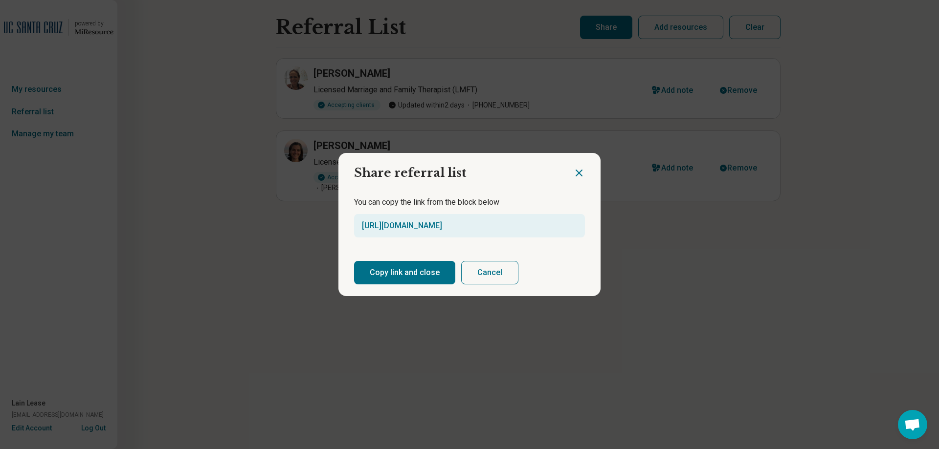
click at [404, 274] on button "Copy link and close" at bounding box center [404, 272] width 101 height 23
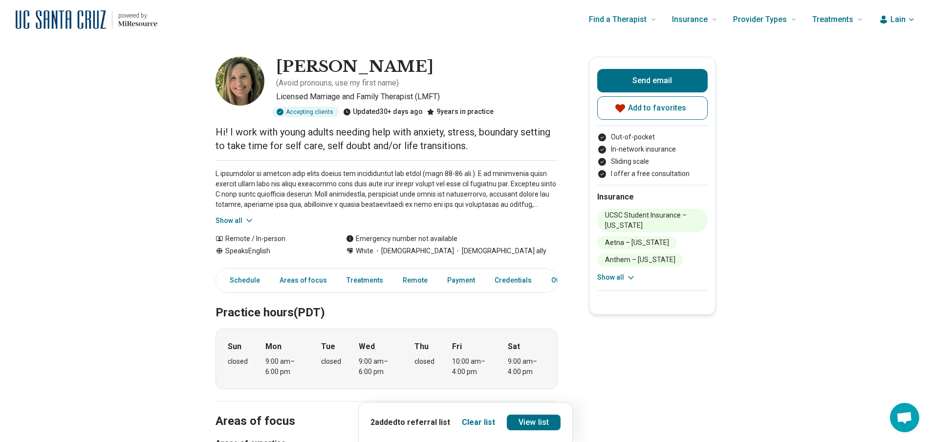
click at [250, 216] on icon at bounding box center [249, 221] width 10 height 10
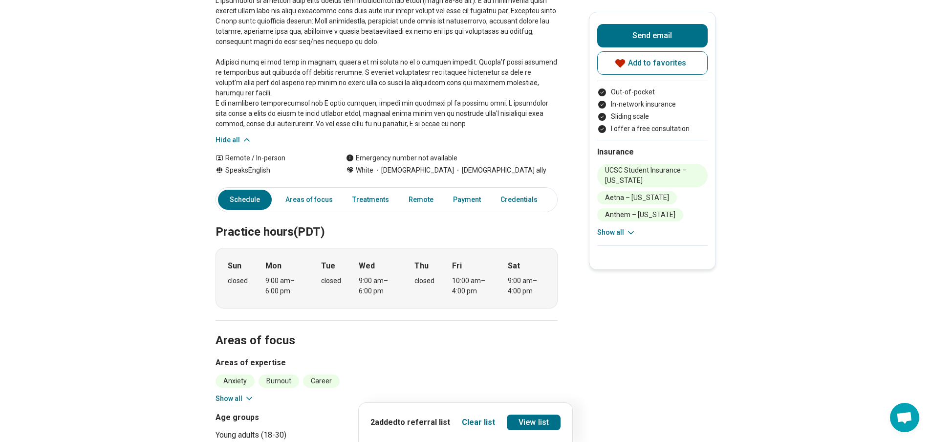
scroll to position [98, 0]
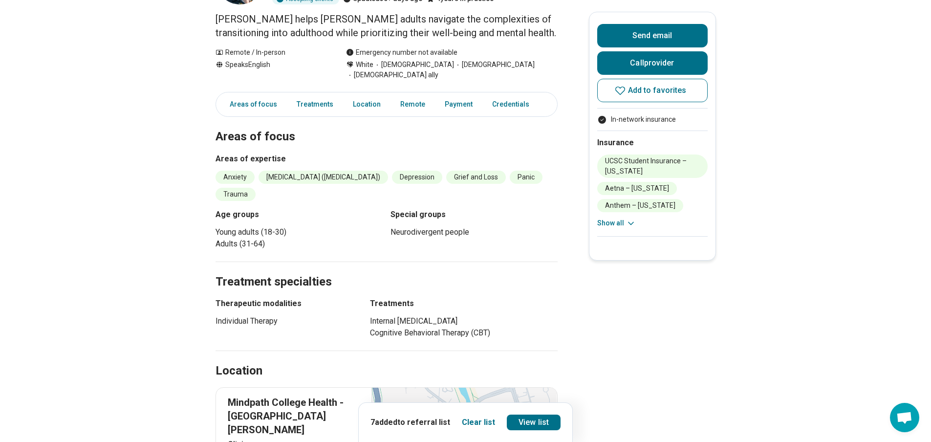
scroll to position [147, 0]
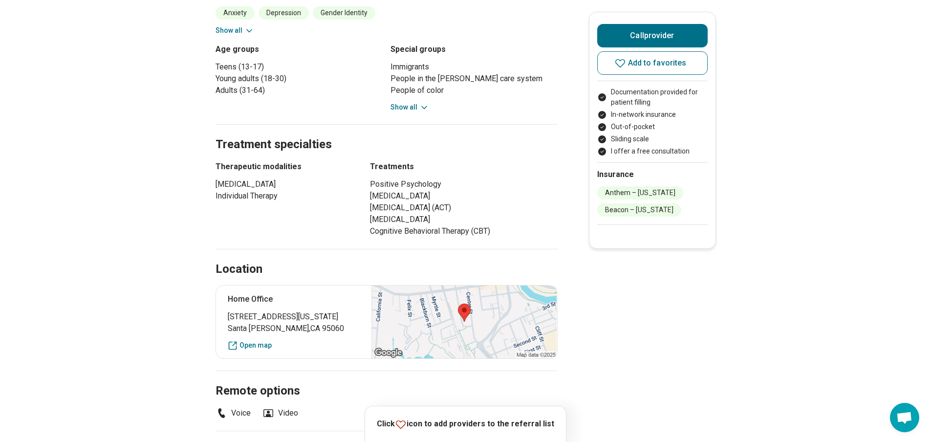
scroll to position [391, 0]
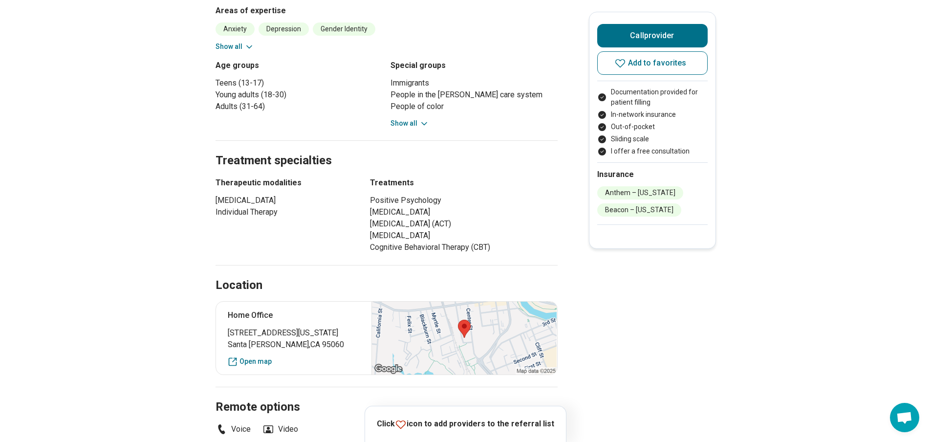
click at [403, 118] on button "Show all" at bounding box center [410, 123] width 39 height 10
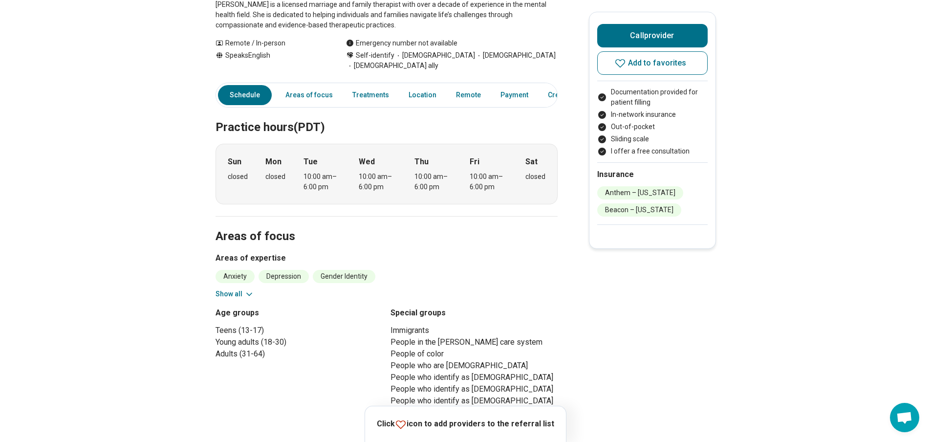
scroll to position [0, 0]
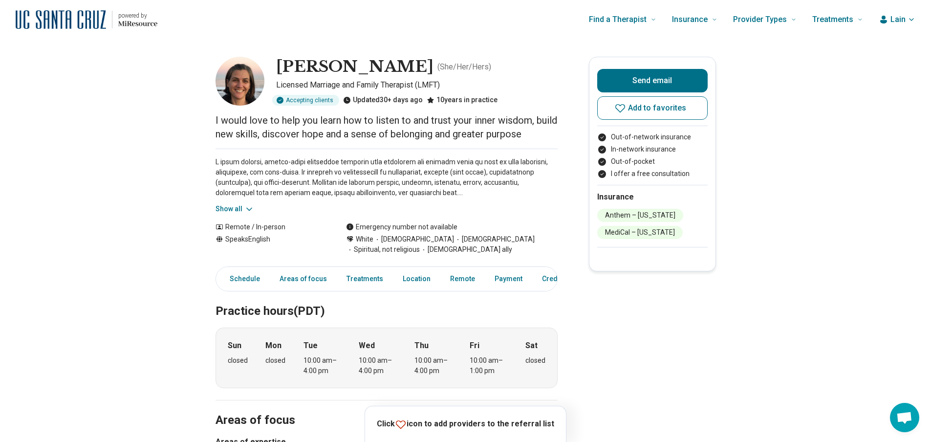
click at [251, 208] on icon at bounding box center [249, 209] width 10 height 10
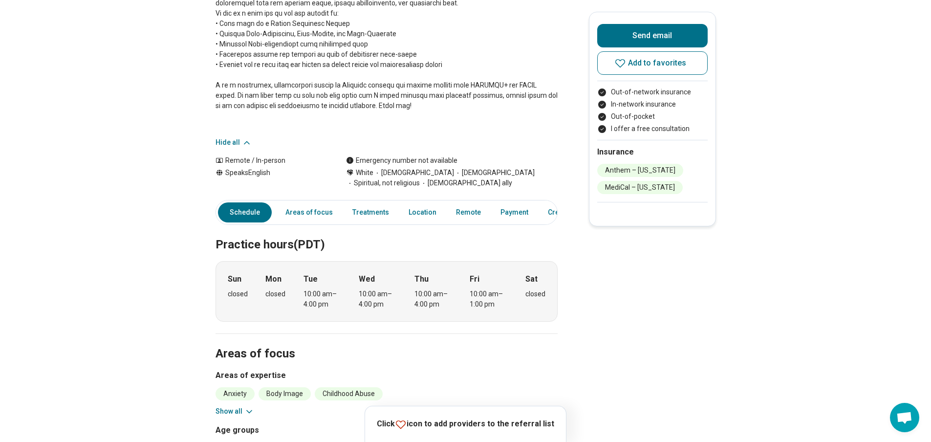
scroll to position [98, 0]
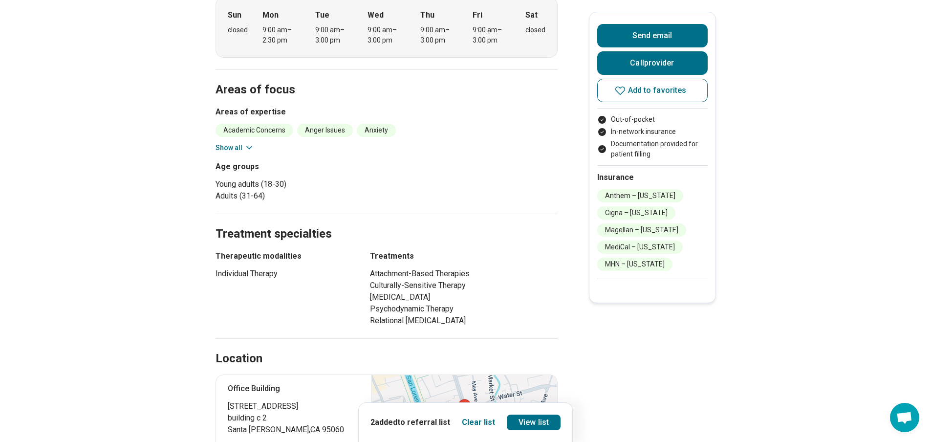
scroll to position [391, 0]
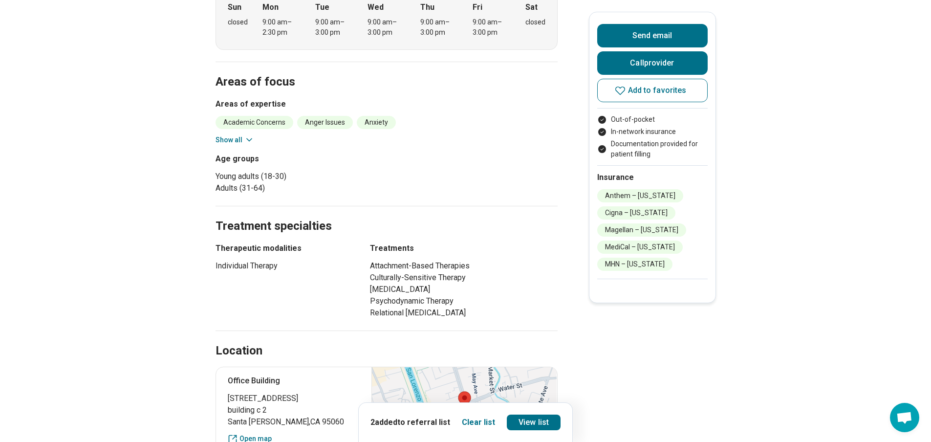
click at [241, 135] on button "Show all" at bounding box center [235, 140] width 39 height 10
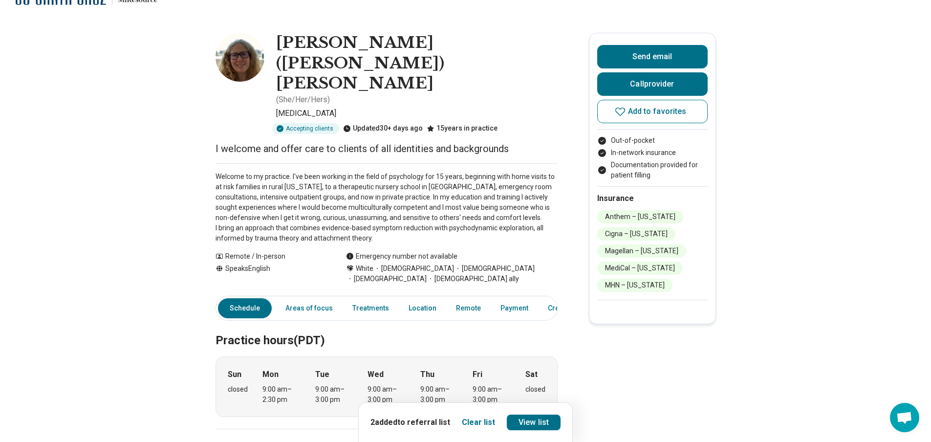
scroll to position [0, 0]
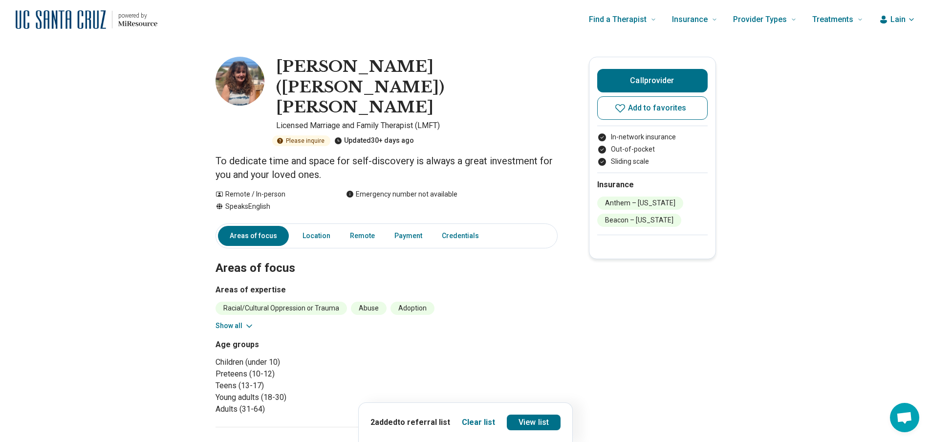
click at [243, 321] on button "Show all" at bounding box center [235, 326] width 39 height 10
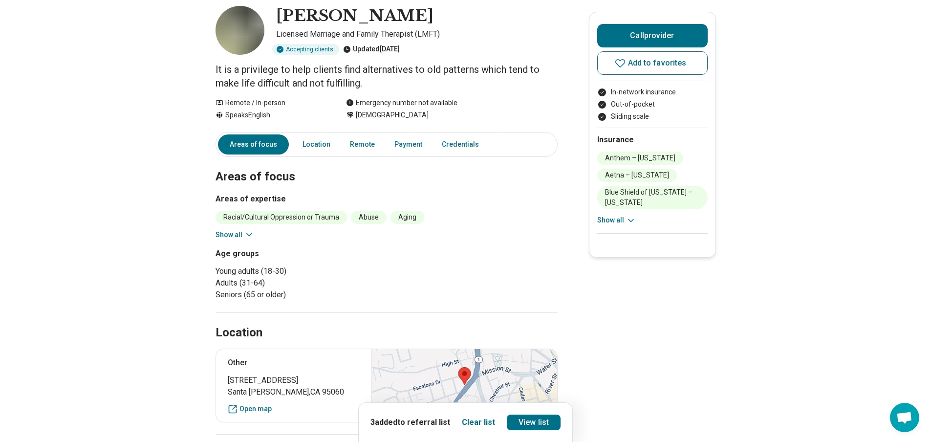
scroll to position [49, 0]
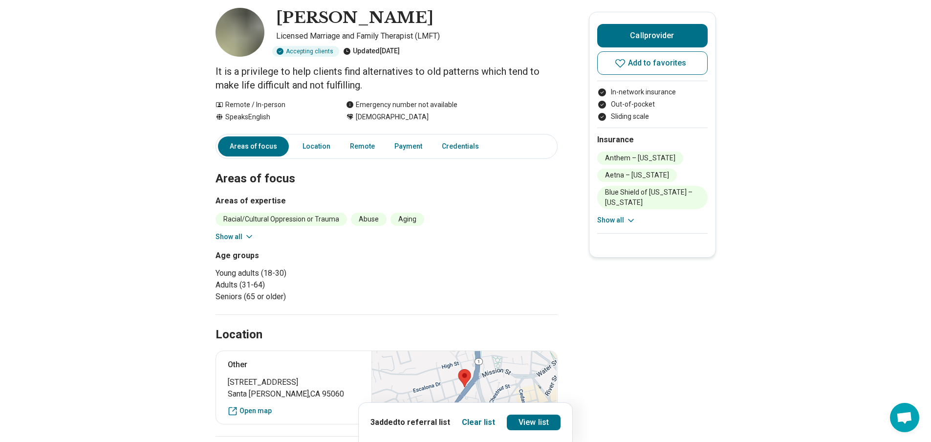
click at [241, 237] on button "Show all" at bounding box center [235, 237] width 39 height 10
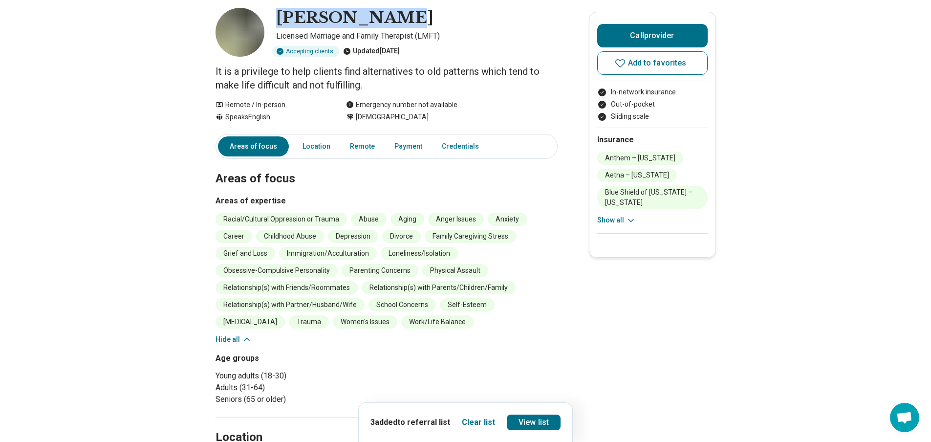
drag, startPoint x: 396, startPoint y: 15, endPoint x: 276, endPoint y: 23, distance: 120.0
click at [276, 23] on div "[PERSON_NAME] Licensed Marriage and Family Therapist (LMFT) Accepting clients U…" at bounding box center [387, 32] width 342 height 49
copy h1 "[PERSON_NAME]"
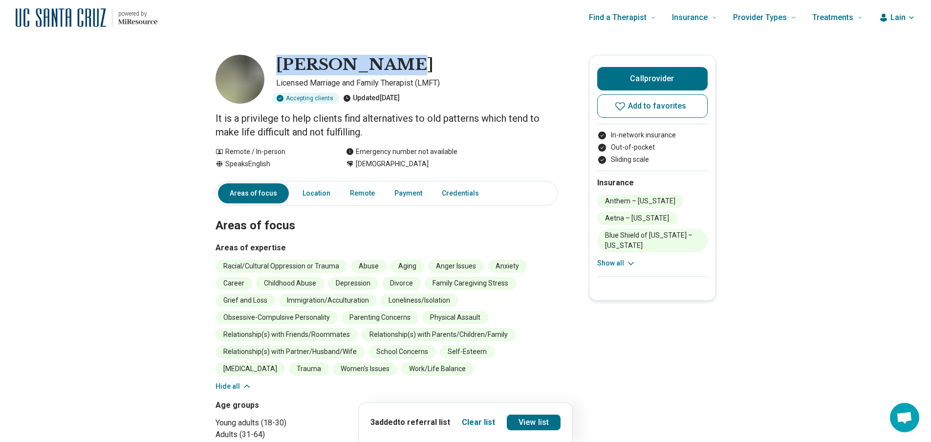
scroll to position [0, 0]
